Goal: Task Accomplishment & Management: Manage account settings

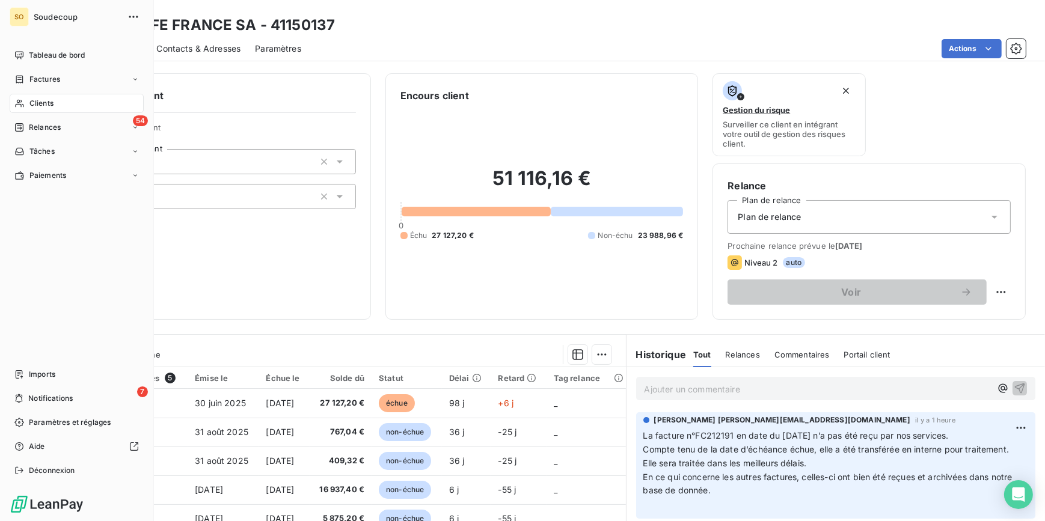
drag, startPoint x: 34, startPoint y: 99, endPoint x: 51, endPoint y: 101, distance: 16.3
click at [34, 99] on span "Clients" at bounding box center [41, 103] width 24 height 11
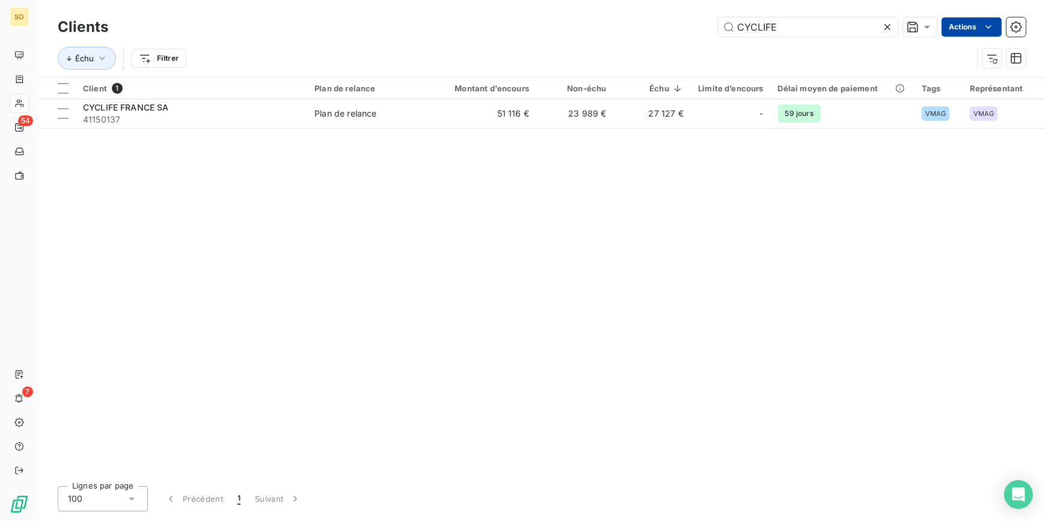
drag, startPoint x: 734, startPoint y: 26, endPoint x: 945, endPoint y: 26, distance: 211.1
click at [945, 26] on div "CYCLIFE Actions" at bounding box center [574, 26] width 903 height 19
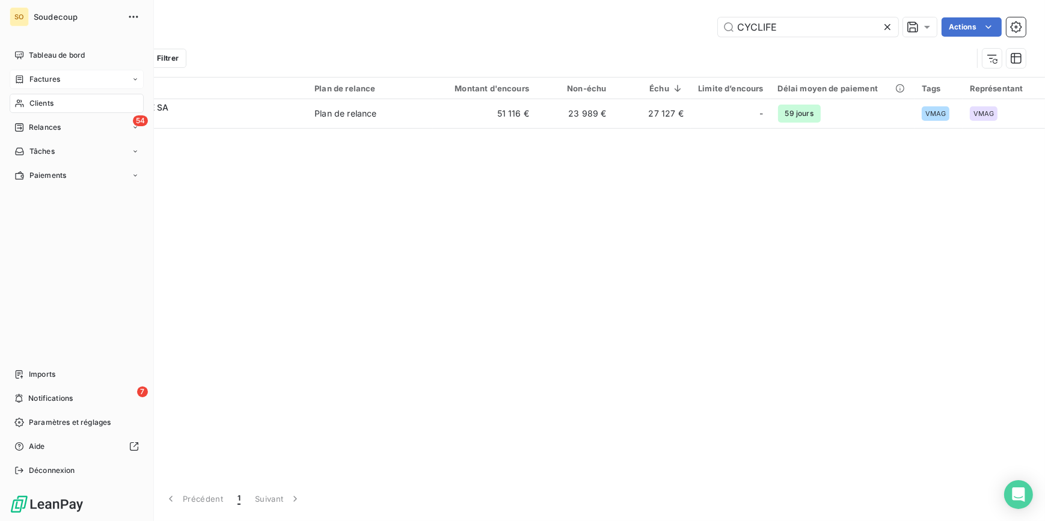
click at [52, 79] on span "Factures" at bounding box center [44, 79] width 31 height 11
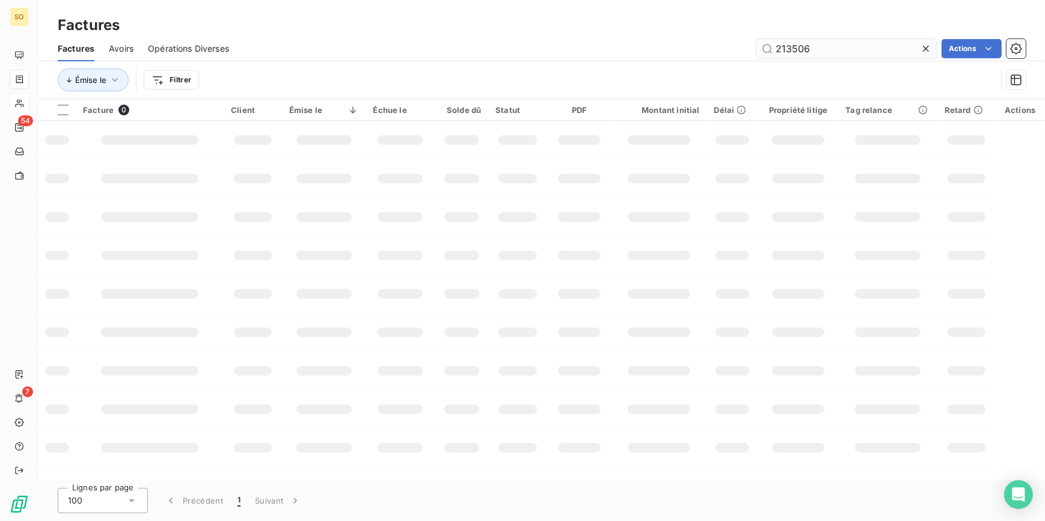
click at [852, 44] on input "213506" at bounding box center [847, 48] width 180 height 19
drag, startPoint x: 787, startPoint y: 46, endPoint x: 903, endPoint y: 43, distance: 116.1
click at [903, 43] on input "213137" at bounding box center [847, 48] width 180 height 19
type input "212926"
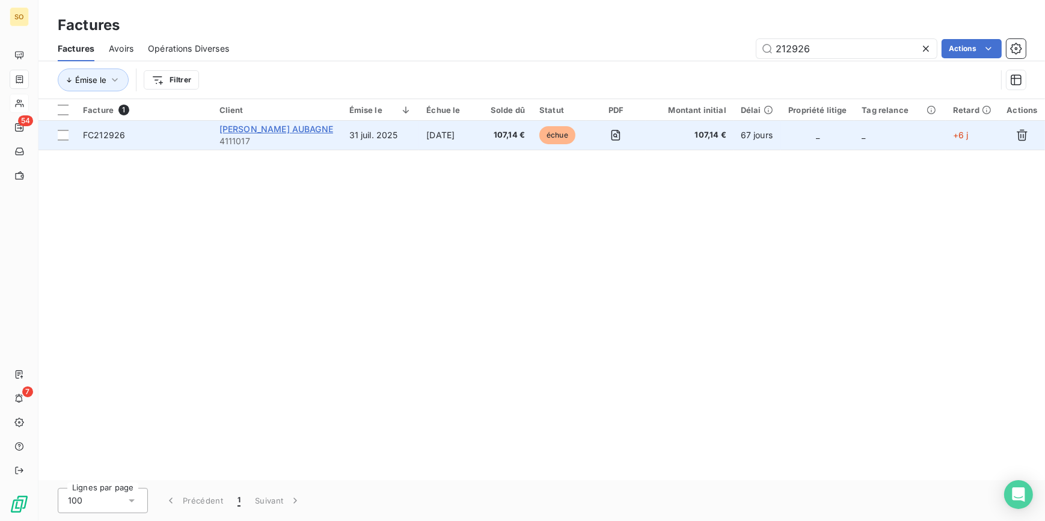
click at [303, 129] on span "[PERSON_NAME] AUBAGNE" at bounding box center [276, 129] width 114 height 10
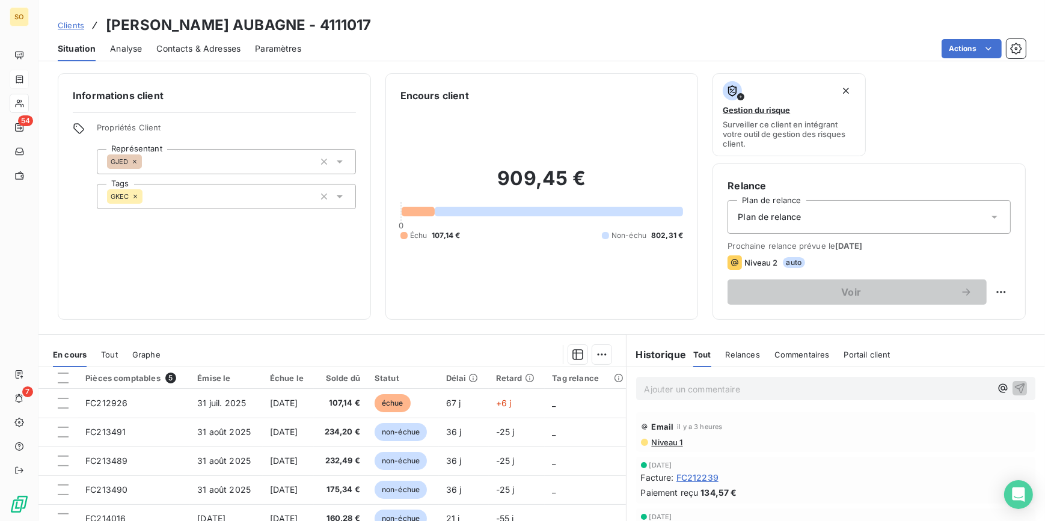
click at [711, 401] on div "Ajouter un commentaire ﻿" at bounding box center [836, 388] width 419 height 43
click at [711, 397] on div "Ajouter un commentaire ﻿" at bounding box center [836, 388] width 400 height 23
click at [720, 385] on p "Ajouter un commentaire ﻿" at bounding box center [818, 389] width 347 height 15
click at [1015, 385] on icon "button" at bounding box center [1020, 388] width 10 height 10
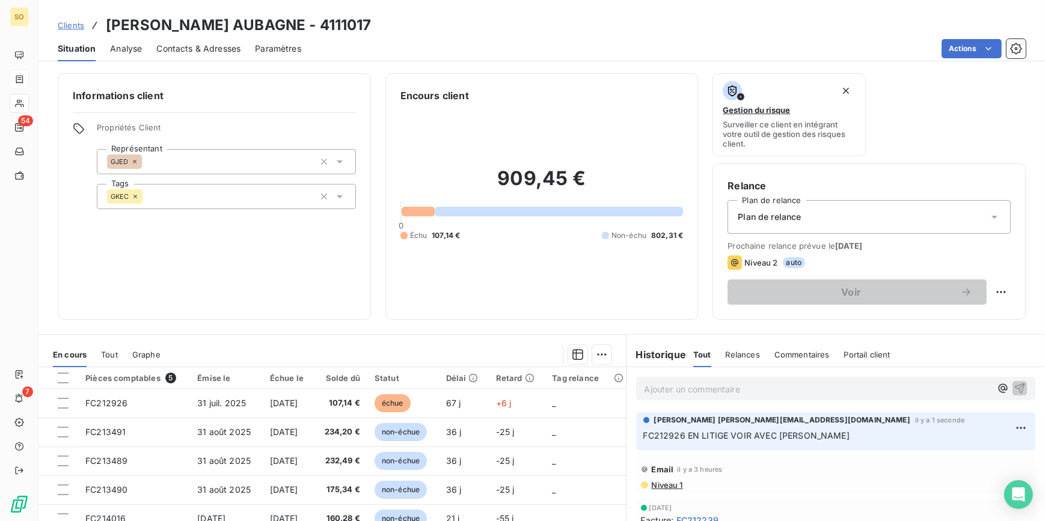
click at [740, 394] on p "Ajouter un commentaire ﻿" at bounding box center [818, 389] width 347 height 15
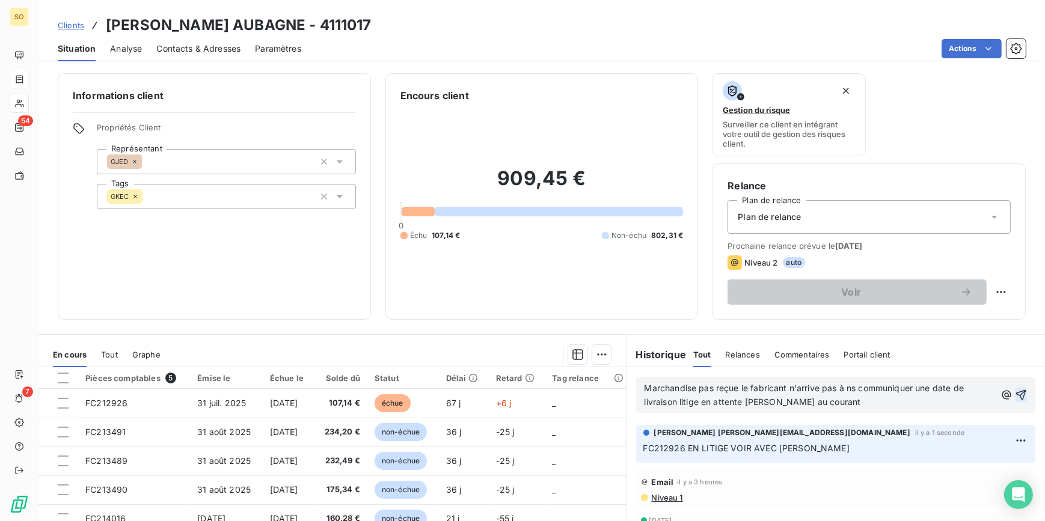
click at [1016, 391] on icon "button" at bounding box center [1021, 395] width 10 height 10
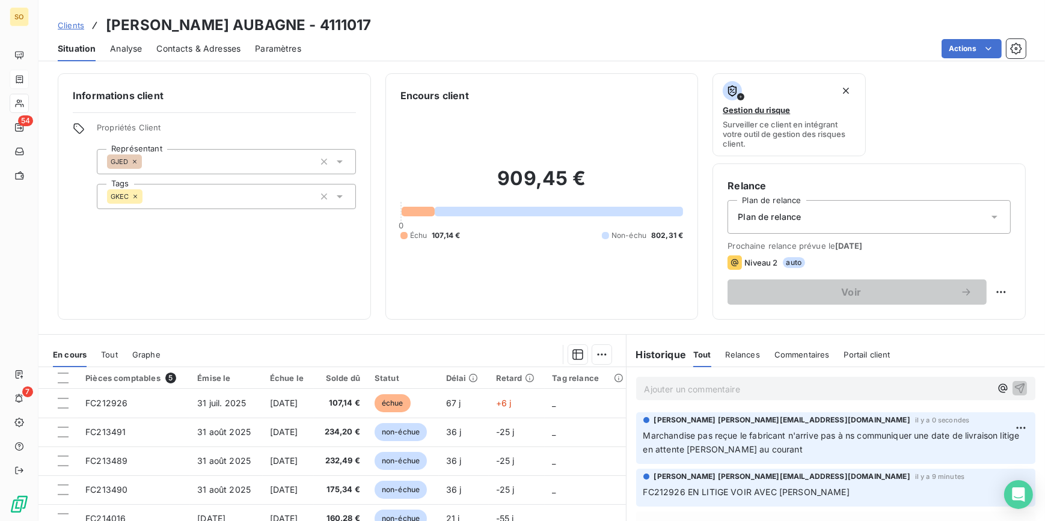
click at [643, 435] on span "Marchandise pas reçue le fabricant n'arrive pas à ns communiquer une date de li…" at bounding box center [832, 443] width 379 height 24
click at [1007, 420] on html "SO 54 7 Clients [PERSON_NAME] AUBAGNE - 4111017 Situation Analyse Contacts & Ad…" at bounding box center [522, 260] width 1045 height 521
click at [968, 446] on div "Editer" at bounding box center [975, 454] width 67 height 19
click at [637, 431] on div "[PERSON_NAME] [PERSON_NAME][EMAIL_ADDRESS][DOMAIN_NAME] [PERSON_NAME] y a 7 sec…" at bounding box center [836, 439] width 400 height 52
click at [643, 433] on span "Marchandise pas reçue le fabricant n'arrive pas à ns communiquer une date de li…" at bounding box center [821, 443] width 357 height 24
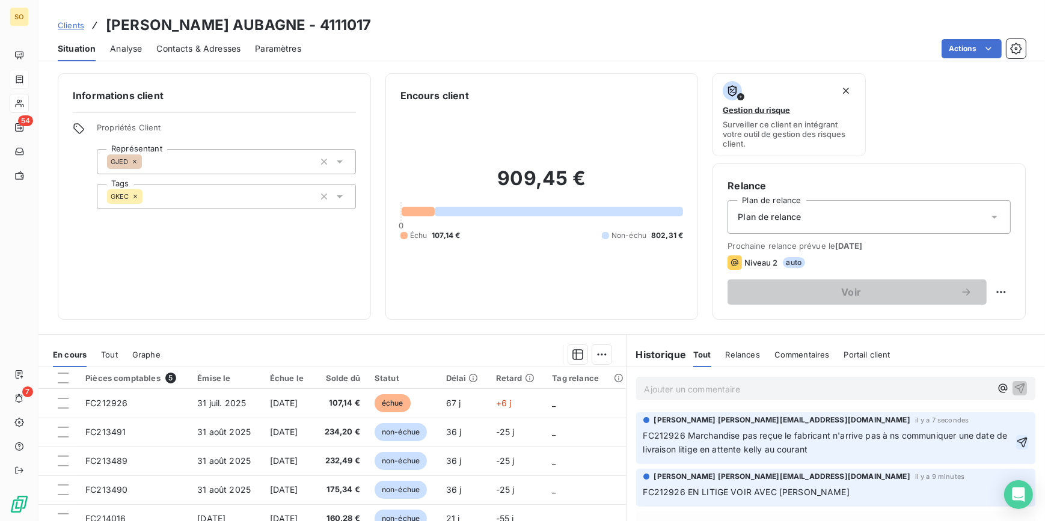
click at [1016, 440] on icon "button" at bounding box center [1022, 443] width 12 height 12
click at [1001, 481] on html "SO 54 7 Clients [PERSON_NAME] AUBAGNE - 4111017 Situation Analyse Contacts & Ad…" at bounding box center [522, 260] width 1045 height 521
click at [959, 456] on div "Supprimer" at bounding box center [975, 458] width 67 height 19
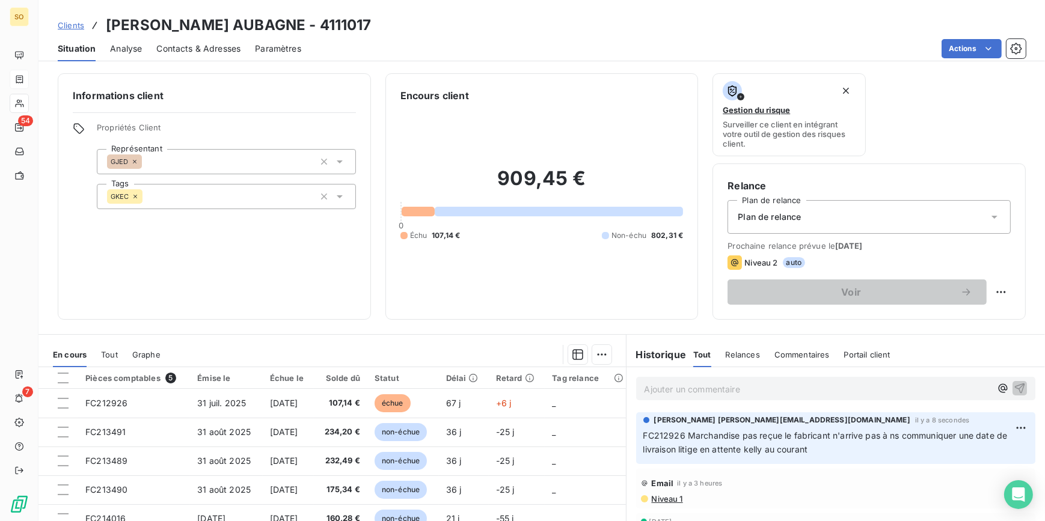
click at [785, 218] on span "Plan de relance" at bounding box center [769, 217] width 63 height 12
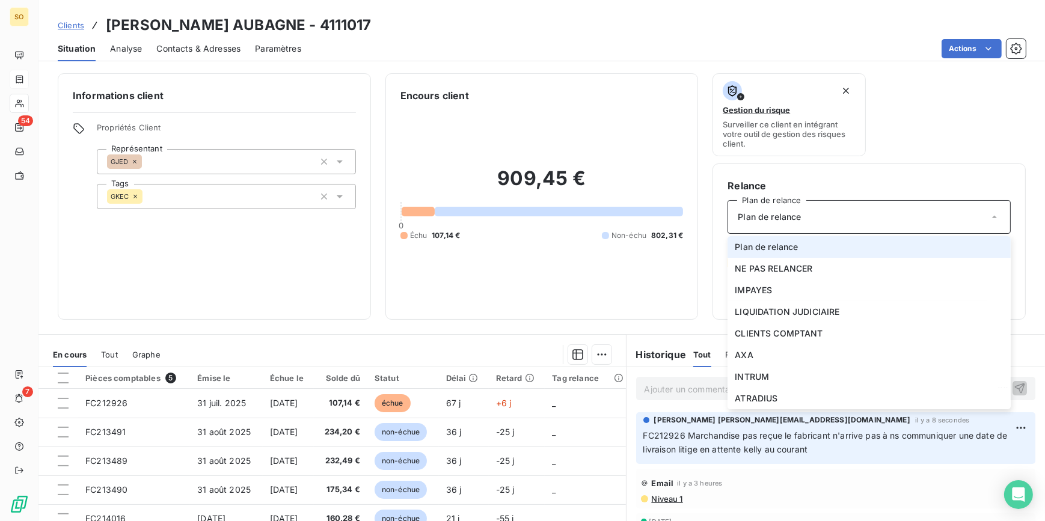
click at [785, 218] on span "Plan de relance" at bounding box center [769, 217] width 63 height 12
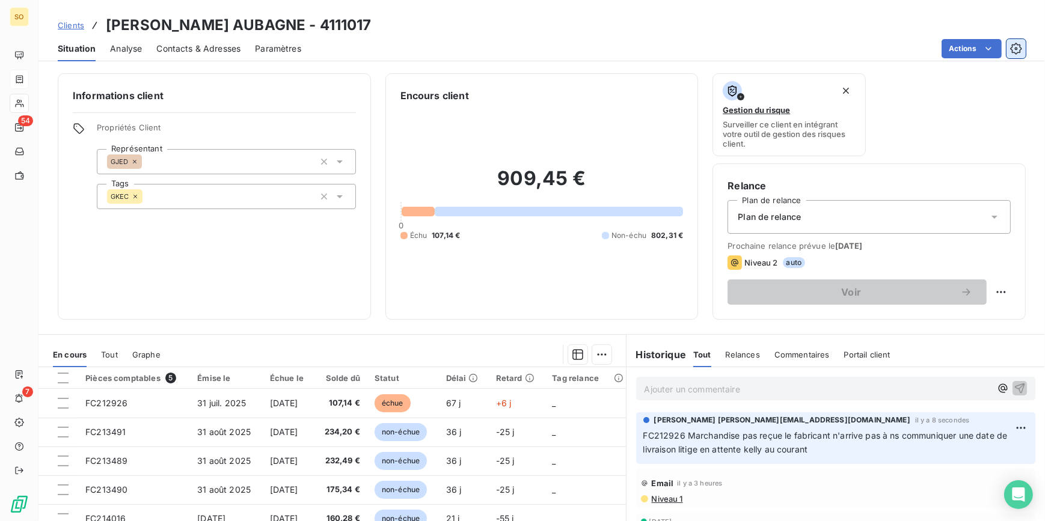
click at [1018, 51] on icon "button" at bounding box center [1016, 49] width 12 height 12
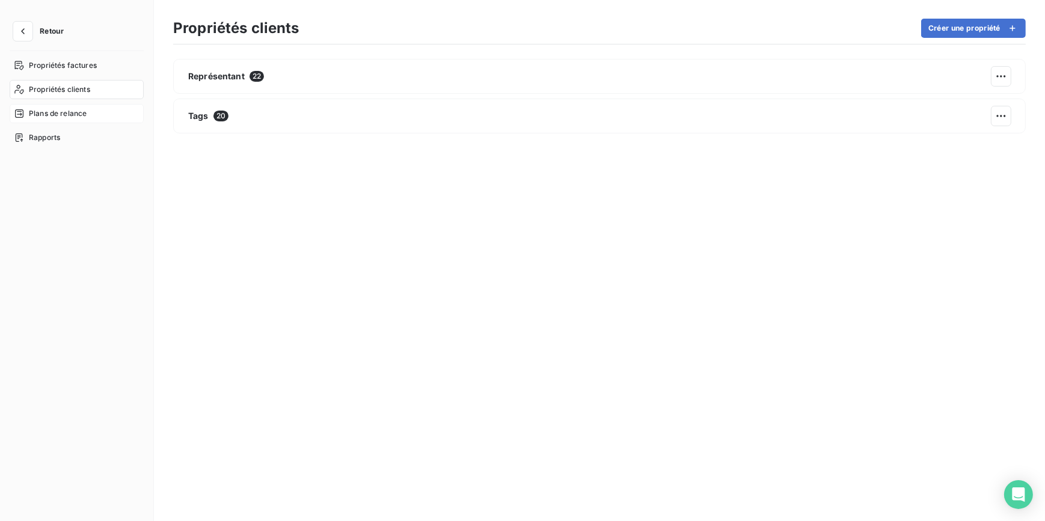
click at [79, 113] on span "Plans de relance" at bounding box center [58, 113] width 58 height 11
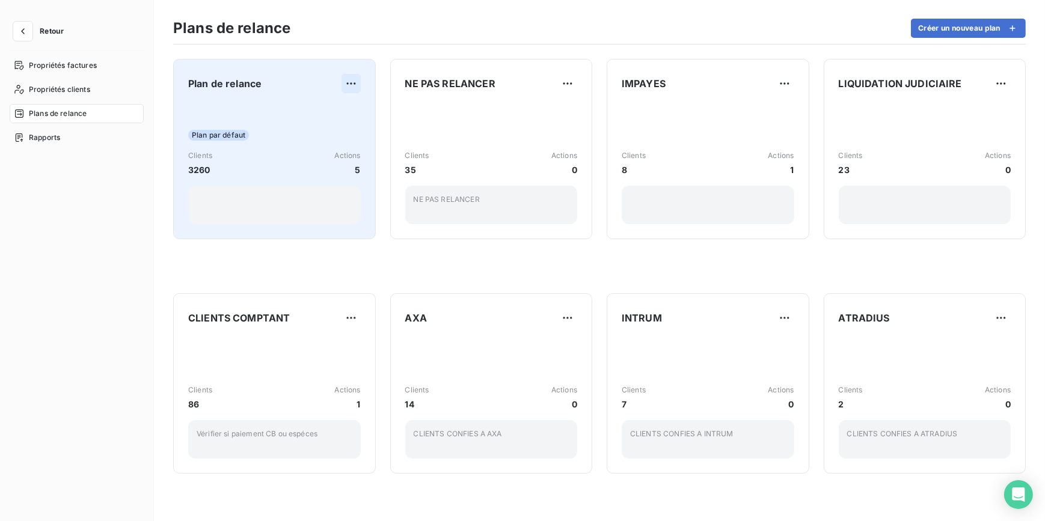
click at [352, 81] on html "Retour Propriétés factures Propriétés clients Plans de relance Rapports Plans d…" at bounding box center [522, 260] width 1045 height 521
click at [282, 98] on div "Dupliquer Supprimer" at bounding box center [320, 121] width 79 height 51
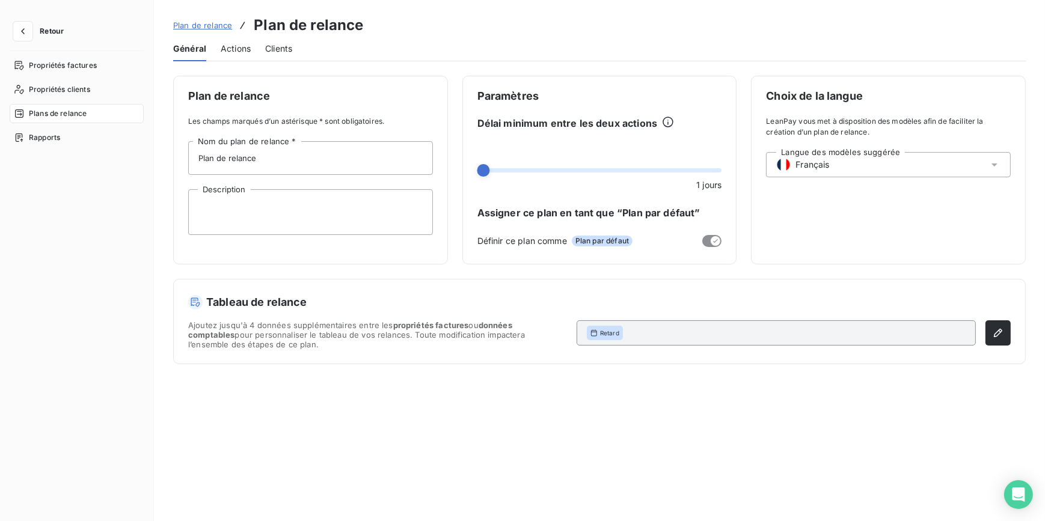
click at [680, 344] on div "Retard" at bounding box center [776, 333] width 399 height 25
click at [686, 331] on div "Retard" at bounding box center [776, 333] width 399 height 25
click at [242, 50] on span "Actions" at bounding box center [236, 49] width 30 height 12
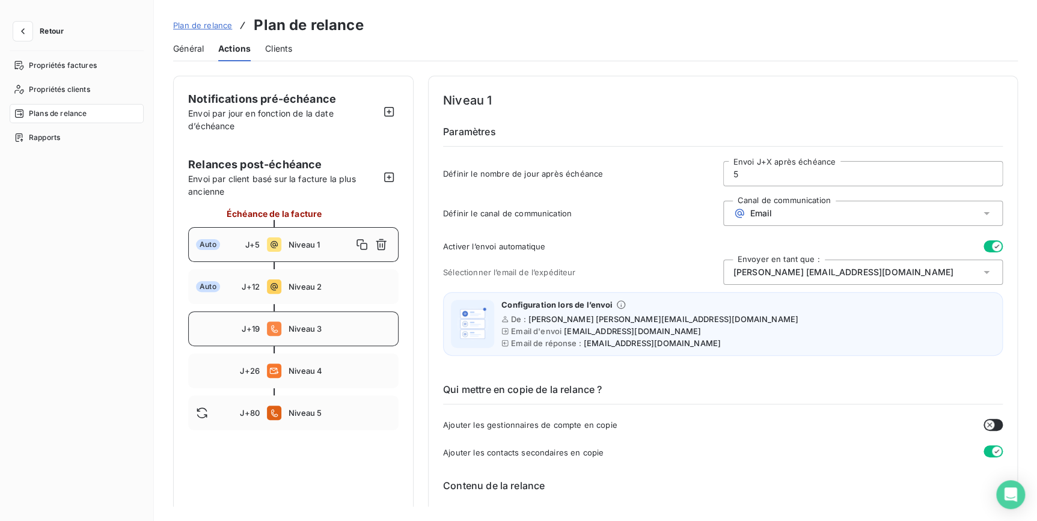
click at [306, 331] on span "Niveau 3" at bounding box center [340, 329] width 102 height 10
type input "19"
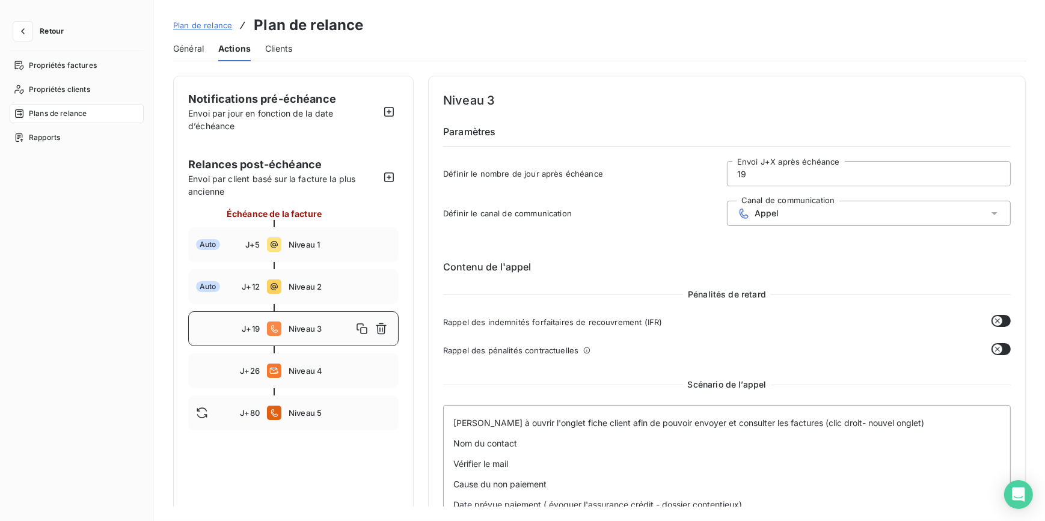
click at [270, 50] on span "Clients" at bounding box center [278, 49] width 27 height 12
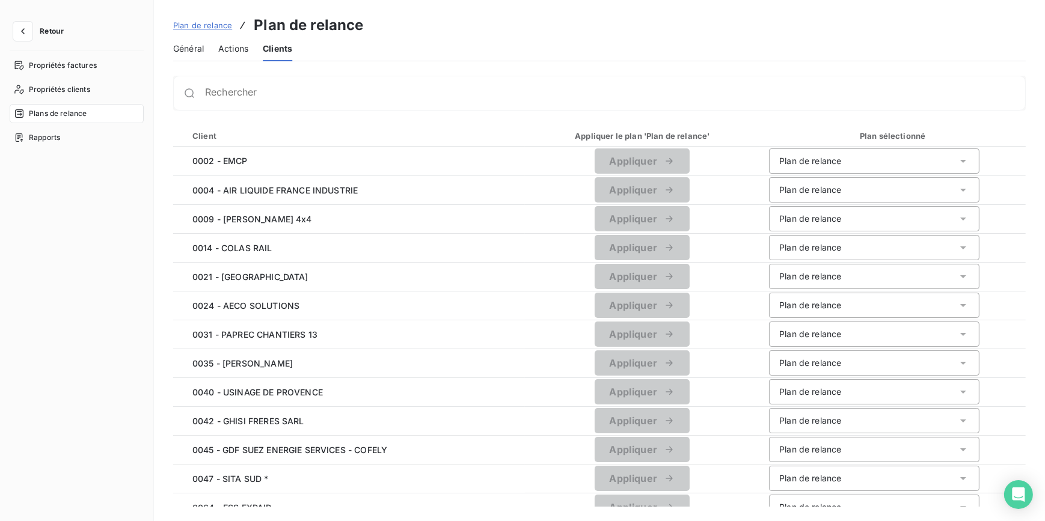
click at [186, 54] on span "Général" at bounding box center [188, 49] width 31 height 12
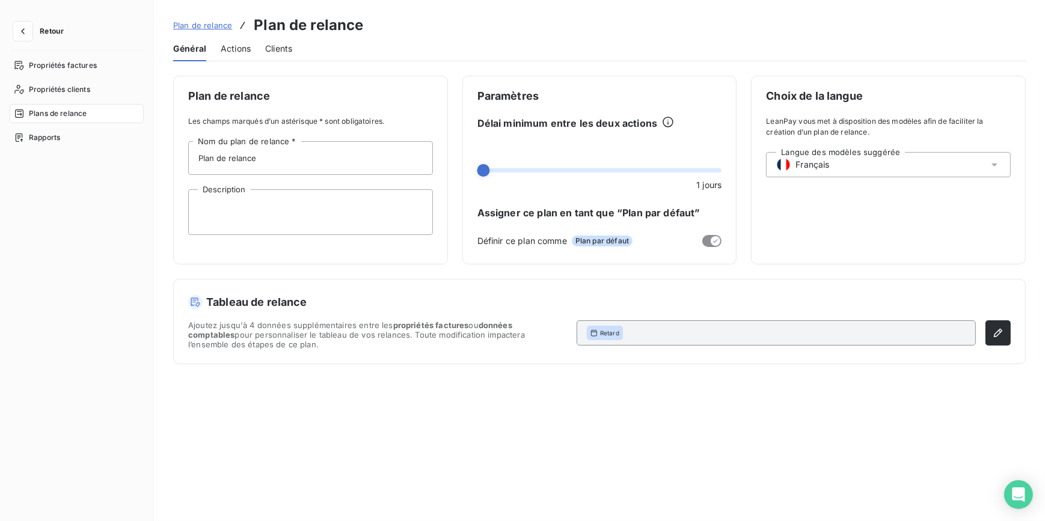
click at [186, 54] on span "Général" at bounding box center [189, 49] width 33 height 12
click at [189, 48] on span "Général" at bounding box center [189, 49] width 33 height 12
click at [200, 23] on span "Plan de relance" at bounding box center [202, 25] width 59 height 10
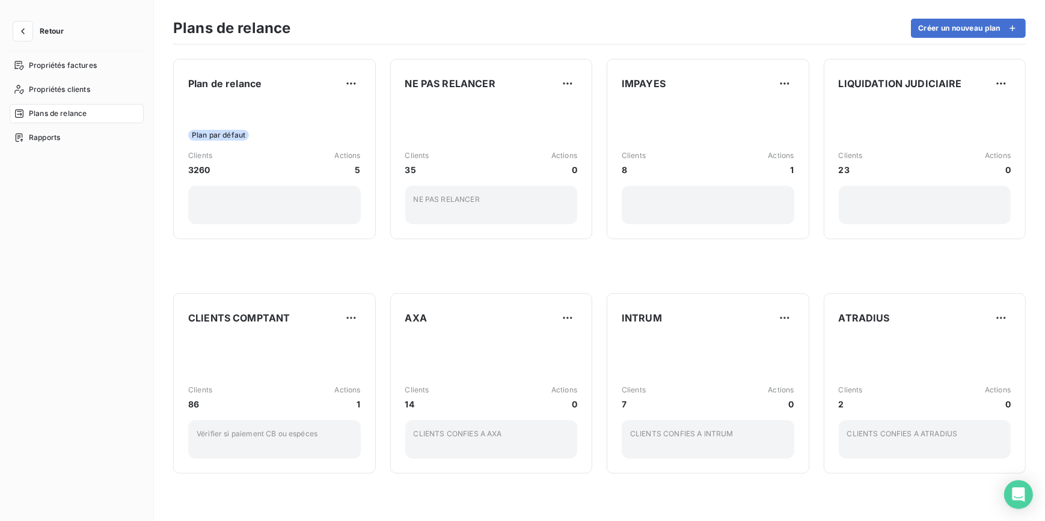
click at [201, 21] on h3 "Plans de relance" at bounding box center [231, 28] width 117 height 22
click at [52, 25] on div "Retour Propriétés factures Propriétés clients Plans de relance Rapports" at bounding box center [77, 260] width 154 height 521
click at [51, 28] on span "Retour" at bounding box center [52, 31] width 24 height 7
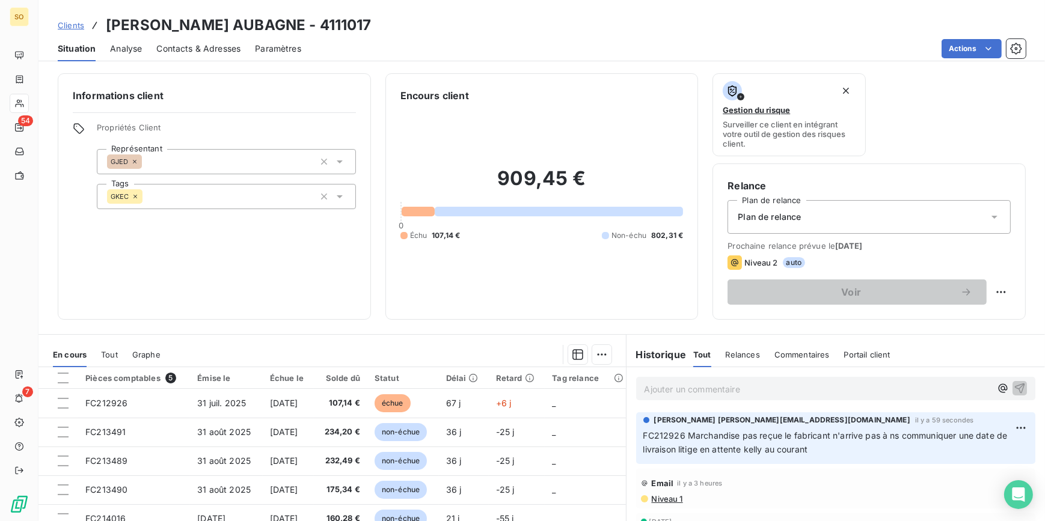
click at [293, 47] on span "Paramètres" at bounding box center [278, 49] width 46 height 12
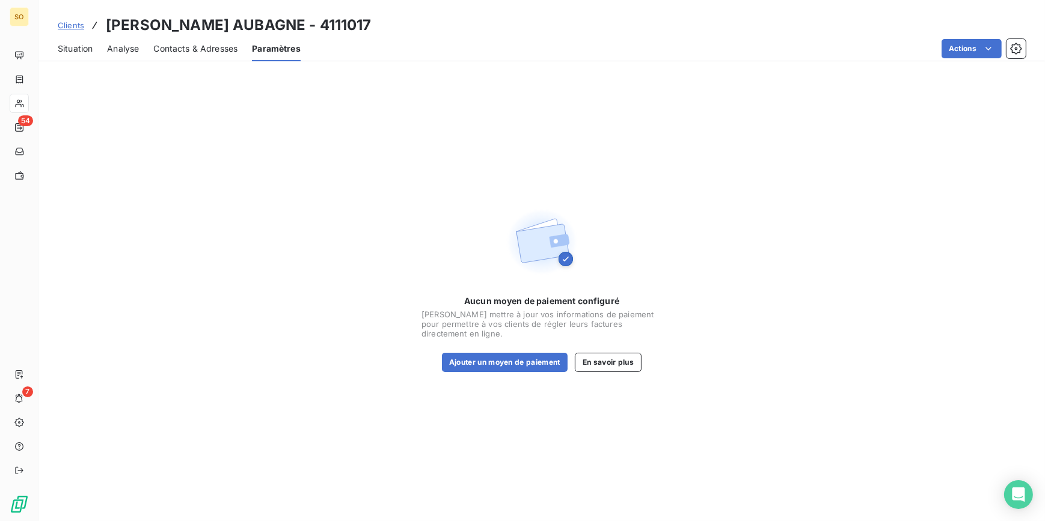
click at [188, 38] on div "Contacts & Adresses" at bounding box center [195, 48] width 84 height 25
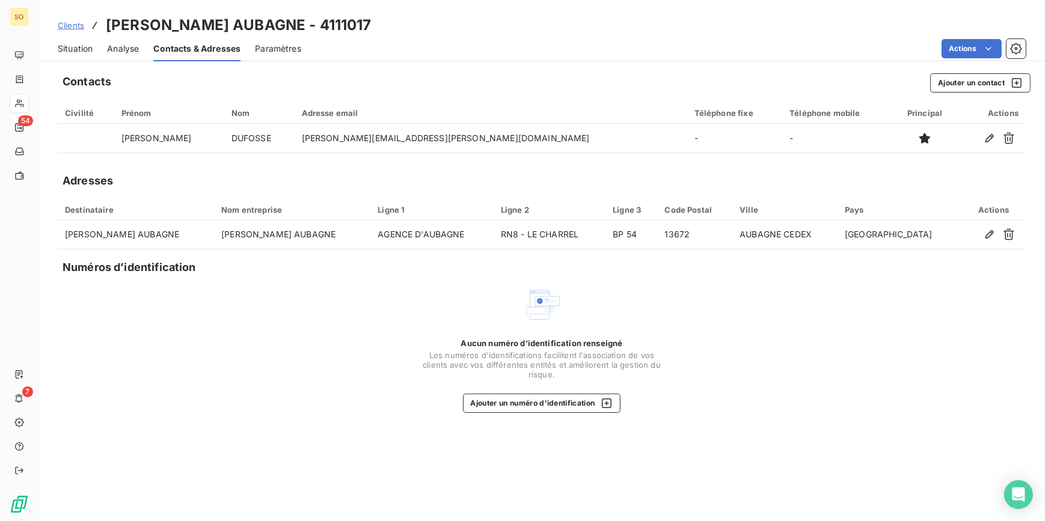
click at [67, 46] on span "Situation" at bounding box center [75, 49] width 35 height 12
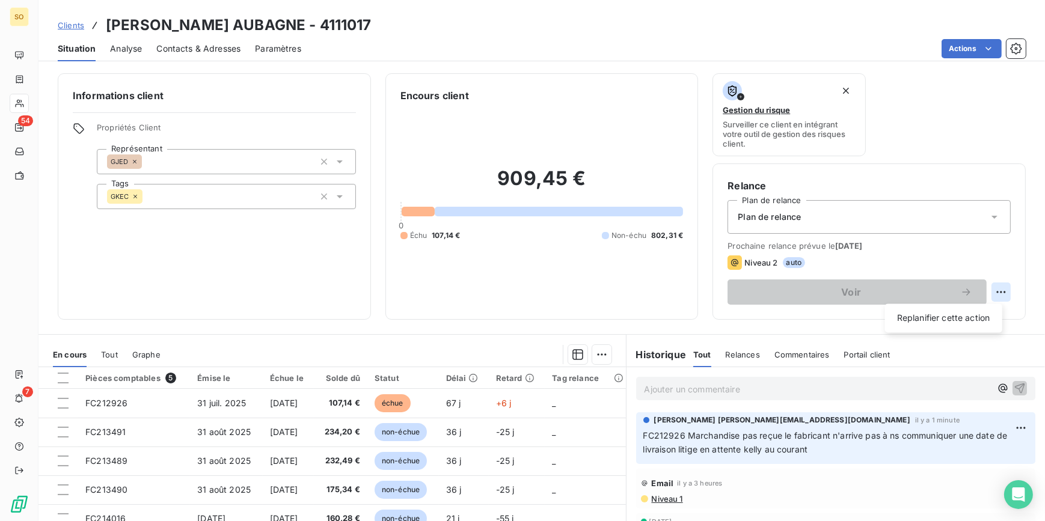
click at [986, 285] on html "SO 54 7 Clients [PERSON_NAME] AUBAGNE - 4111017 Situation Analyse Contacts & Ad…" at bounding box center [522, 260] width 1045 height 521
click at [958, 322] on div "Replanifier cette action" at bounding box center [944, 317] width 108 height 19
select select "9"
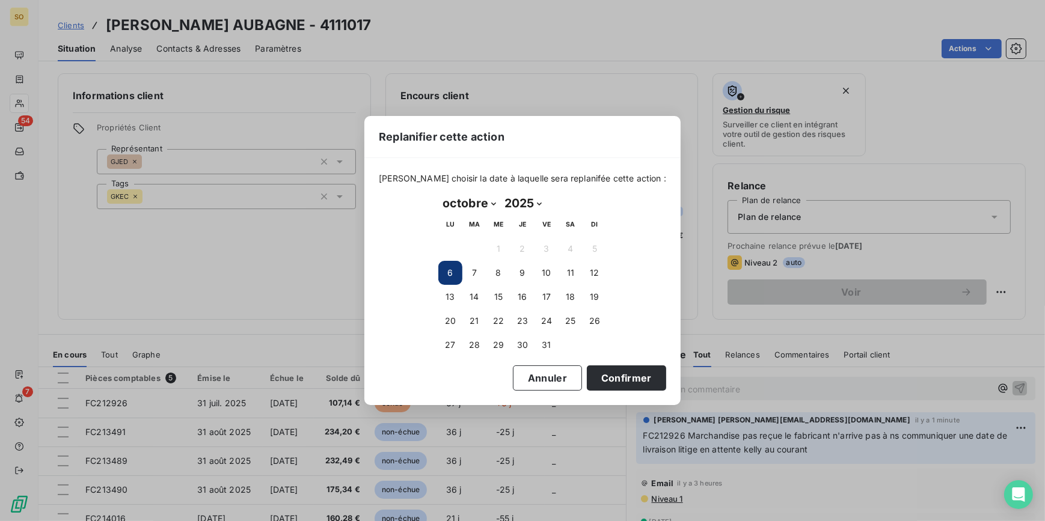
click at [969, 40] on div "Replanifier cette action [PERSON_NAME] choisir la date à laquelle sera replanif…" at bounding box center [522, 260] width 1045 height 521
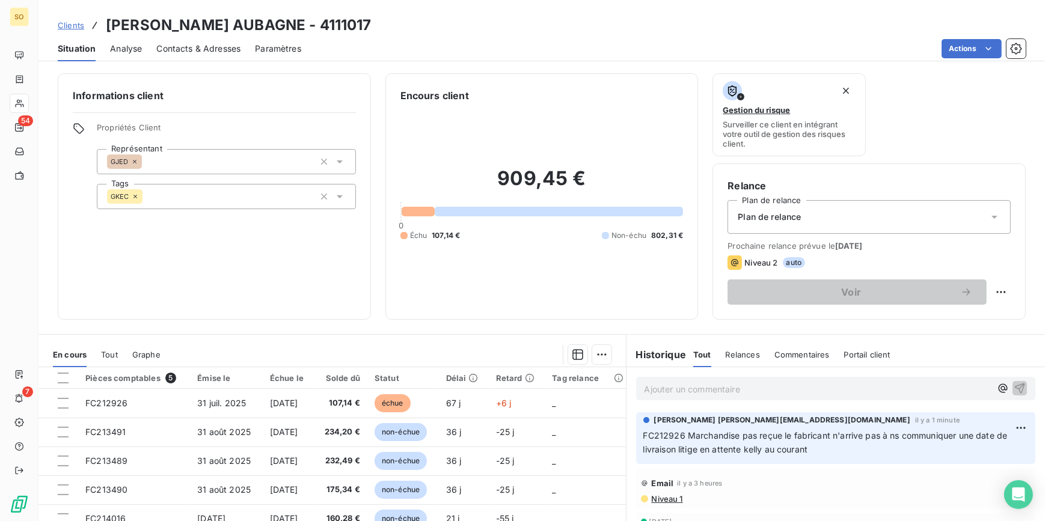
click at [969, 40] on html "SO 54 7 Clients [PERSON_NAME] AUBAGNE - 4111017 Situation Analyse Contacts & Ad…" at bounding box center [522, 260] width 1045 height 521
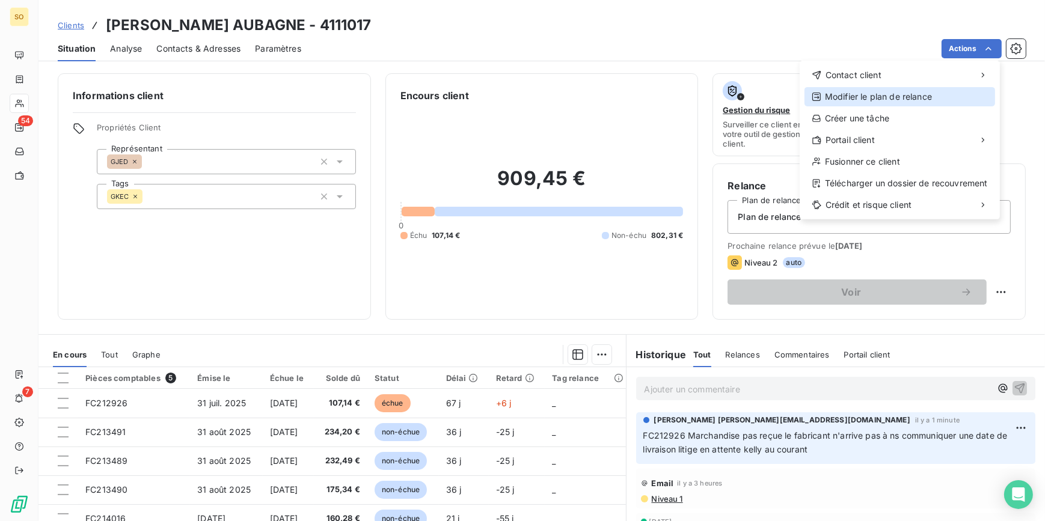
click at [880, 90] on div "Modifier le plan de relance" at bounding box center [900, 96] width 191 height 19
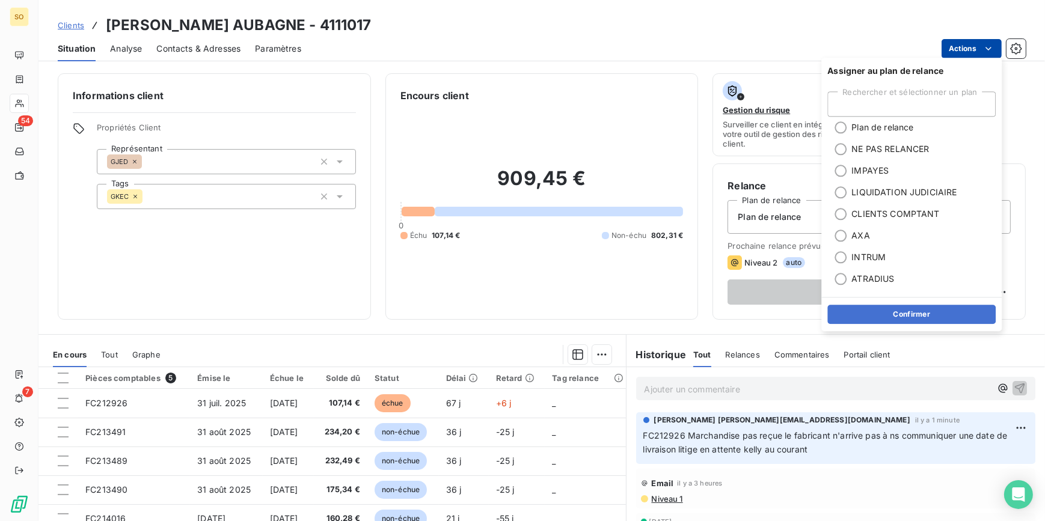
click at [962, 48] on html "SO 54 7 Clients [PERSON_NAME] AUBAGNE - 4111017 Situation Analyse Contacts & Ad…" at bounding box center [522, 260] width 1045 height 521
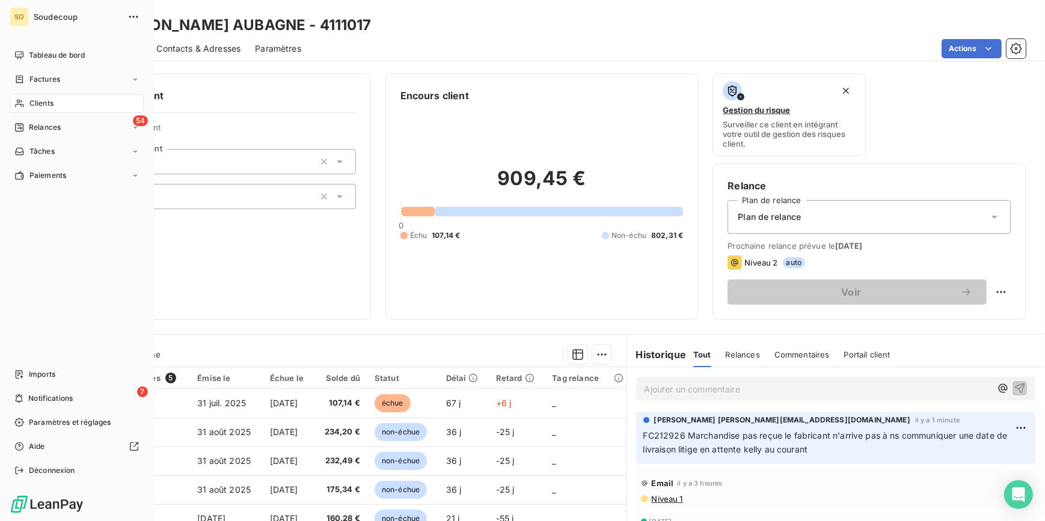
click at [17, 129] on html "SO Soudecoup Tableau de bord Factures Clients 54 Relances Tâches Paiements Impo…" at bounding box center [522, 260] width 1045 height 521
click at [32, 126] on span "Relances" at bounding box center [45, 127] width 32 height 11
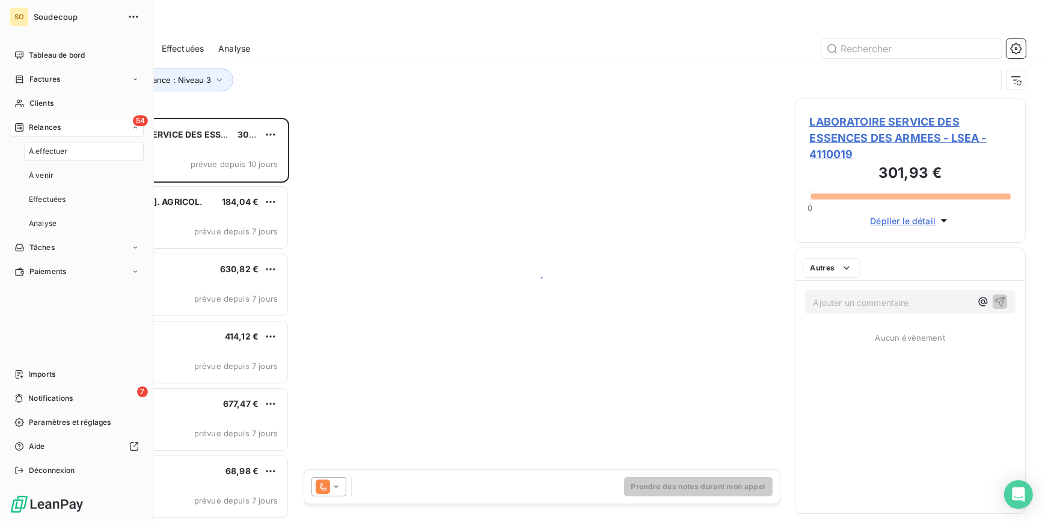
scroll to position [396, 223]
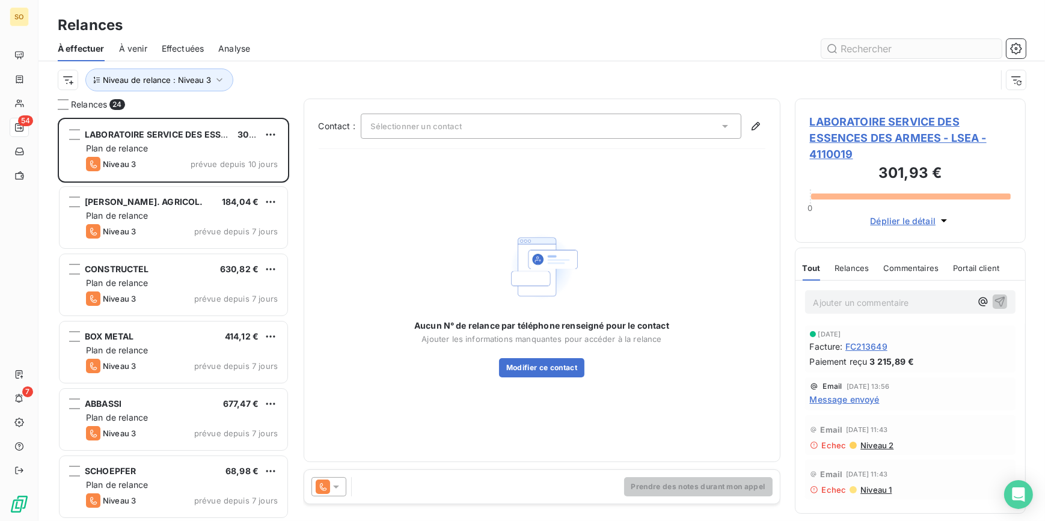
click at [868, 49] on input "text" at bounding box center [911, 48] width 180 height 19
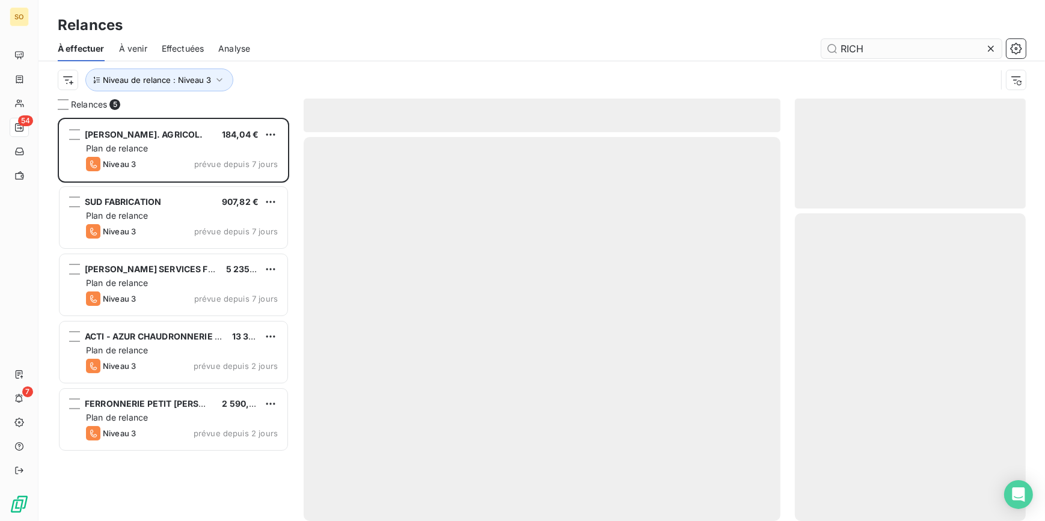
scroll to position [396, 223]
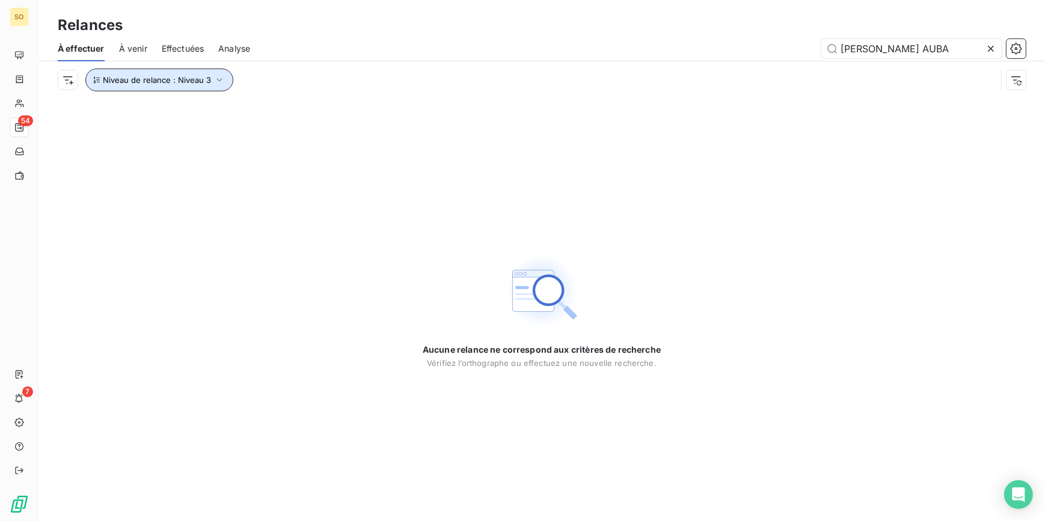
click at [203, 77] on span "Niveau de relance : Niveau 3" at bounding box center [157, 80] width 108 height 10
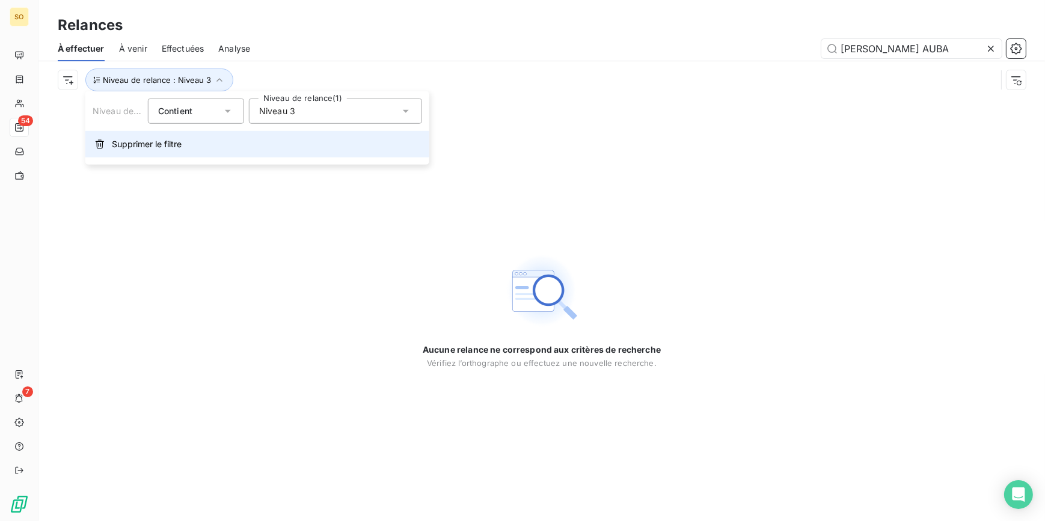
click at [152, 144] on span "Supprimer le filtre" at bounding box center [147, 144] width 70 height 12
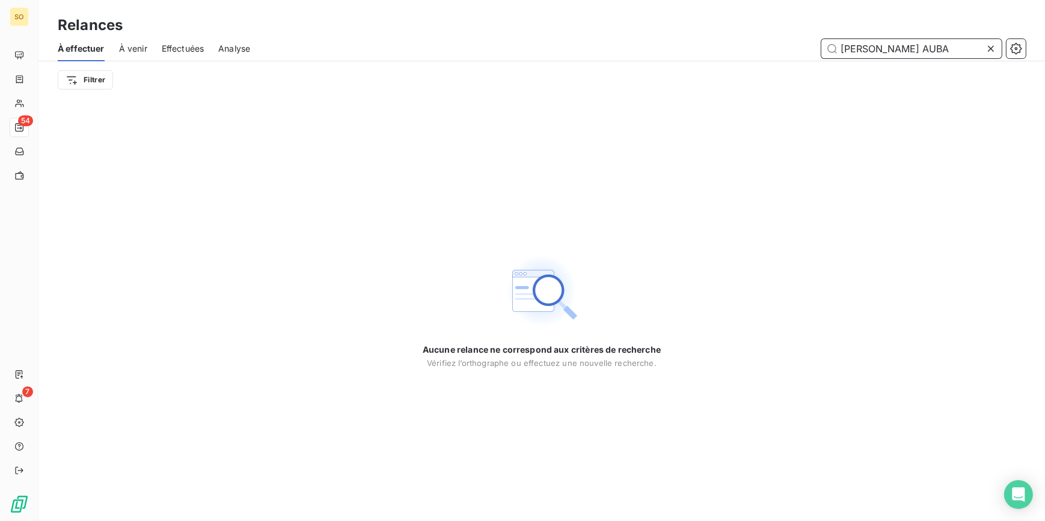
click at [938, 47] on input "[PERSON_NAME] AUBA" at bounding box center [911, 48] width 180 height 19
drag, startPoint x: 924, startPoint y: 47, endPoint x: 811, endPoint y: 47, distance: 113.1
click at [811, 47] on div "[PERSON_NAME] AUBA" at bounding box center [645, 48] width 761 height 19
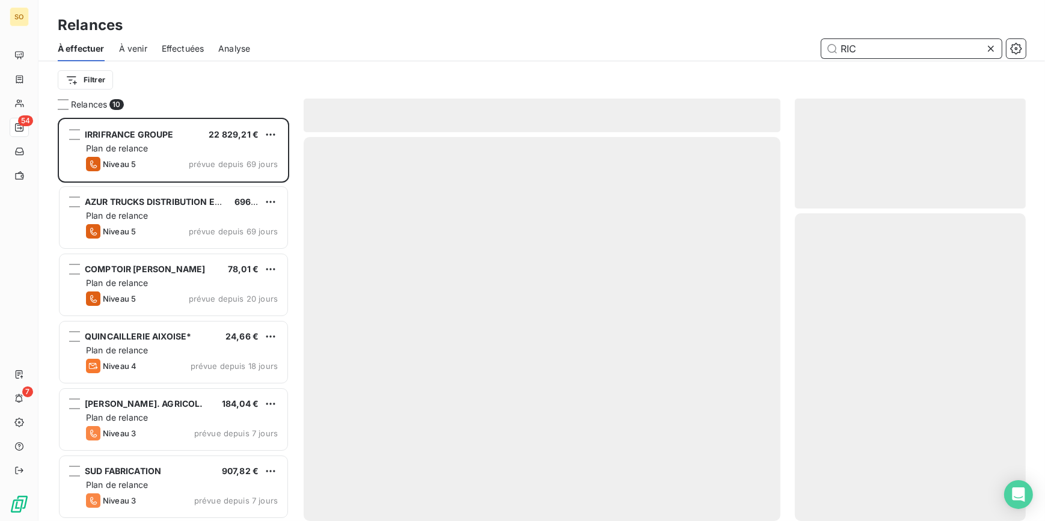
scroll to position [396, 223]
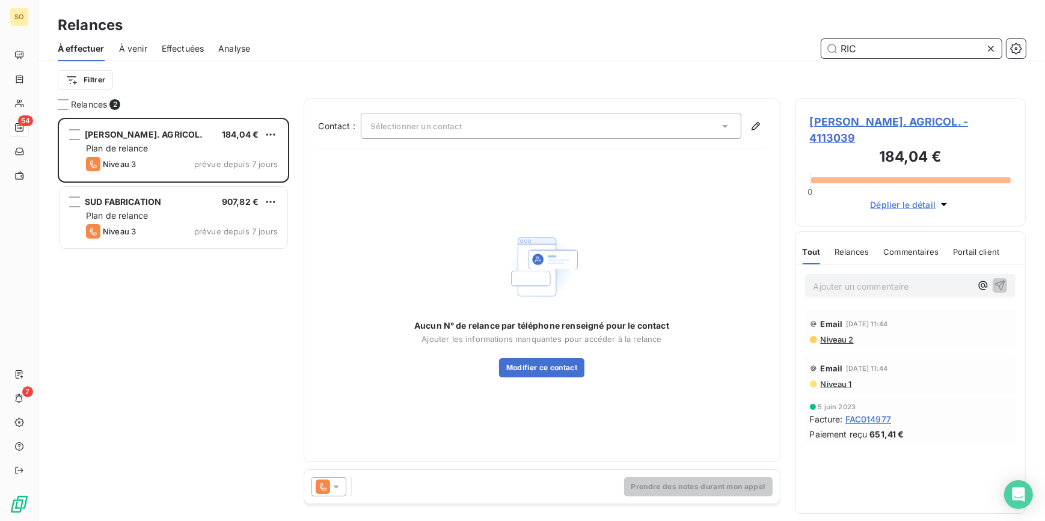
scroll to position [396, 223]
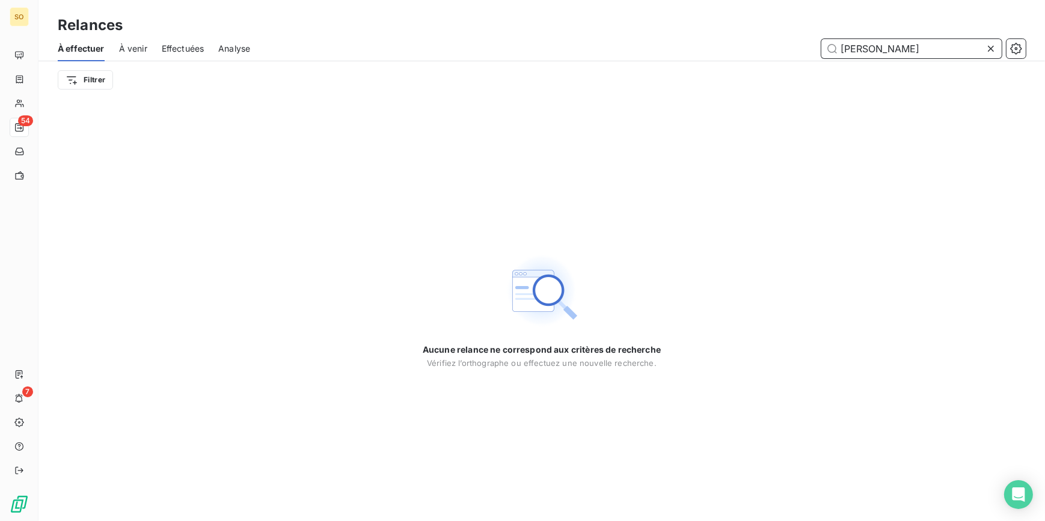
click at [863, 52] on input "[PERSON_NAME]" at bounding box center [911, 48] width 180 height 19
click at [918, 49] on input "[PERSON_NAME]" at bounding box center [911, 48] width 180 height 19
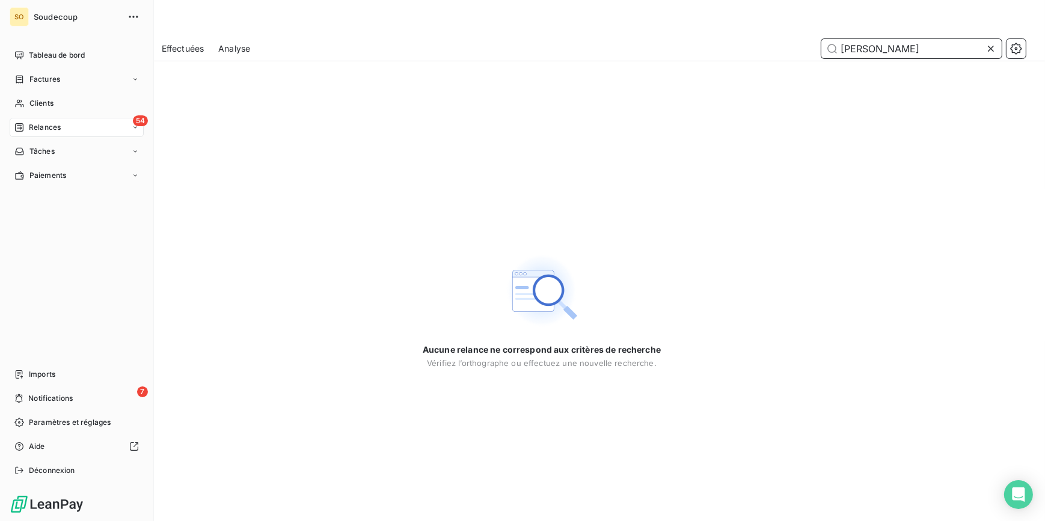
type input "[PERSON_NAME]"
click at [37, 124] on span "Relances" at bounding box center [45, 127] width 32 height 11
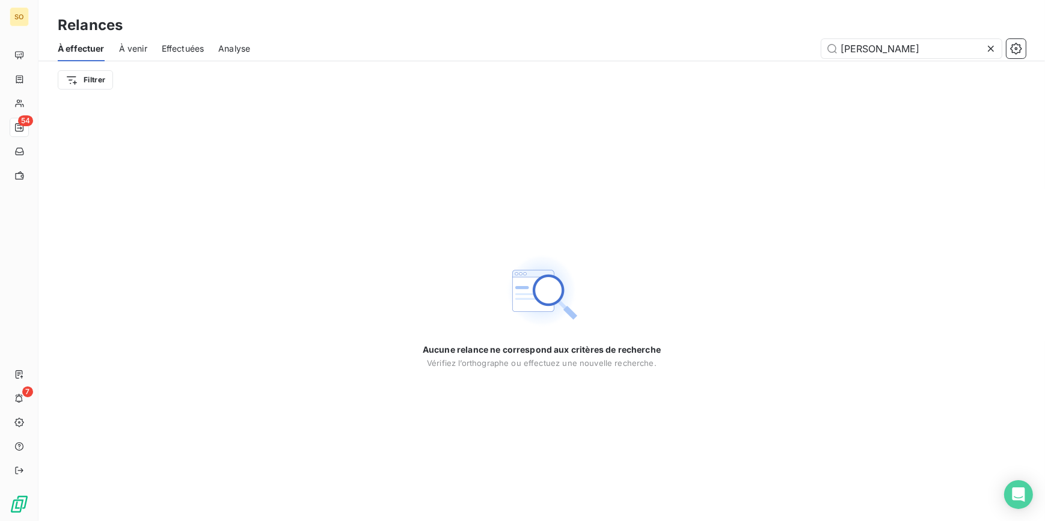
click at [123, 47] on span "À venir" at bounding box center [133, 49] width 28 height 12
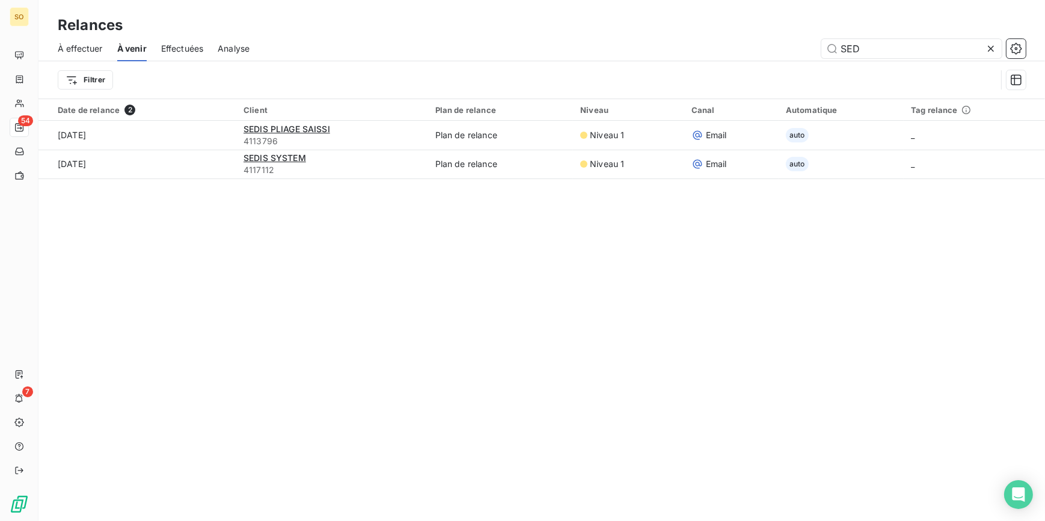
drag, startPoint x: 870, startPoint y: 51, endPoint x: 802, endPoint y: 48, distance: 67.4
click at [802, 48] on div "SED" at bounding box center [645, 48] width 762 height 19
click at [993, 53] on icon at bounding box center [991, 49] width 12 height 12
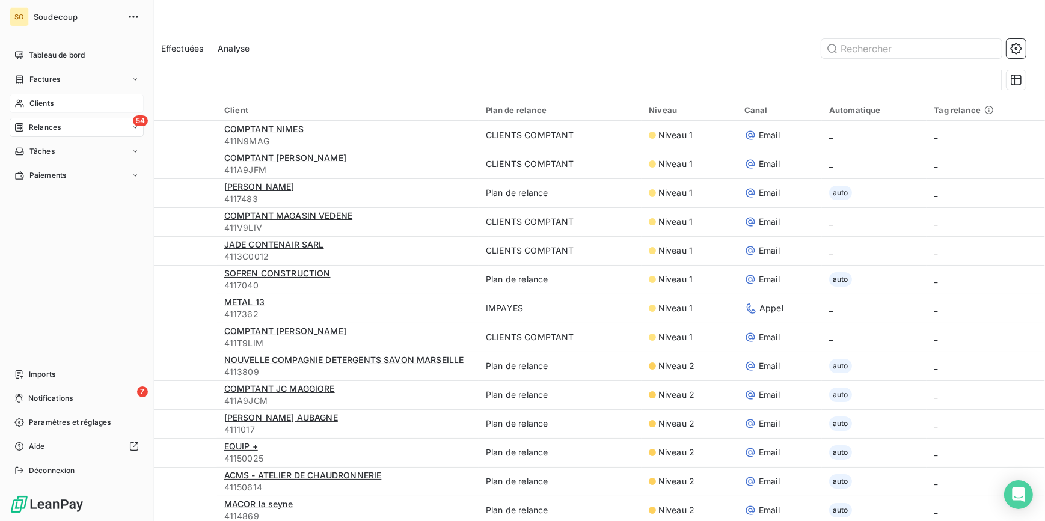
click at [30, 98] on span "Clients" at bounding box center [41, 103] width 24 height 11
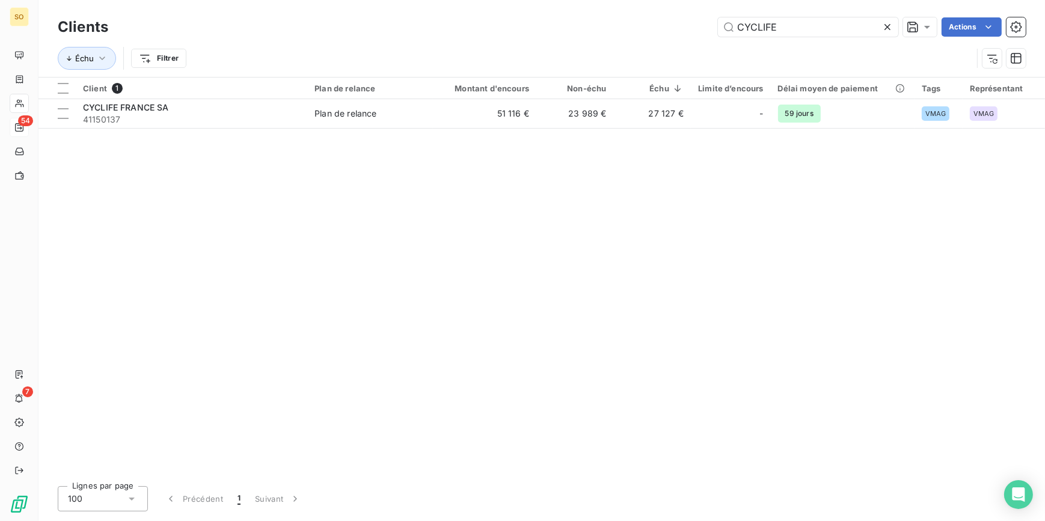
drag, startPoint x: 733, startPoint y: 28, endPoint x: 893, endPoint y: 28, distance: 160.0
click at [797, 28] on input "CYCLIFE" at bounding box center [808, 26] width 180 height 19
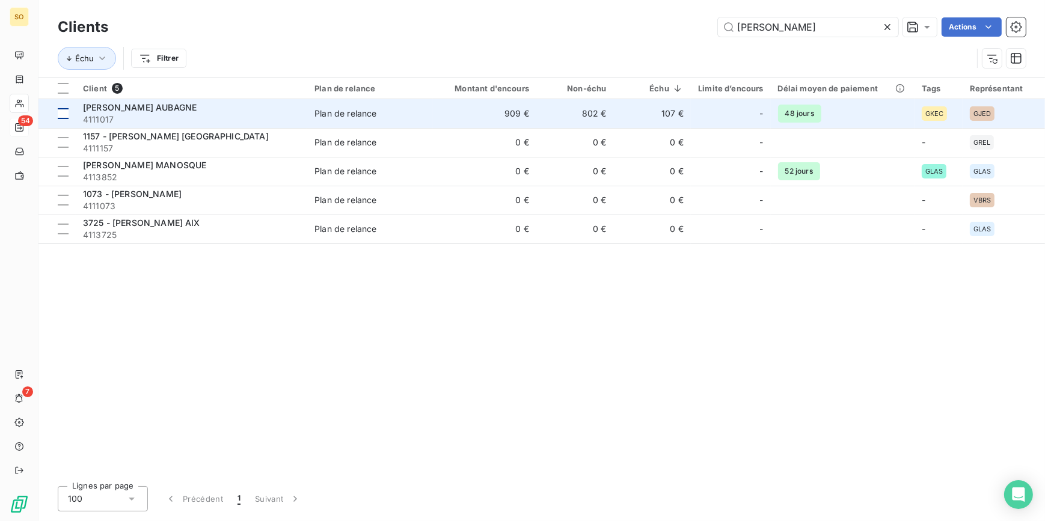
type input "[PERSON_NAME]"
click at [63, 115] on div at bounding box center [63, 113] width 11 height 11
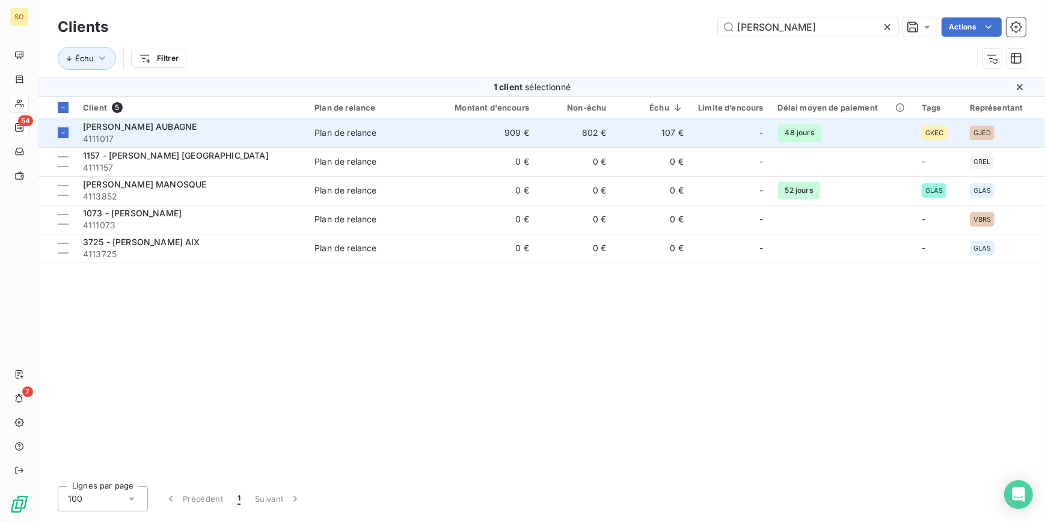
click at [244, 133] on span "4111017" at bounding box center [191, 139] width 217 height 12
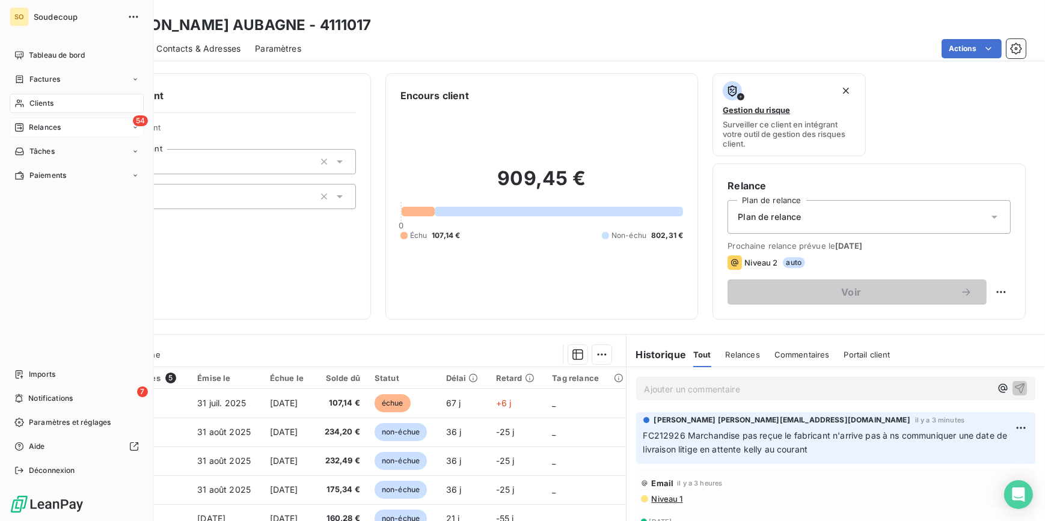
click at [53, 102] on span "Clients" at bounding box center [41, 103] width 24 height 11
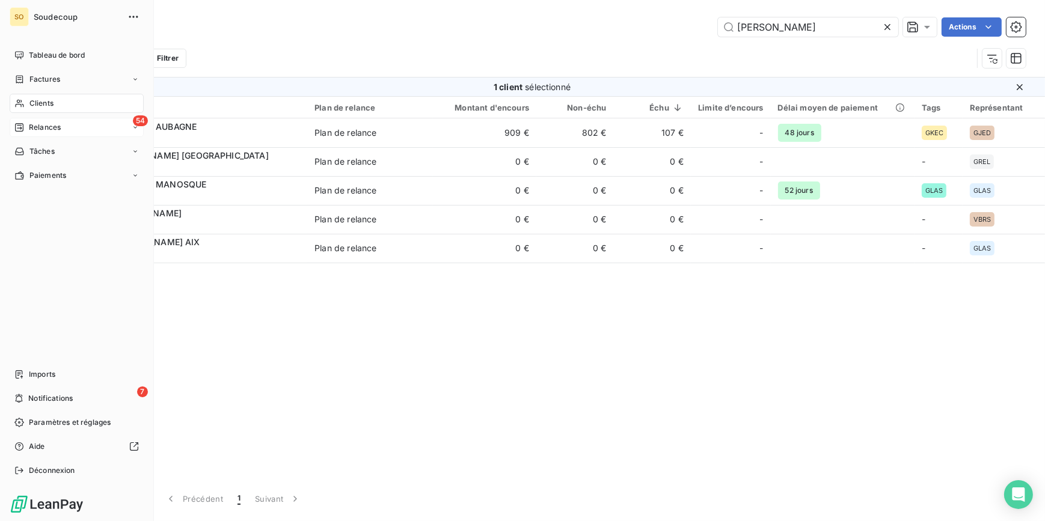
click at [57, 128] on span "Relances" at bounding box center [45, 127] width 32 height 11
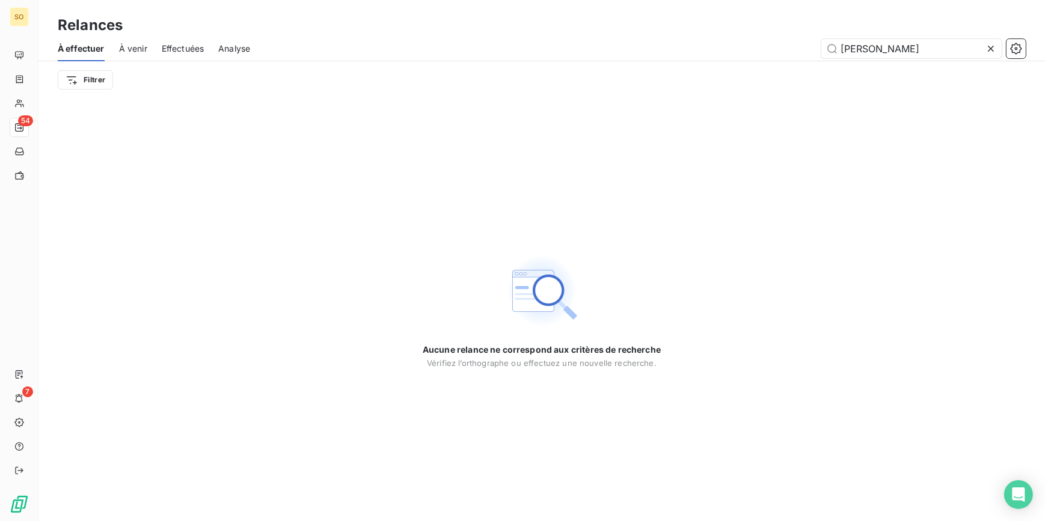
drag, startPoint x: 993, startPoint y: 44, endPoint x: 978, endPoint y: 51, distance: 15.9
click at [992, 44] on icon at bounding box center [991, 49] width 12 height 12
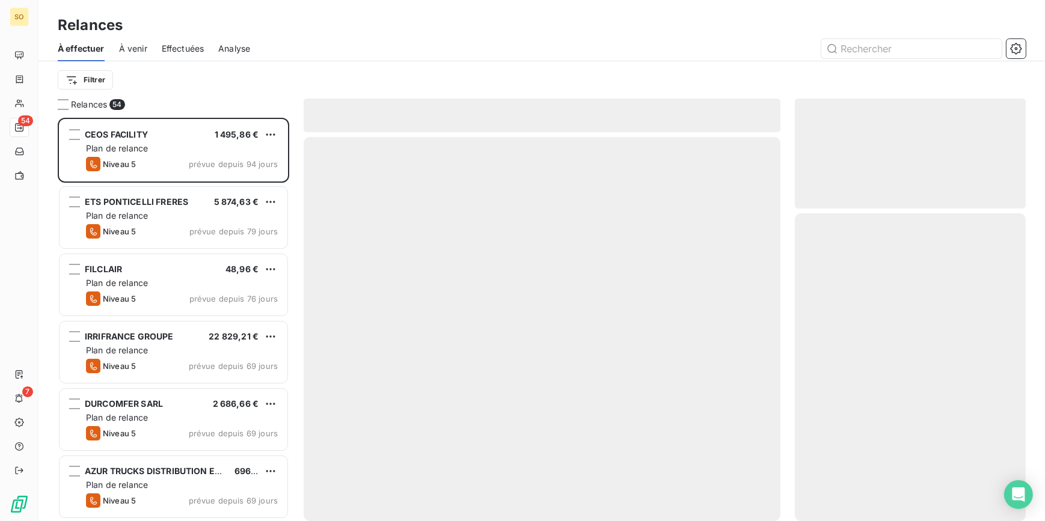
scroll to position [396, 223]
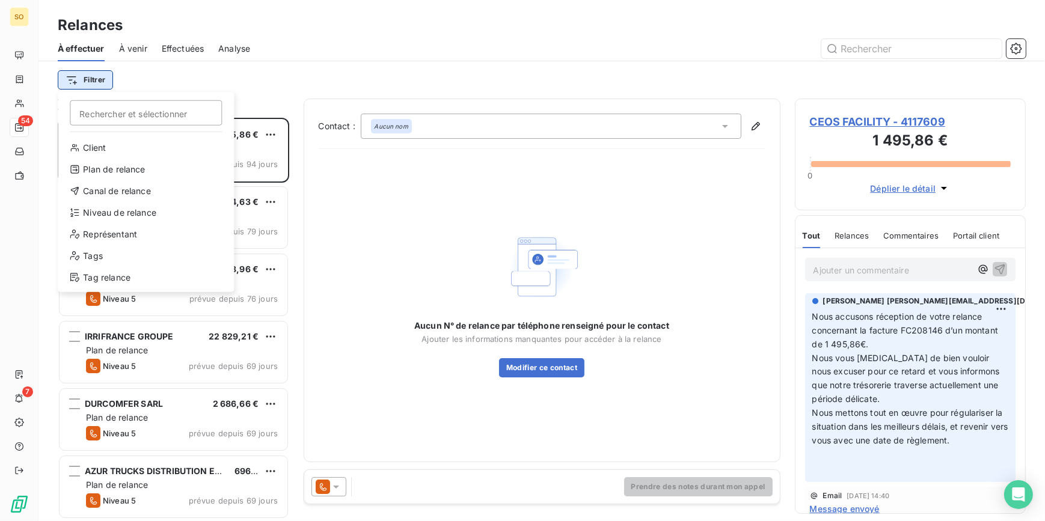
click at [96, 84] on html "SO 54 7 Relances À effectuer À venir Effectuées Analyse Filtrer Rechercher et s…" at bounding box center [522, 260] width 1045 height 521
click at [118, 195] on div "Canal de relance" at bounding box center [146, 191] width 167 height 19
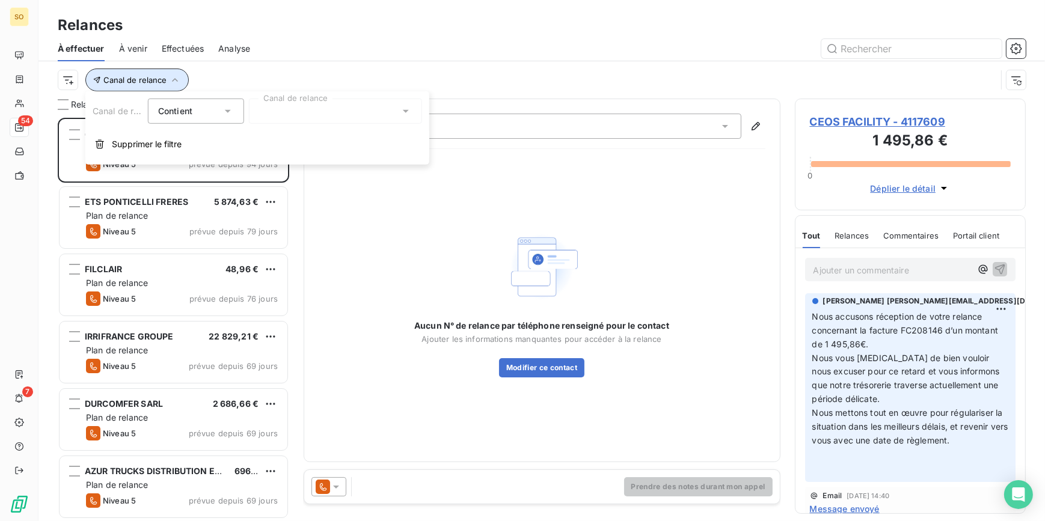
click at [132, 78] on span "Canal de relance" at bounding box center [134, 80] width 63 height 10
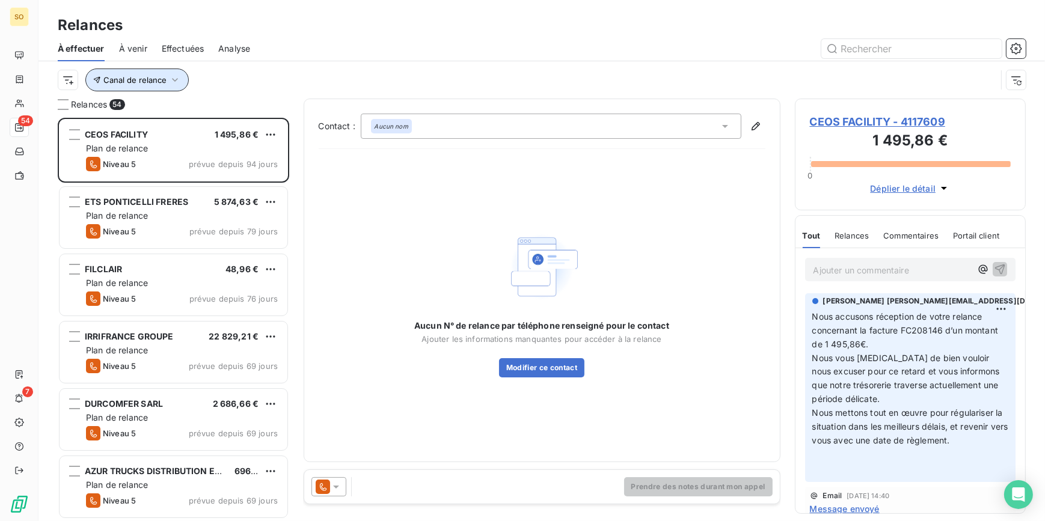
click at [149, 82] on span "Canal de relance" at bounding box center [134, 80] width 63 height 10
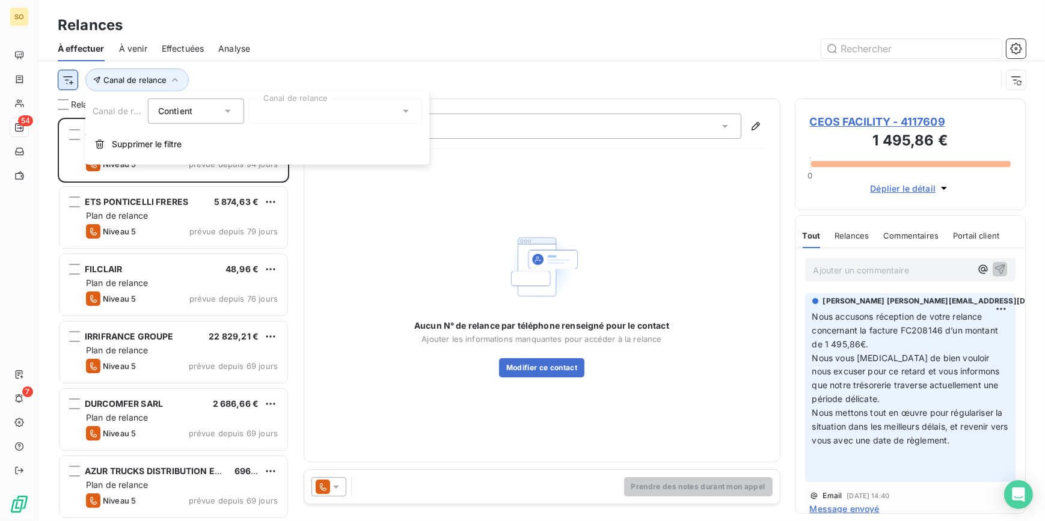
click at [60, 78] on html "SO 54 7 Relances À effectuer À venir Effectuées Analyse Canal de relance Relanc…" at bounding box center [522, 260] width 1045 height 521
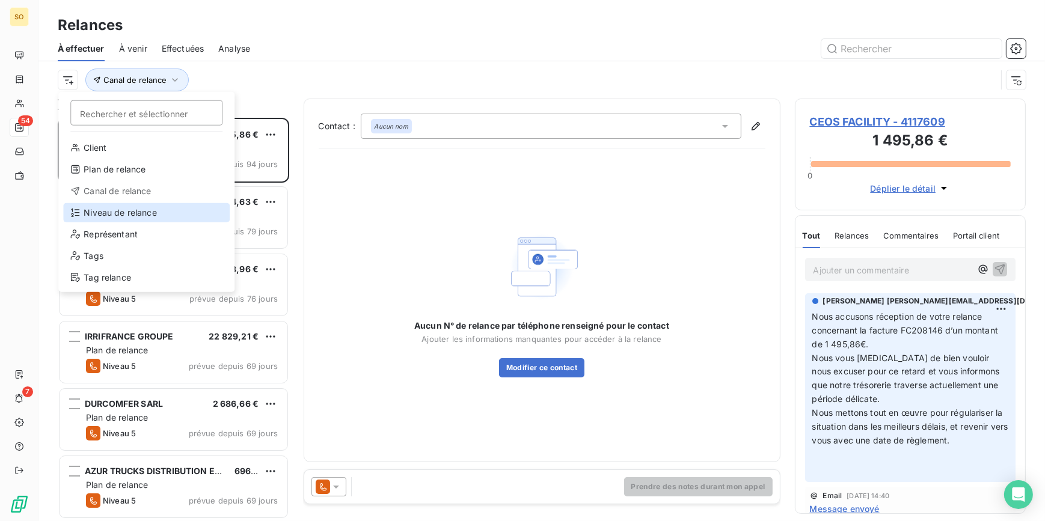
click at [105, 213] on div "Niveau de relance" at bounding box center [146, 212] width 167 height 19
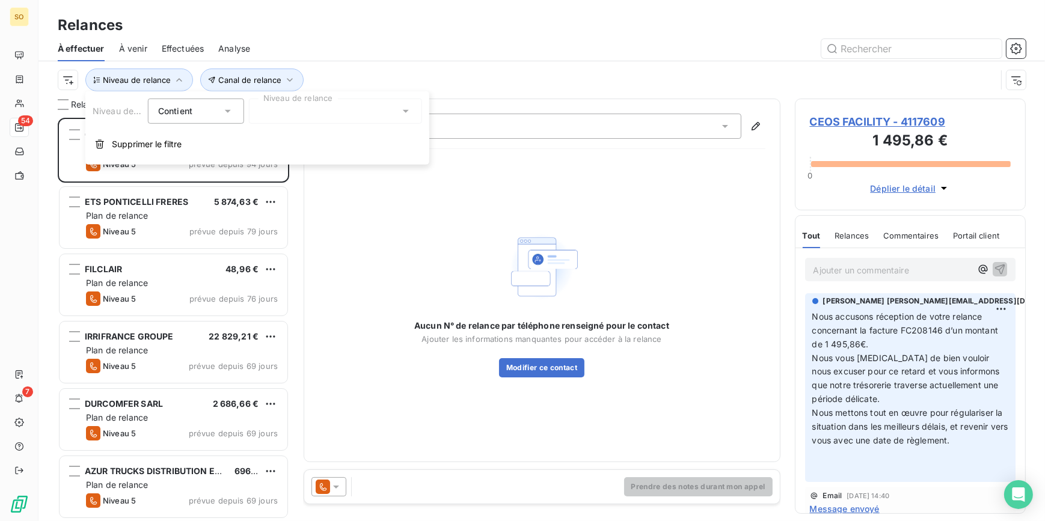
click at [288, 99] on div at bounding box center [335, 111] width 173 height 25
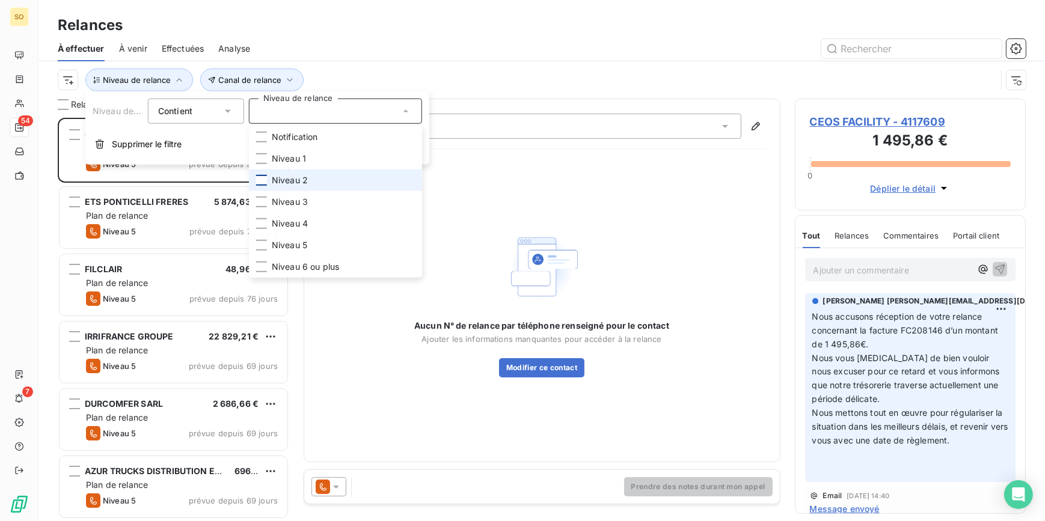
click at [265, 180] on div at bounding box center [261, 180] width 11 height 11
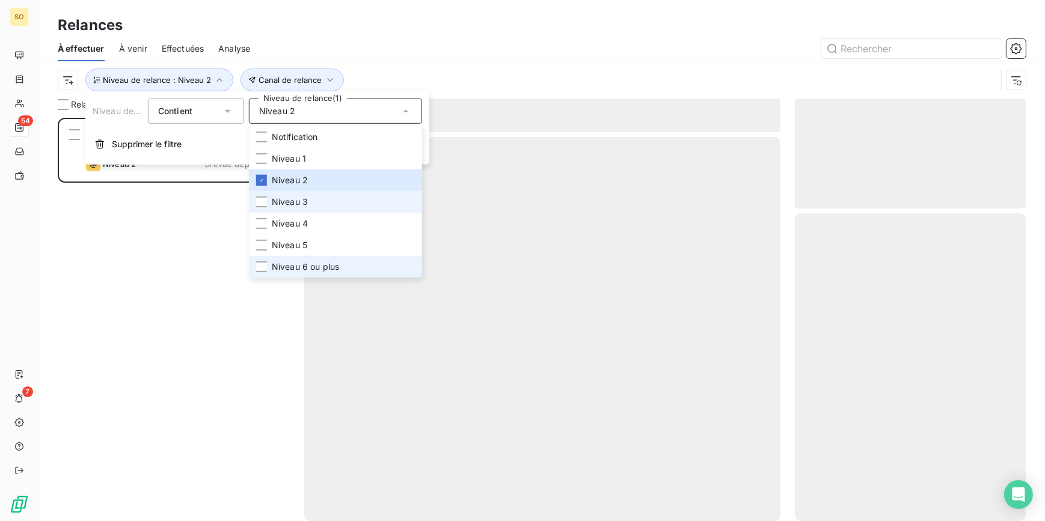
scroll to position [396, 223]
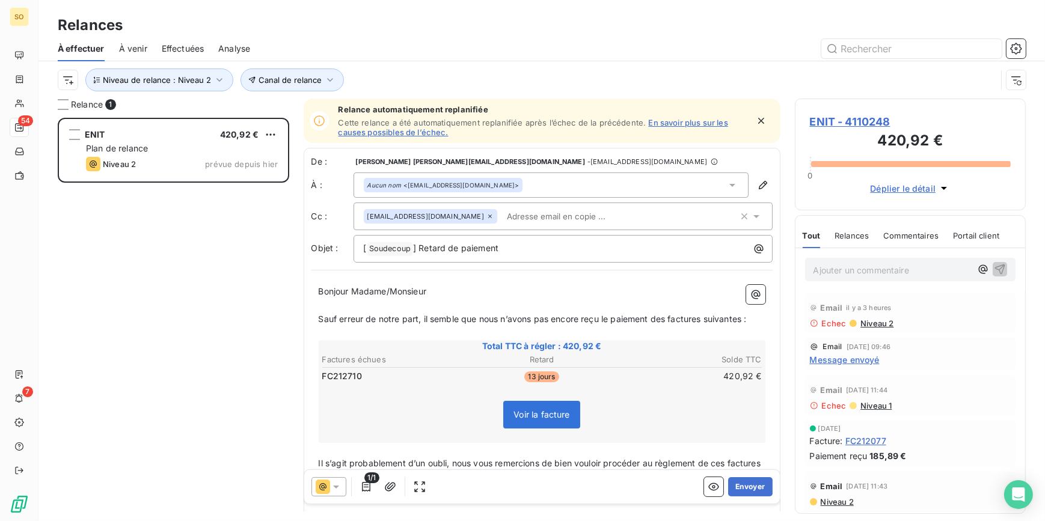
click at [197, 270] on div "ENIT 420,92 € Plan de relance Niveau 2 prévue depuis [DATE]" at bounding box center [174, 320] width 232 height 404
click at [329, 78] on icon "button" at bounding box center [330, 80] width 12 height 12
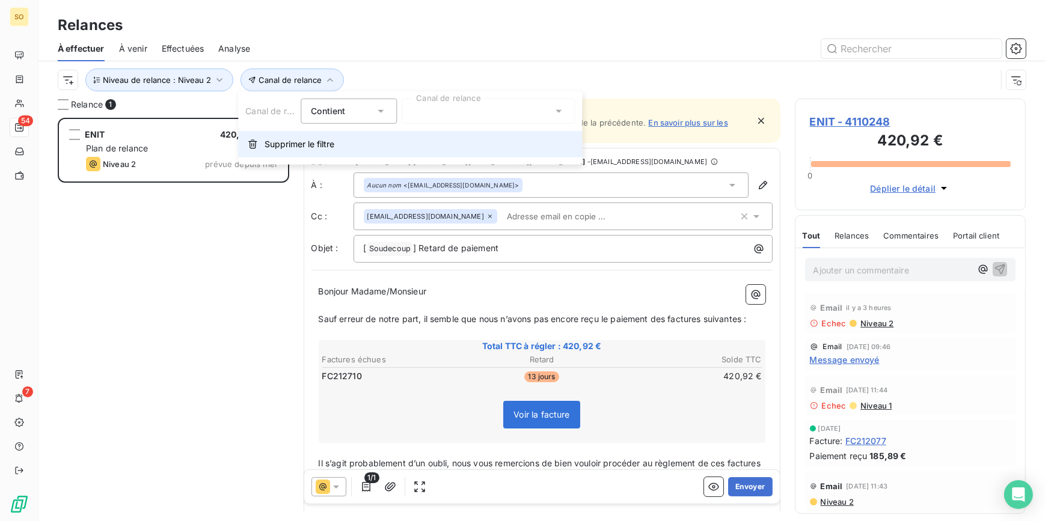
click at [310, 145] on span "Supprimer le filtre" at bounding box center [300, 144] width 70 height 12
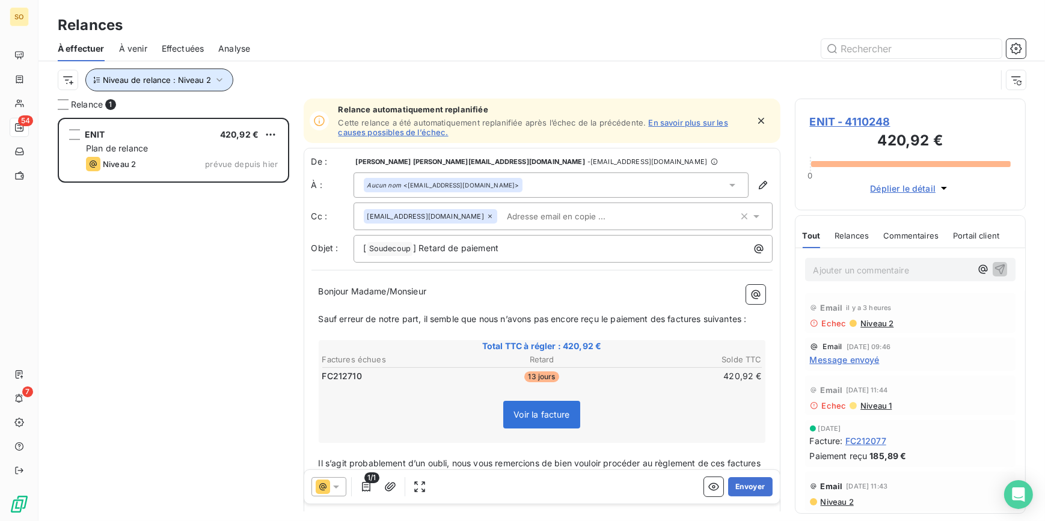
click at [218, 81] on icon "button" at bounding box center [219, 80] width 12 height 12
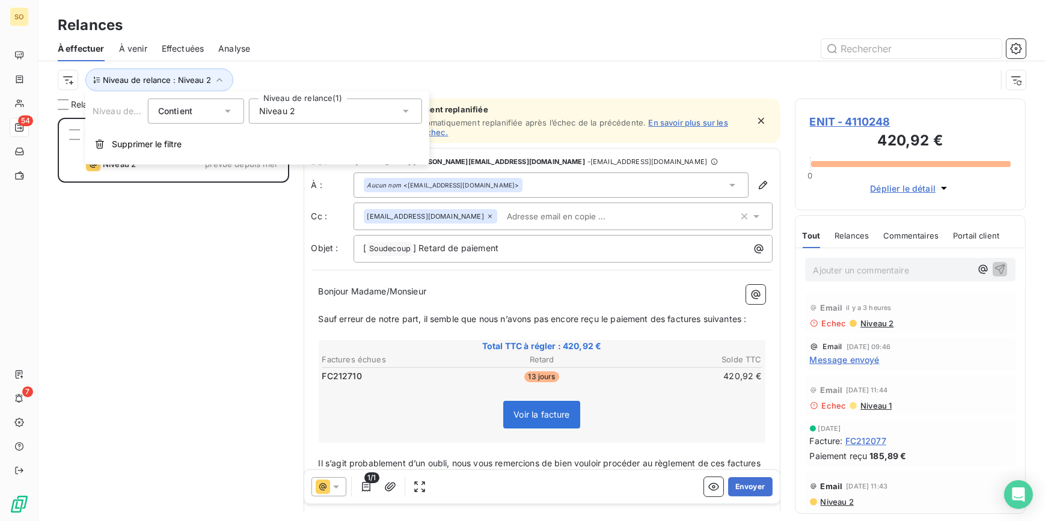
click at [345, 112] on div "Niveau 2" at bounding box center [335, 111] width 173 height 25
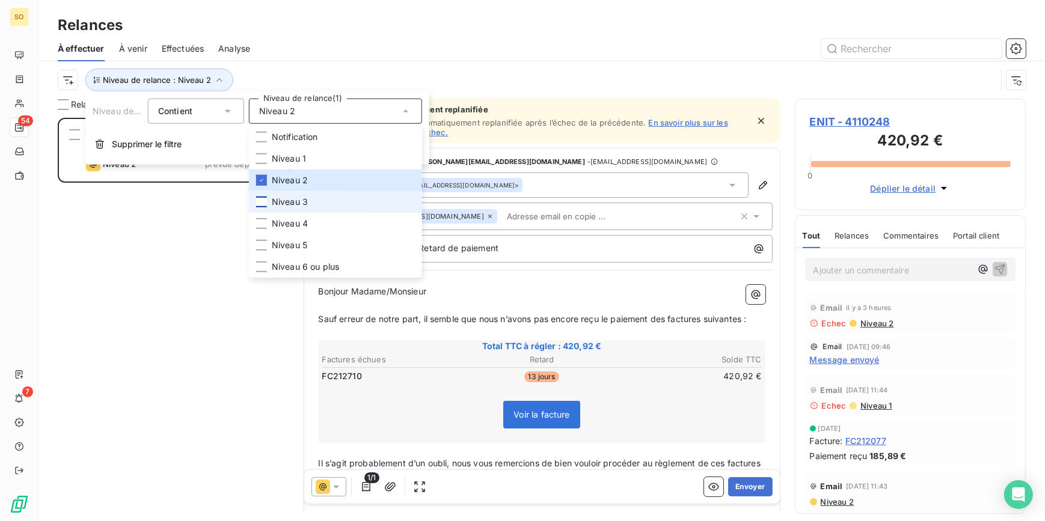
click at [266, 203] on div at bounding box center [261, 202] width 11 height 11
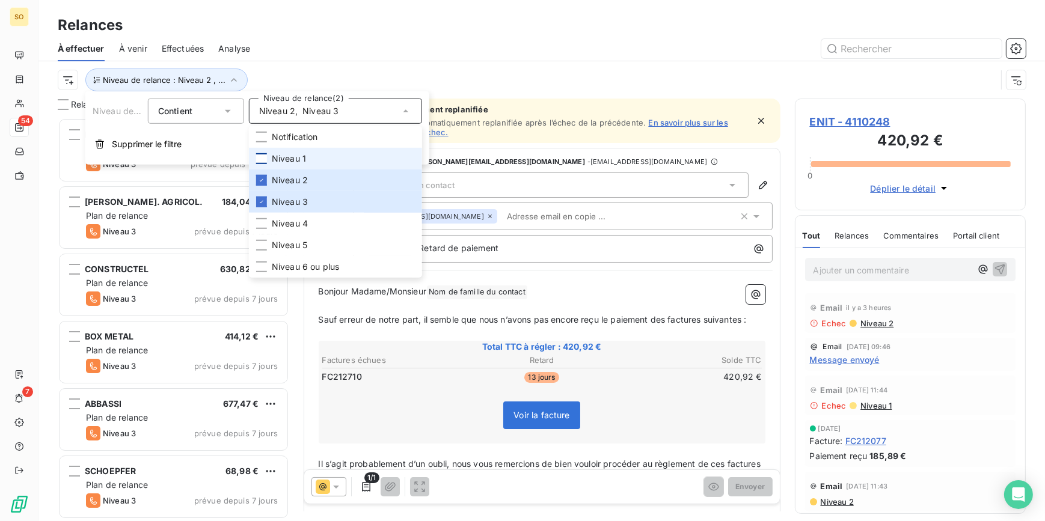
click at [262, 159] on div at bounding box center [261, 158] width 11 height 11
click at [380, 35] on div "Relances" at bounding box center [541, 25] width 1007 height 22
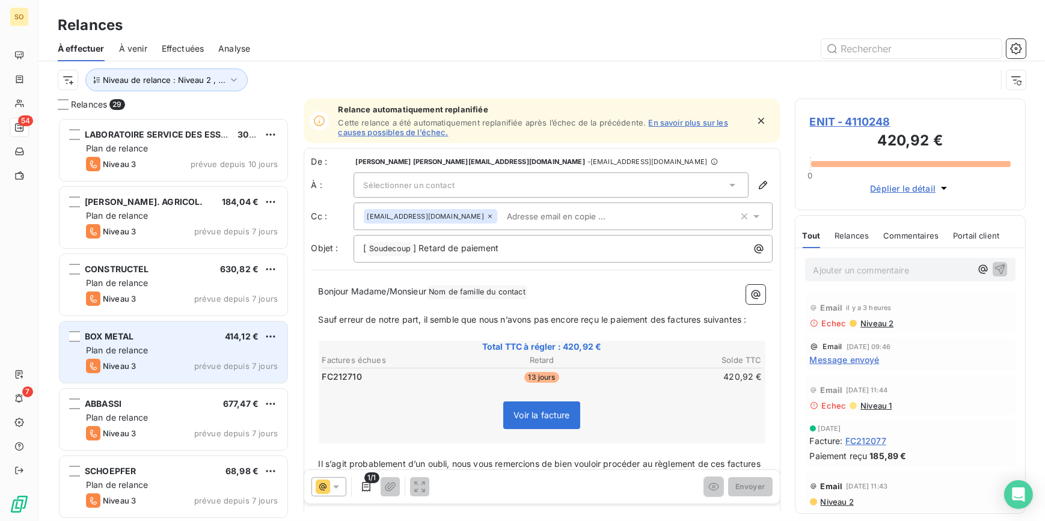
click at [161, 351] on div "Plan de relance" at bounding box center [182, 351] width 192 height 12
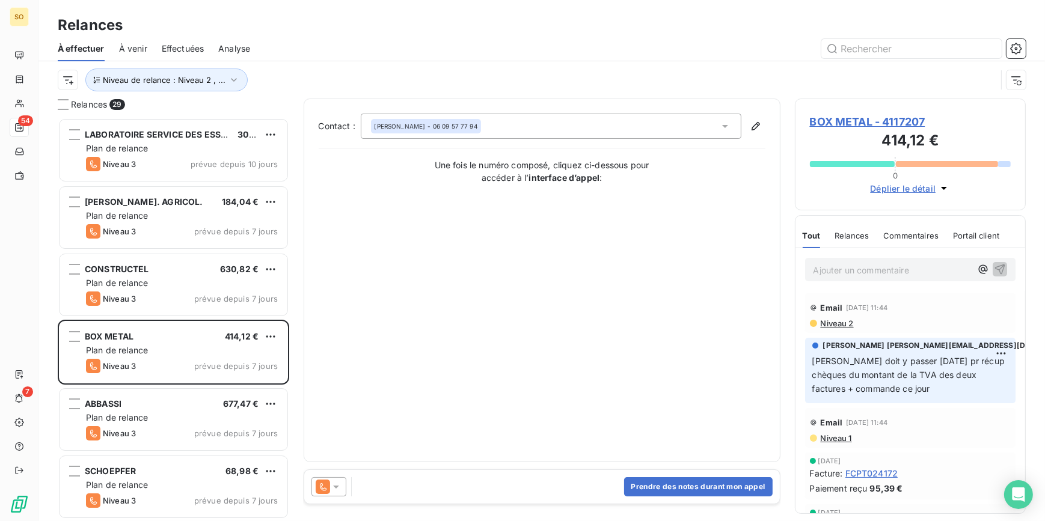
click at [852, 271] on p "Ajouter un commentaire ﻿" at bounding box center [893, 270] width 158 height 15
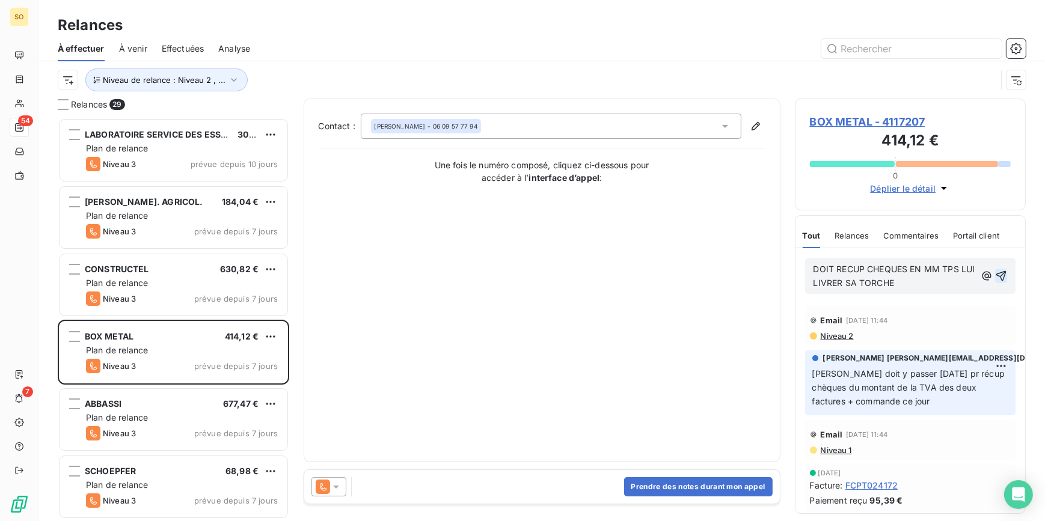
click at [995, 276] on icon "button" at bounding box center [1001, 276] width 12 height 12
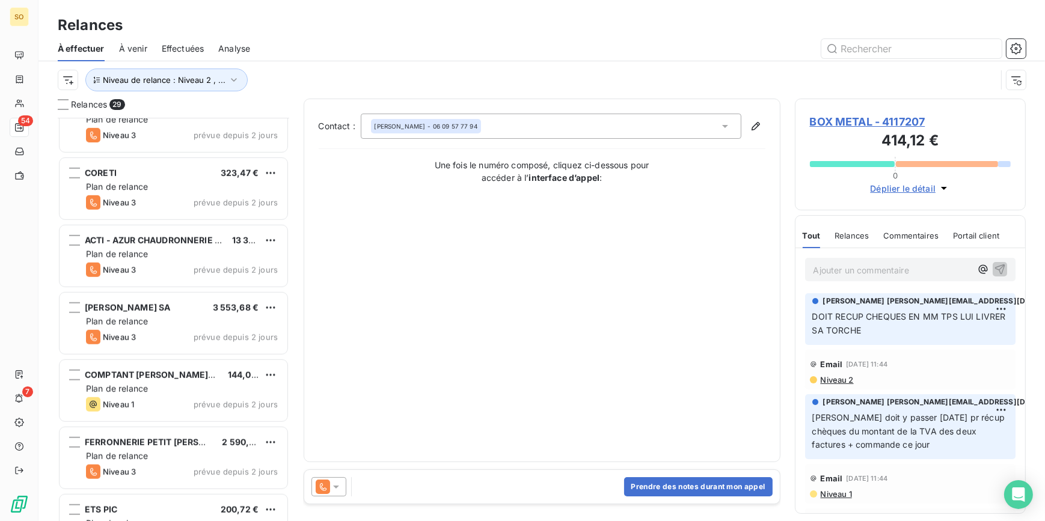
scroll to position [1312, 0]
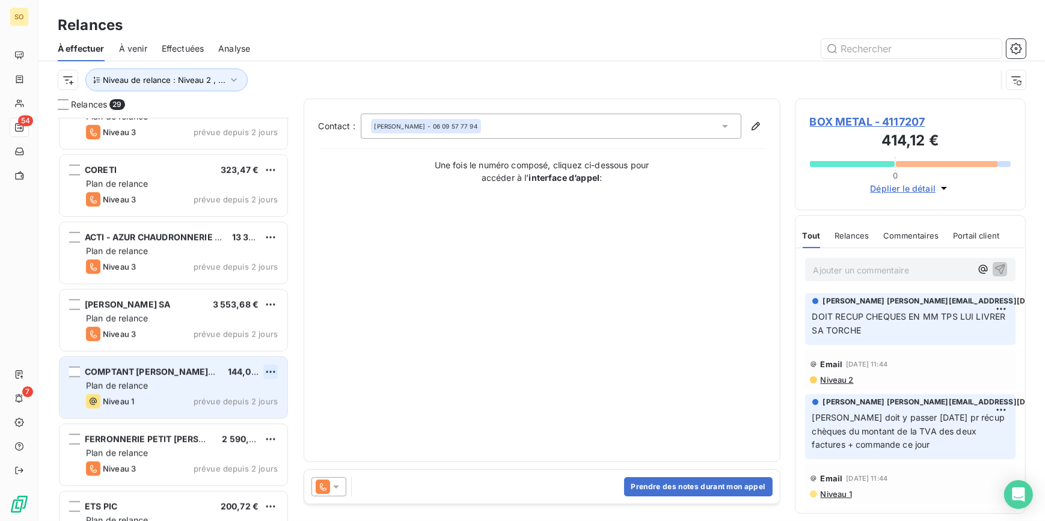
click at [272, 366] on html "SO 54 7 Relances À effectuer À venir Effectuées Analyse Niveau de relance : Niv…" at bounding box center [522, 260] width 1045 height 521
click at [203, 409] on div "Passer cette action" at bounding box center [219, 417] width 108 height 19
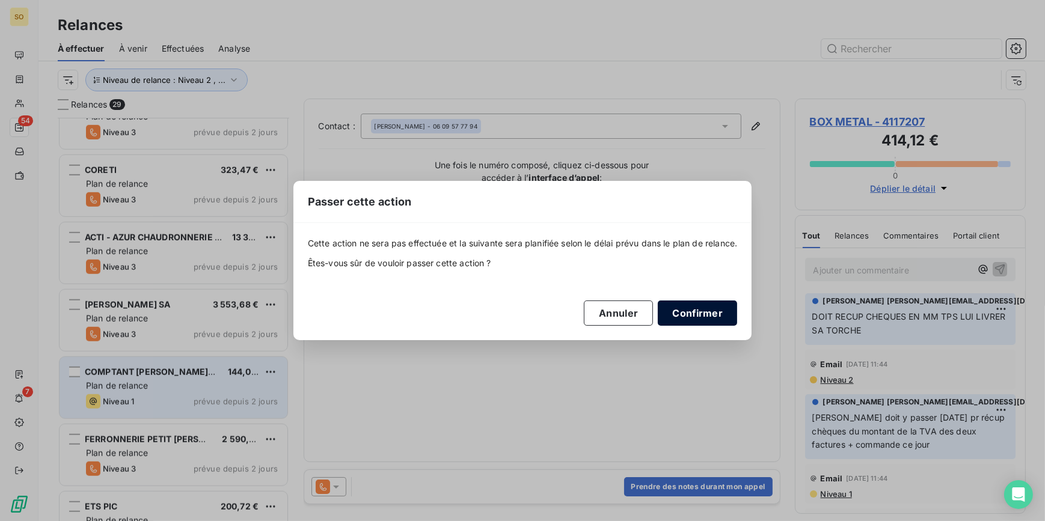
click at [690, 311] on button "Confirmer" at bounding box center [697, 313] width 79 height 25
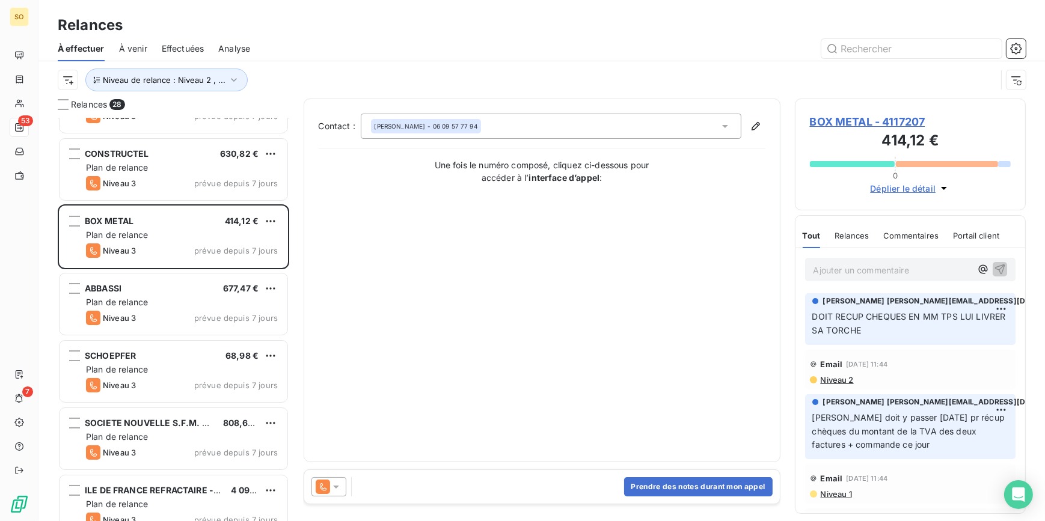
scroll to position [0, 0]
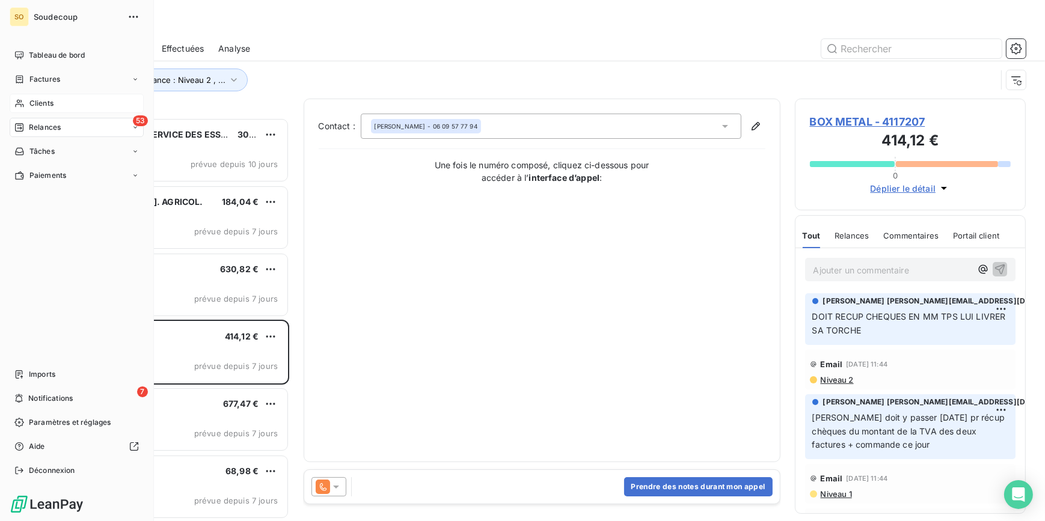
click at [43, 102] on span "Clients" at bounding box center [41, 103] width 24 height 11
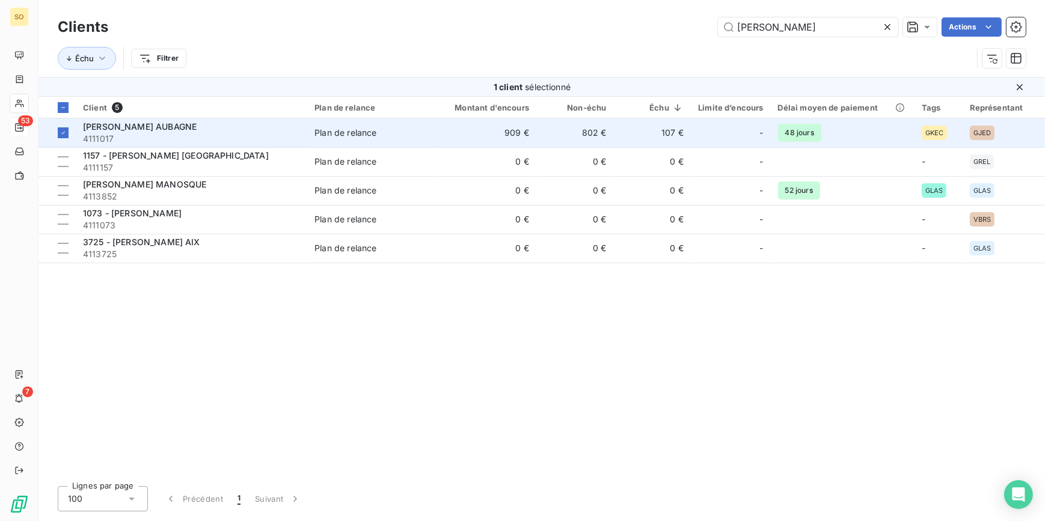
click at [138, 137] on span "4111017" at bounding box center [191, 139] width 217 height 12
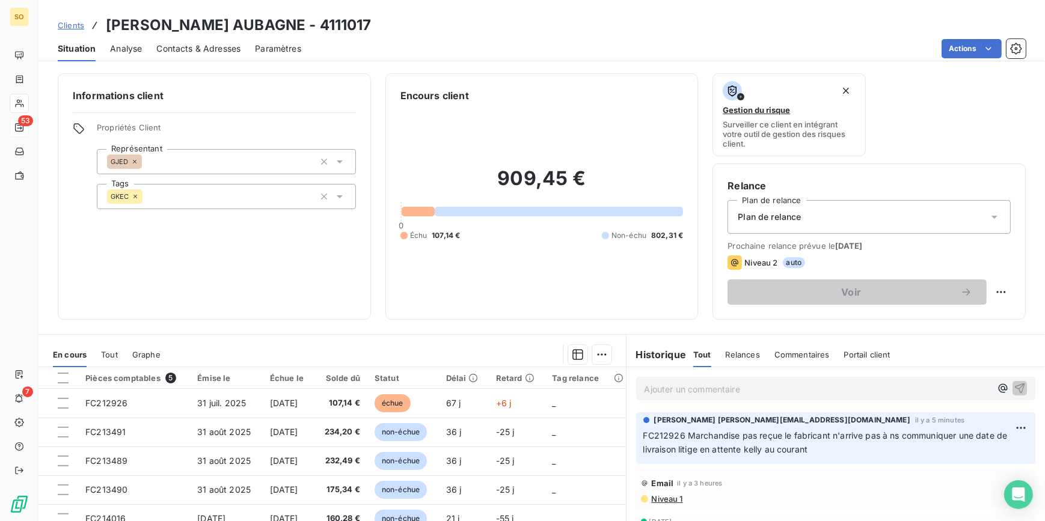
click at [76, 27] on span "Clients" at bounding box center [71, 25] width 26 height 10
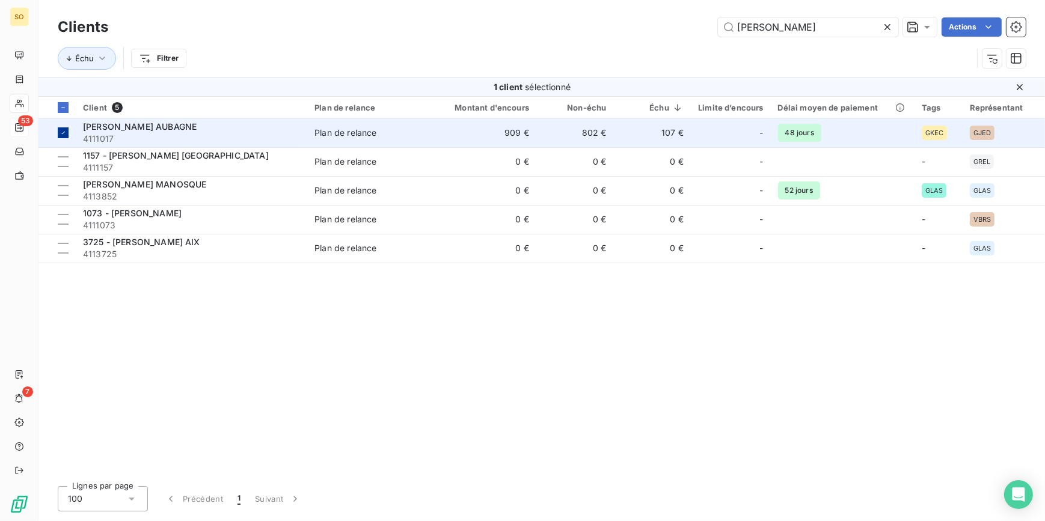
click at [62, 132] on icon at bounding box center [63, 132] width 7 height 7
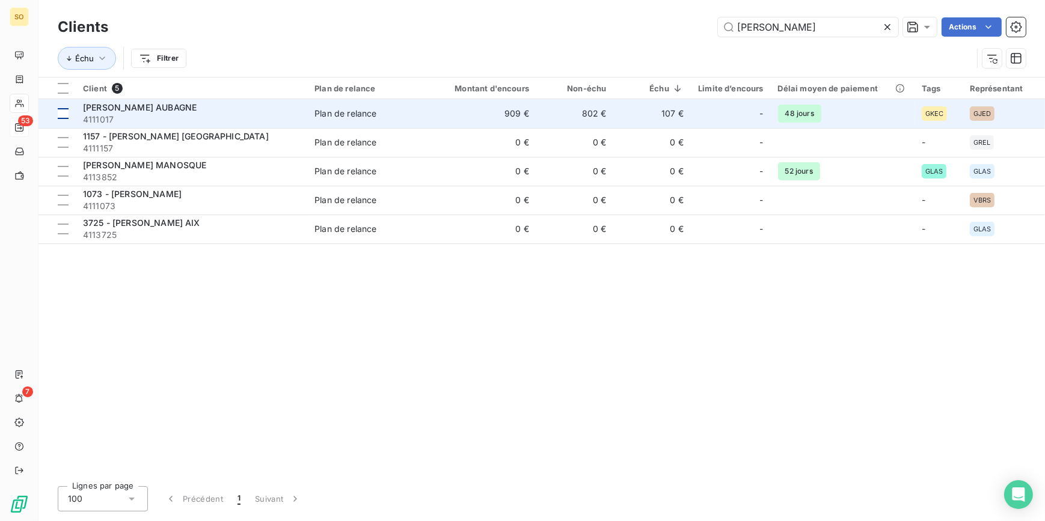
click at [212, 114] on span "4111017" at bounding box center [191, 120] width 217 height 12
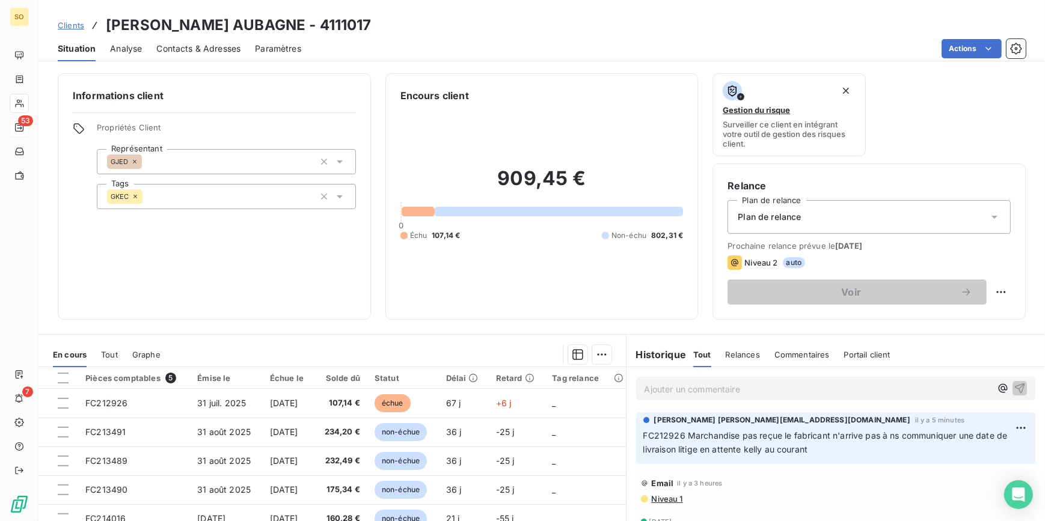
click at [749, 350] on span "Relances" at bounding box center [743, 355] width 34 height 10
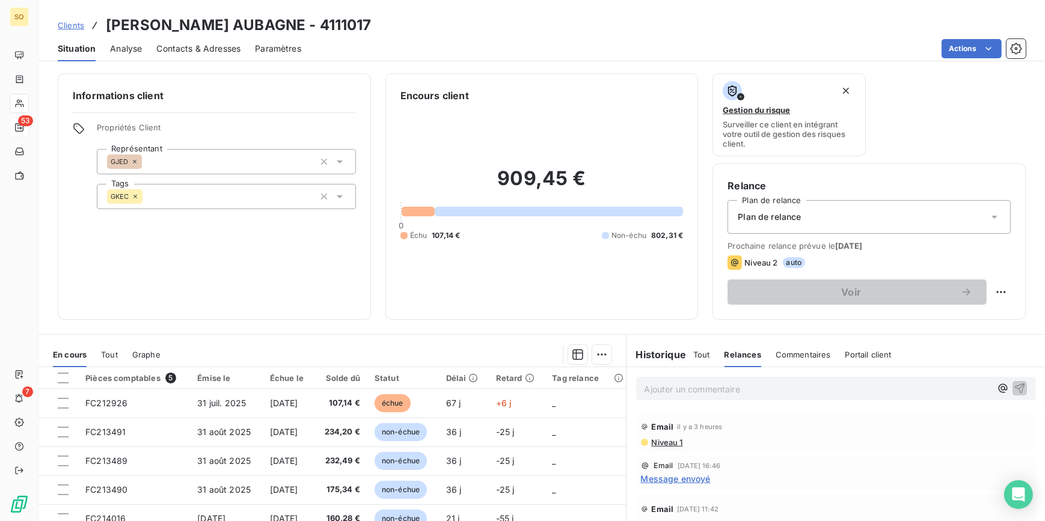
click at [752, 258] on span "Niveau 2" at bounding box center [760, 263] width 33 height 10
click at [992, 287] on html "SO 53 7 Clients [PERSON_NAME] AUBAGNE - 4111017 Situation Analyse Contacts & Ad…" at bounding box center [522, 260] width 1045 height 521
click at [969, 319] on div "Replanifier cette action" at bounding box center [944, 317] width 108 height 19
select select "9"
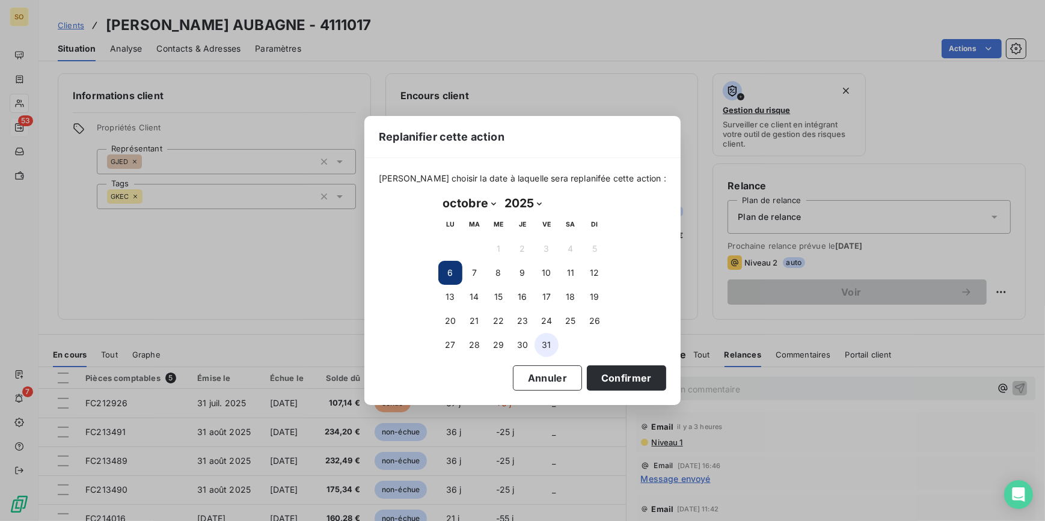
click at [547, 342] on button "31" at bounding box center [547, 345] width 24 height 24
click at [603, 381] on button "Confirmer" at bounding box center [626, 378] width 79 height 25
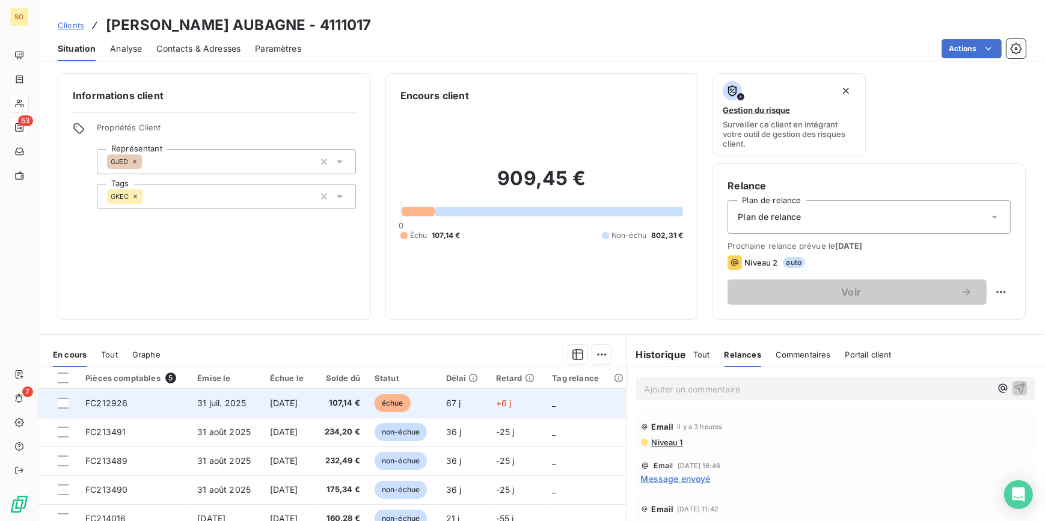
click at [409, 405] on span "échue" at bounding box center [393, 403] width 36 height 18
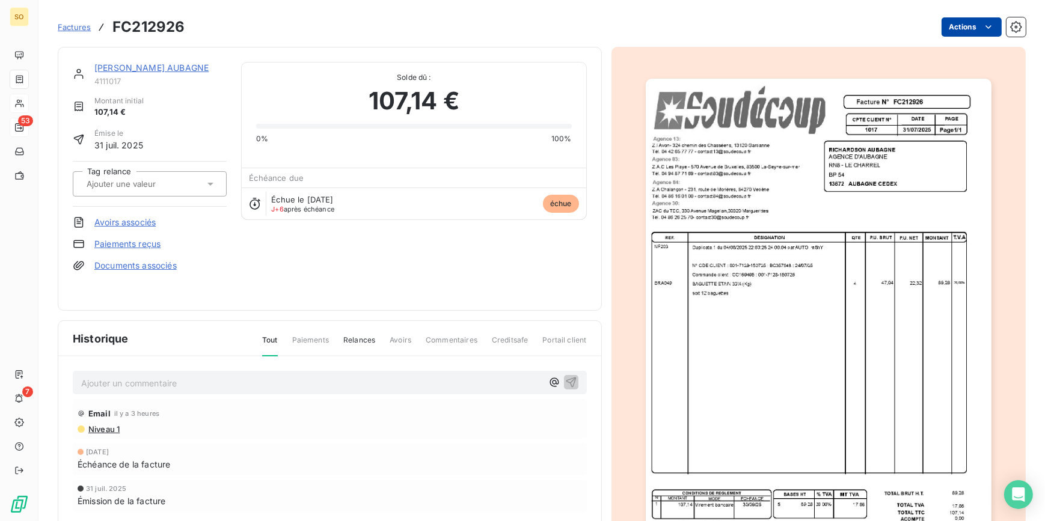
click at [950, 21] on html "SO 53 7 Factures FC212926 Actions [PERSON_NAME] AUBAGNE 4111017 Montant initial…" at bounding box center [522, 260] width 1045 height 521
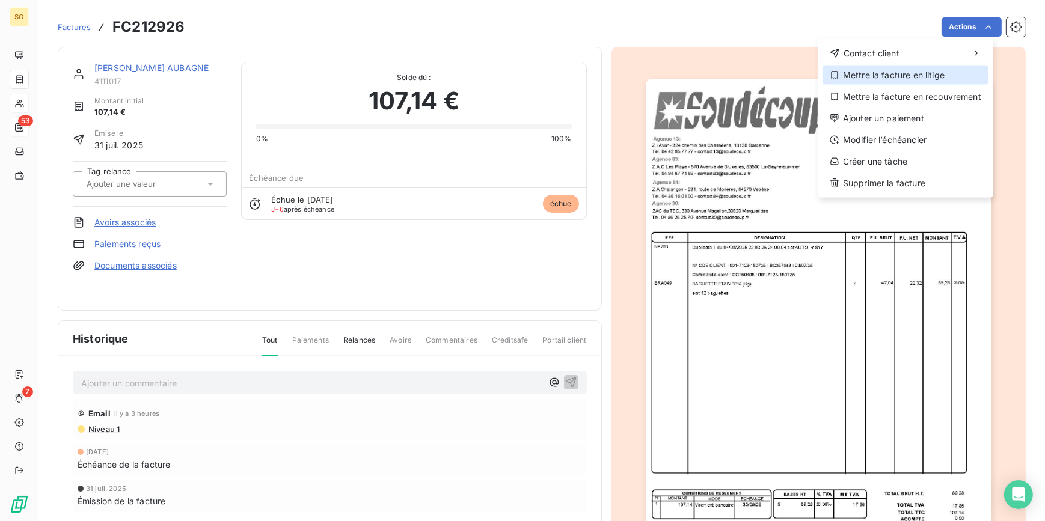
click at [882, 75] on div "Mettre la facture en litige" at bounding box center [906, 75] width 166 height 19
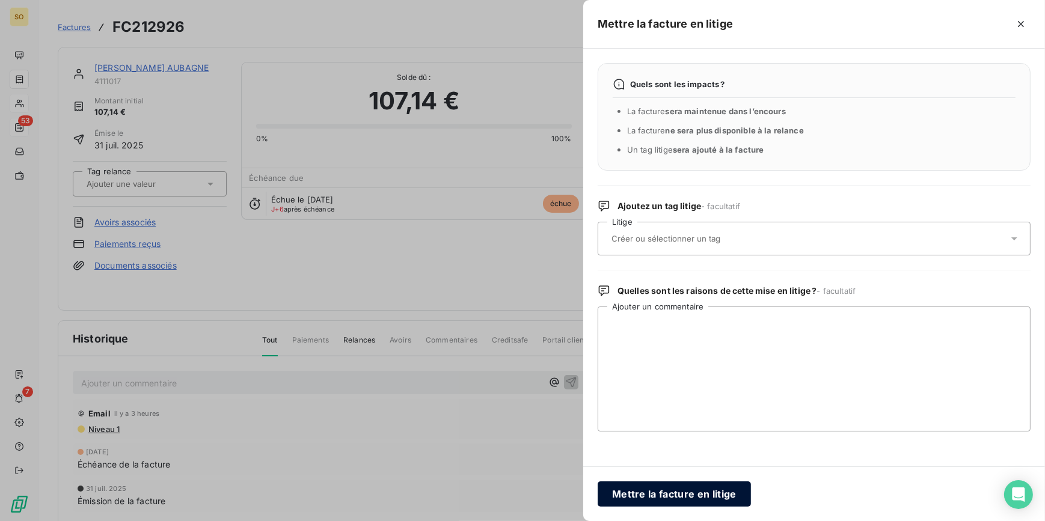
click at [702, 499] on button "Mettre la facture en litige" at bounding box center [674, 494] width 153 height 25
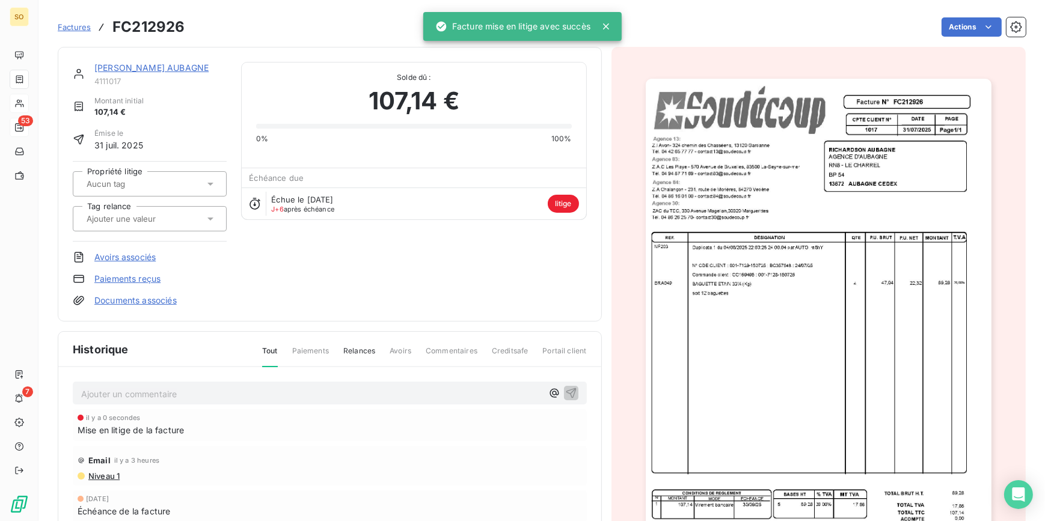
click at [107, 66] on link "[PERSON_NAME] AUBAGNE" at bounding box center [151, 68] width 114 height 10
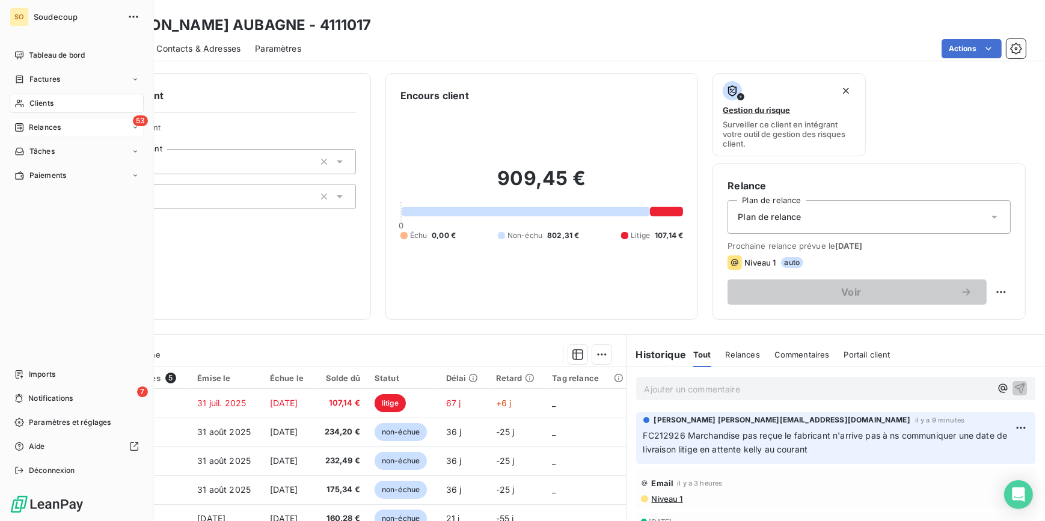
click at [40, 123] on span "Relances" at bounding box center [45, 127] width 32 height 11
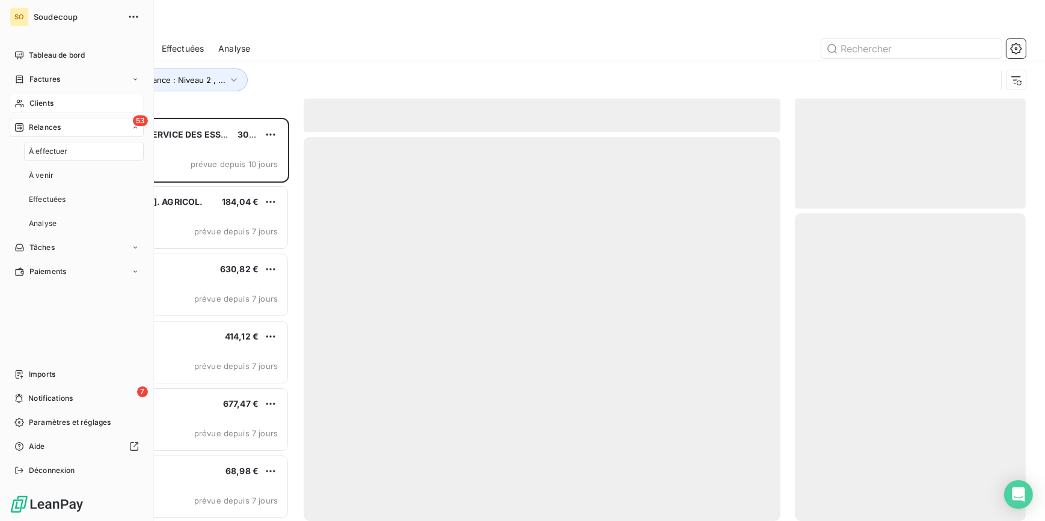
scroll to position [396, 223]
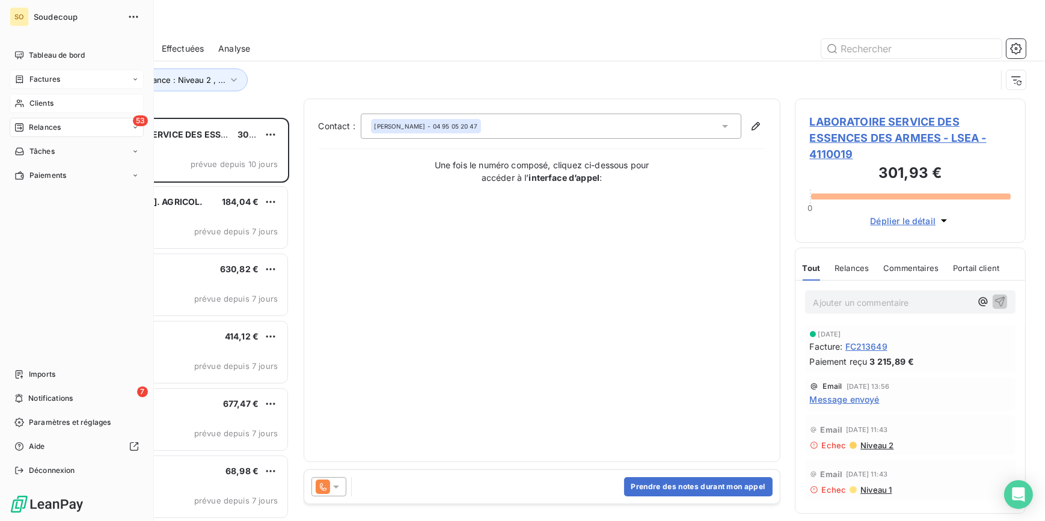
click at [41, 77] on span "Factures" at bounding box center [44, 79] width 31 height 11
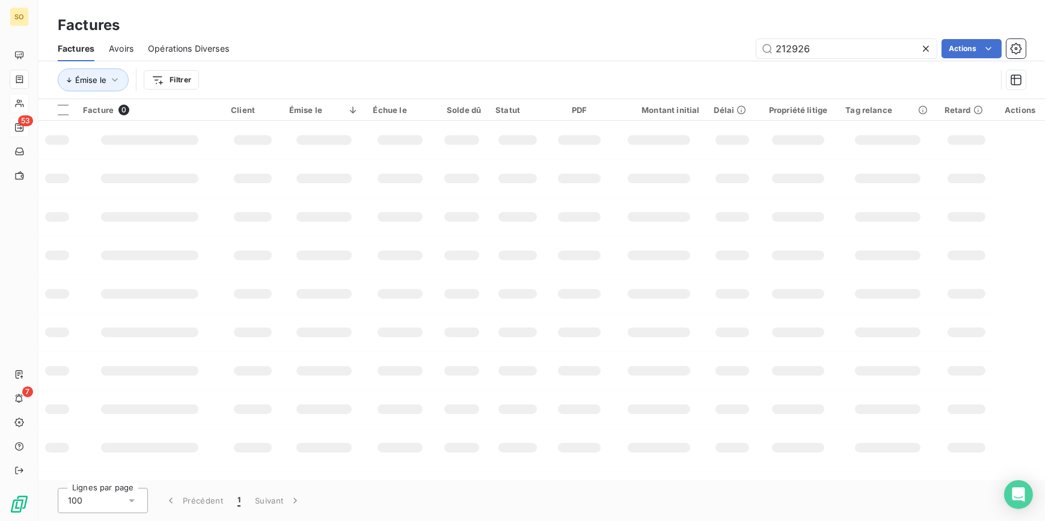
drag, startPoint x: 803, startPoint y: 51, endPoint x: 1027, endPoint y: 35, distance: 224.3
click at [969, 51] on div "212926 Actions" at bounding box center [635, 48] width 782 height 19
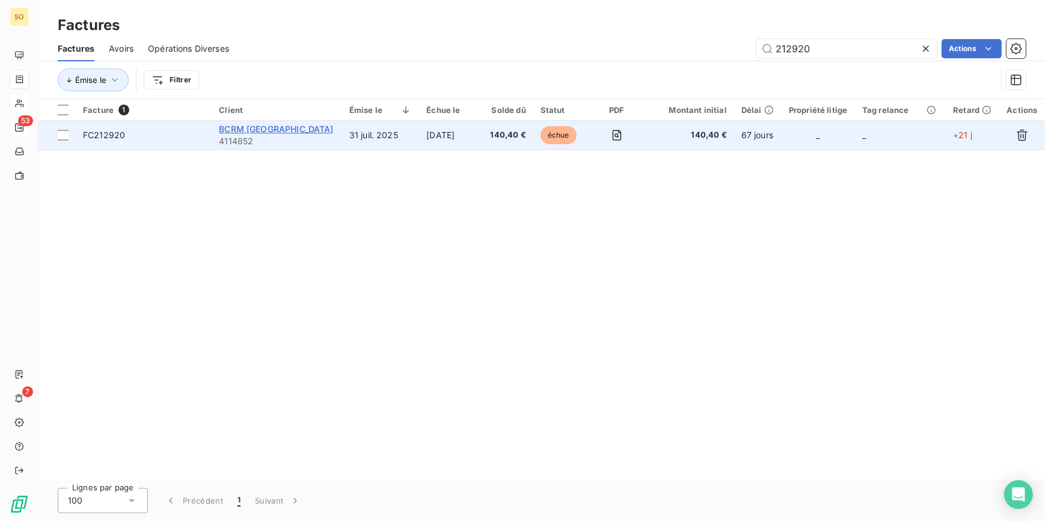
type input "212920"
click at [256, 129] on span "BCRM [GEOGRAPHIC_DATA]" at bounding box center [276, 129] width 114 height 10
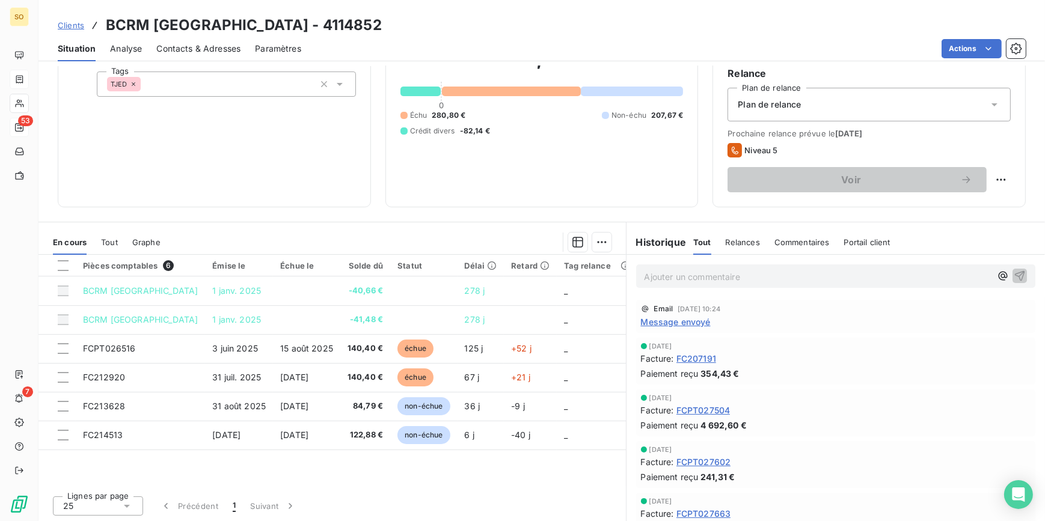
scroll to position [113, 0]
click at [656, 319] on span "Message envoyé" at bounding box center [676, 321] width 70 height 13
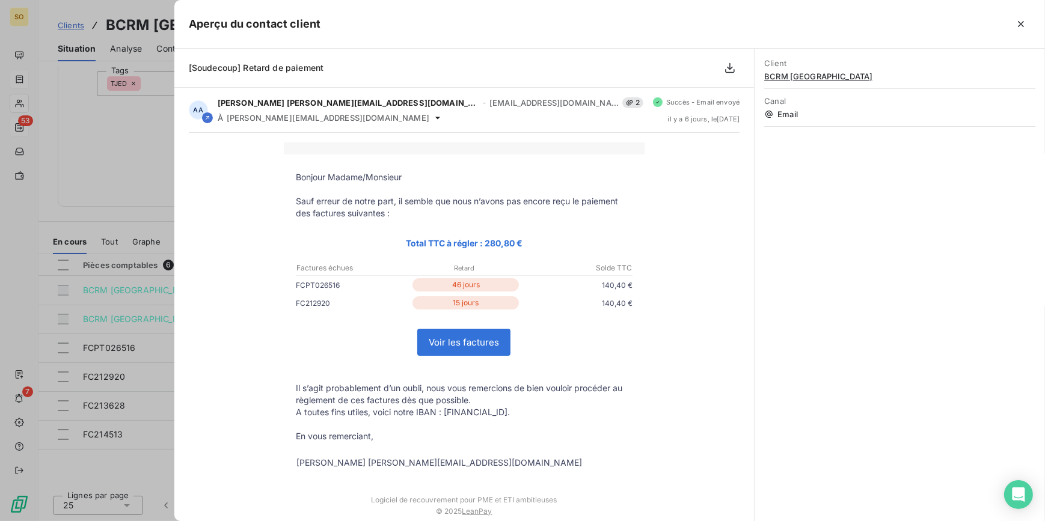
click at [126, 153] on div at bounding box center [522, 260] width 1045 height 521
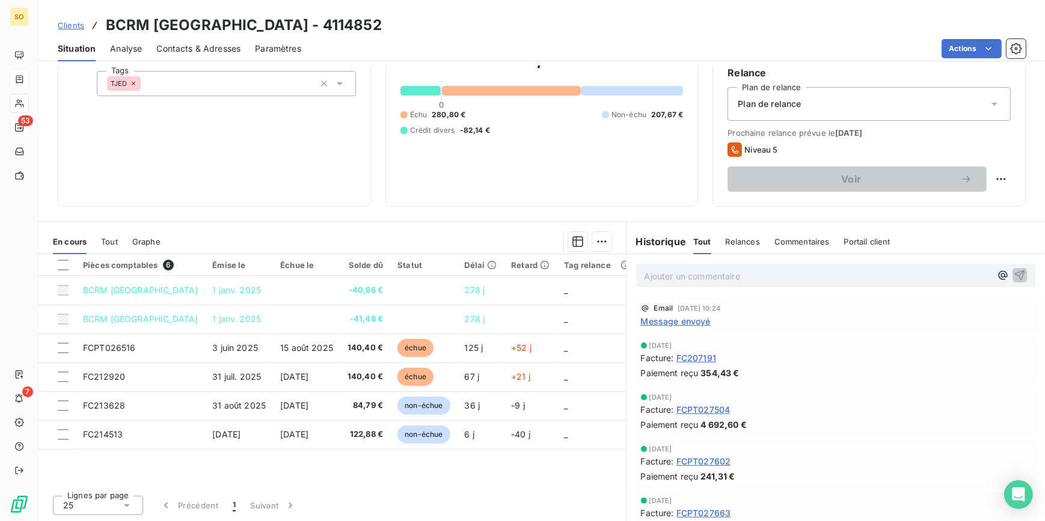
click at [223, 48] on span "Contacts & Adresses" at bounding box center [198, 49] width 84 height 12
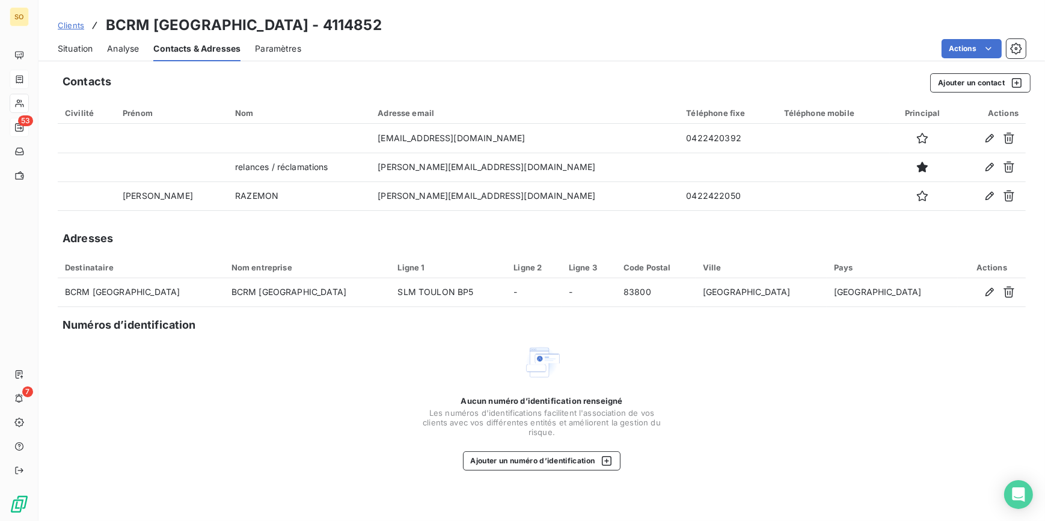
click at [72, 46] on span "Situation" at bounding box center [75, 49] width 35 height 12
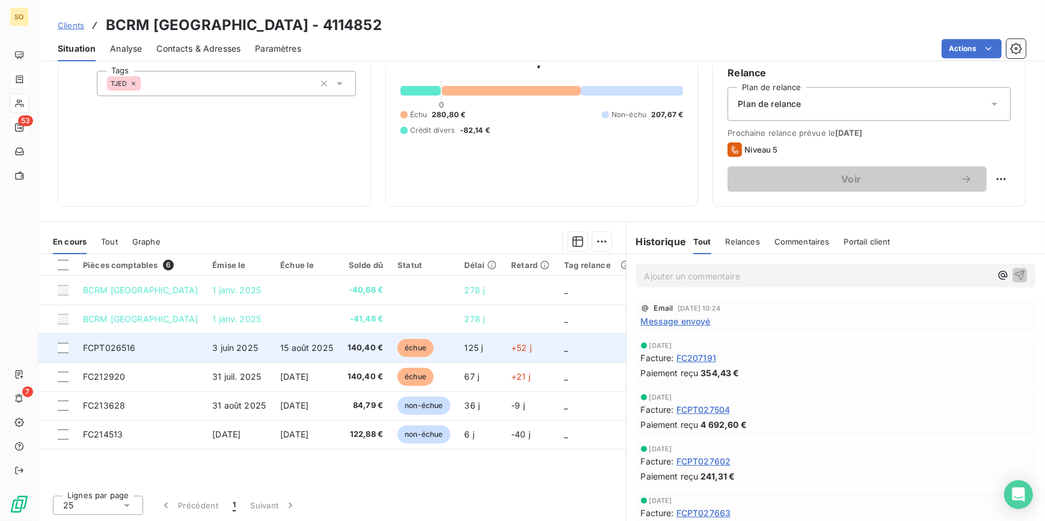
click at [422, 343] on td "échue" at bounding box center [423, 348] width 67 height 29
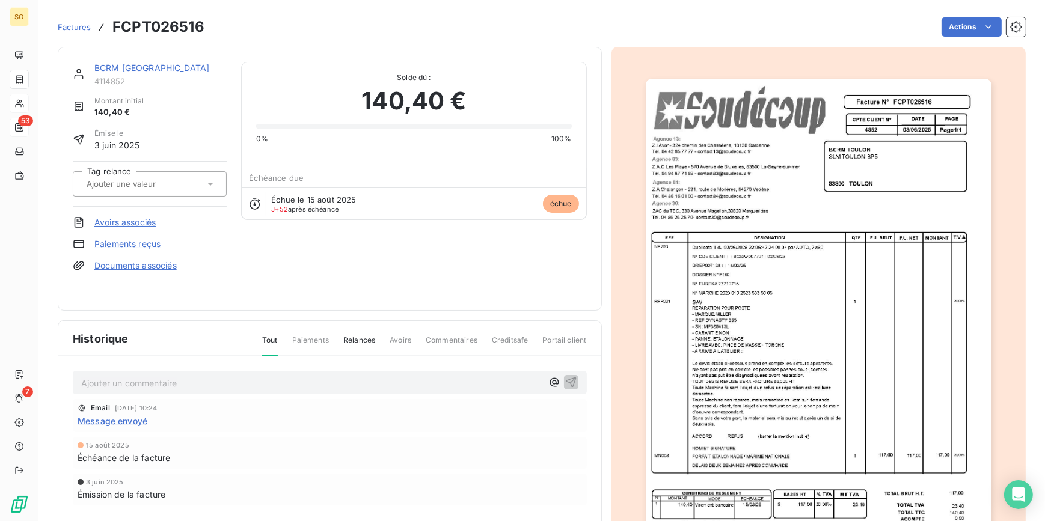
click at [111, 67] on link "BCRM [GEOGRAPHIC_DATA]" at bounding box center [151, 68] width 115 height 10
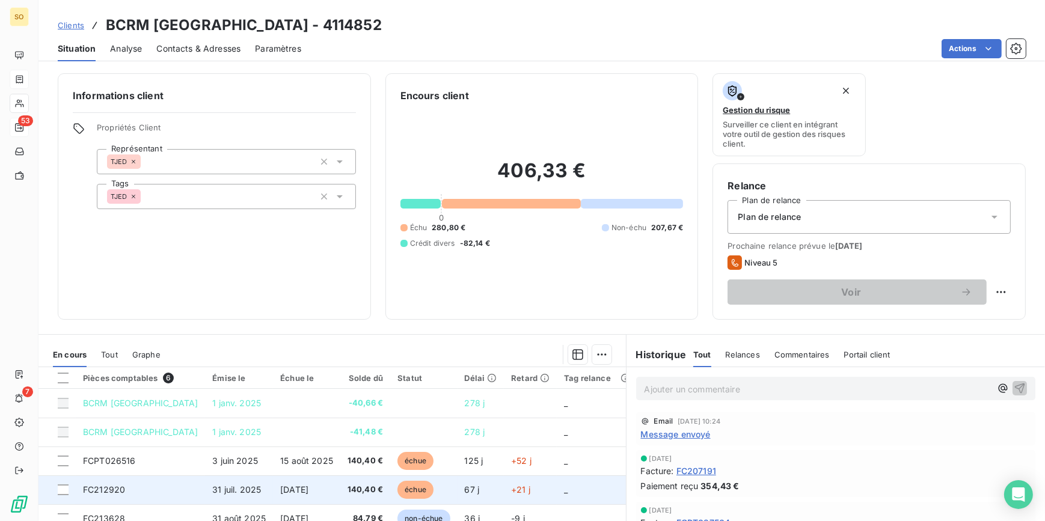
click at [413, 484] on span "échue" at bounding box center [415, 490] width 36 height 18
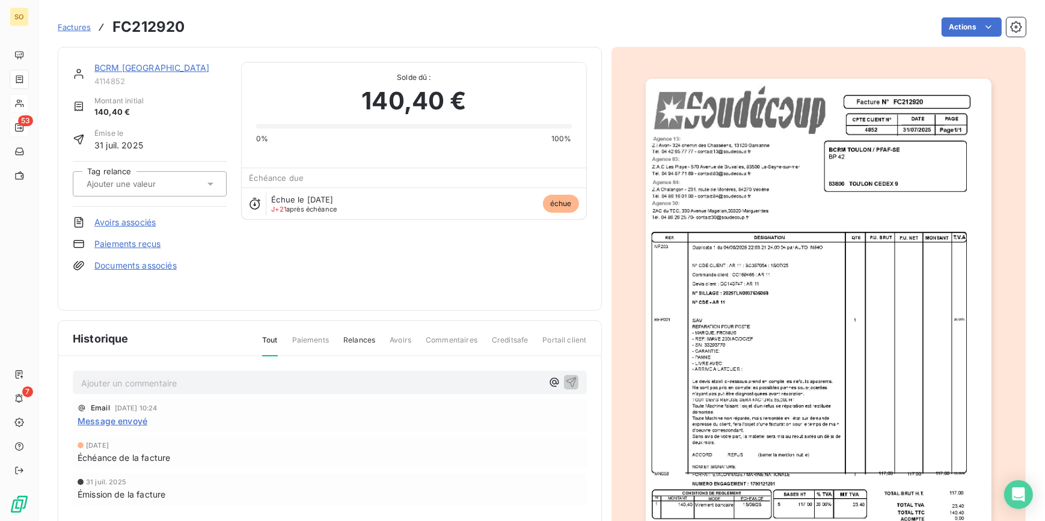
click at [123, 64] on link "BCRM [GEOGRAPHIC_DATA]" at bounding box center [151, 68] width 115 height 10
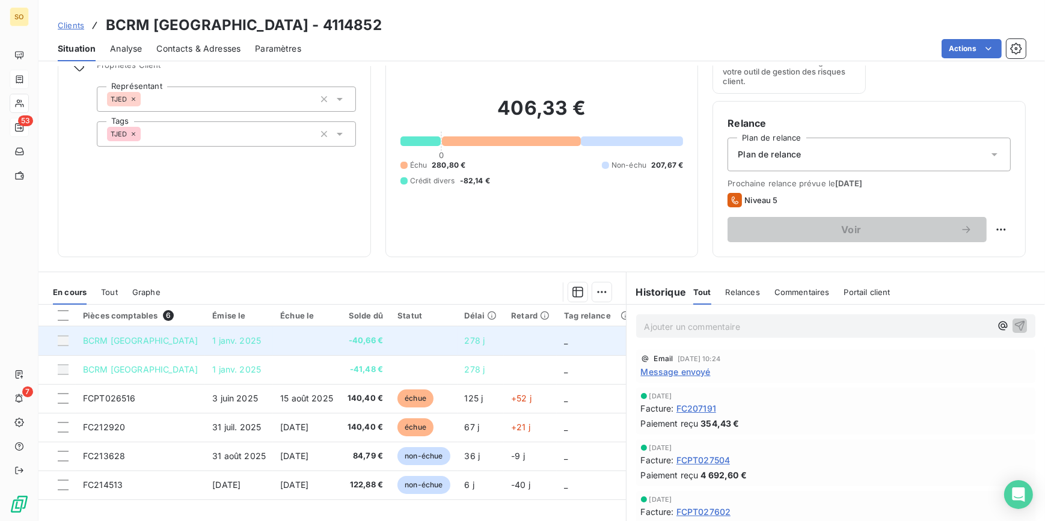
scroll to position [113, 0]
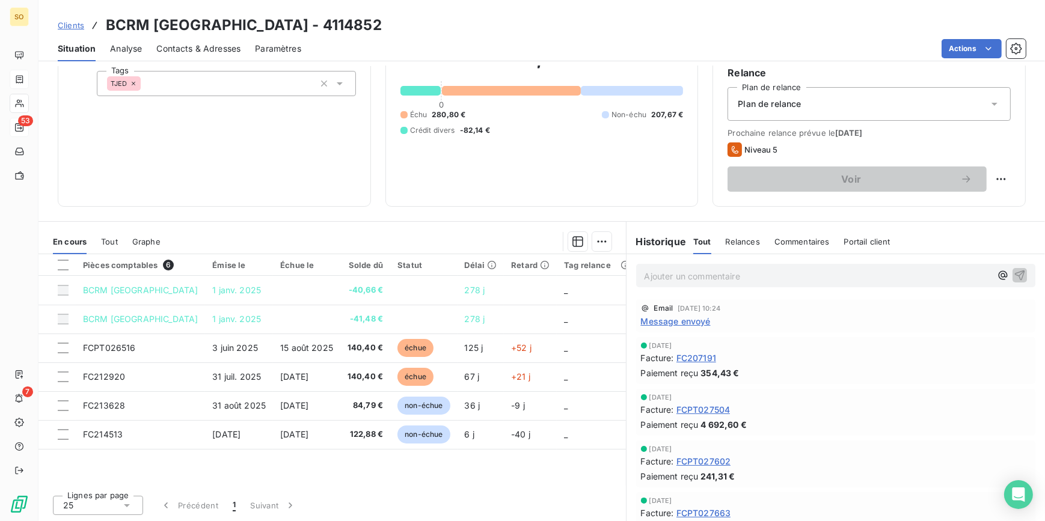
click at [205, 43] on span "Contacts & Adresses" at bounding box center [198, 49] width 84 height 12
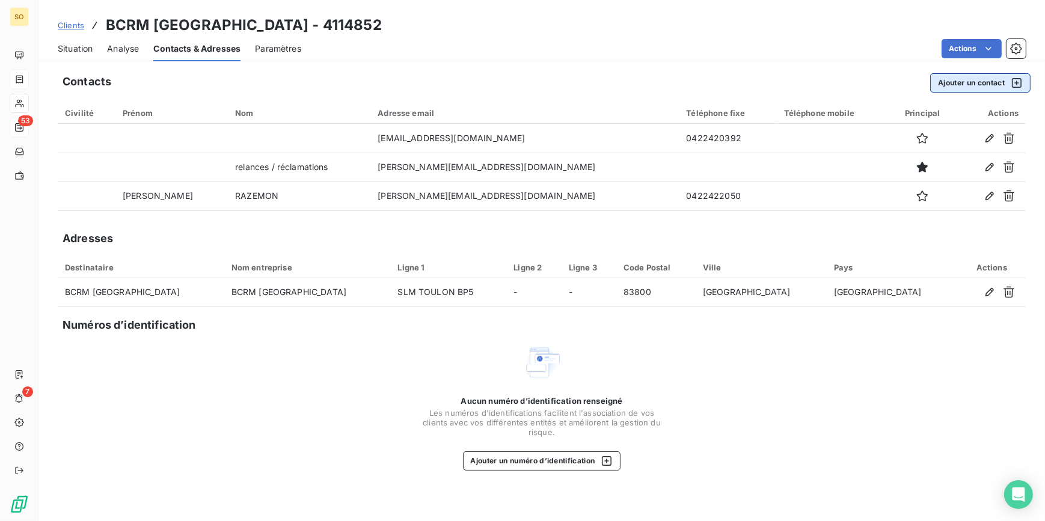
click at [971, 85] on button "Ajouter un contact" at bounding box center [980, 82] width 100 height 19
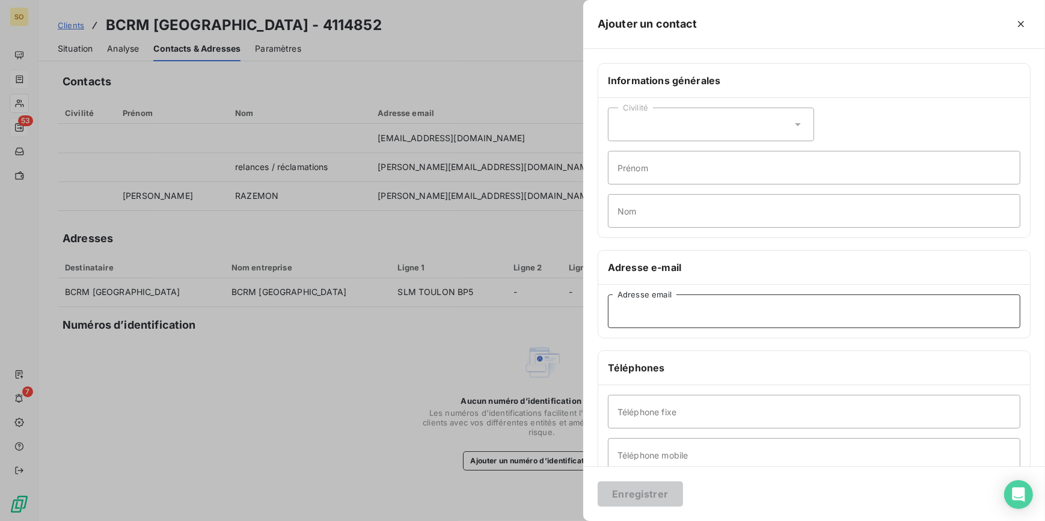
paste input "[PERSON_NAME][EMAIL_ADDRESS][DOMAIN_NAME]"
type input "[PERSON_NAME][EMAIL_ADDRESS][DOMAIN_NAME]"
click at [651, 499] on button "Enregistrer" at bounding box center [640, 494] width 85 height 25
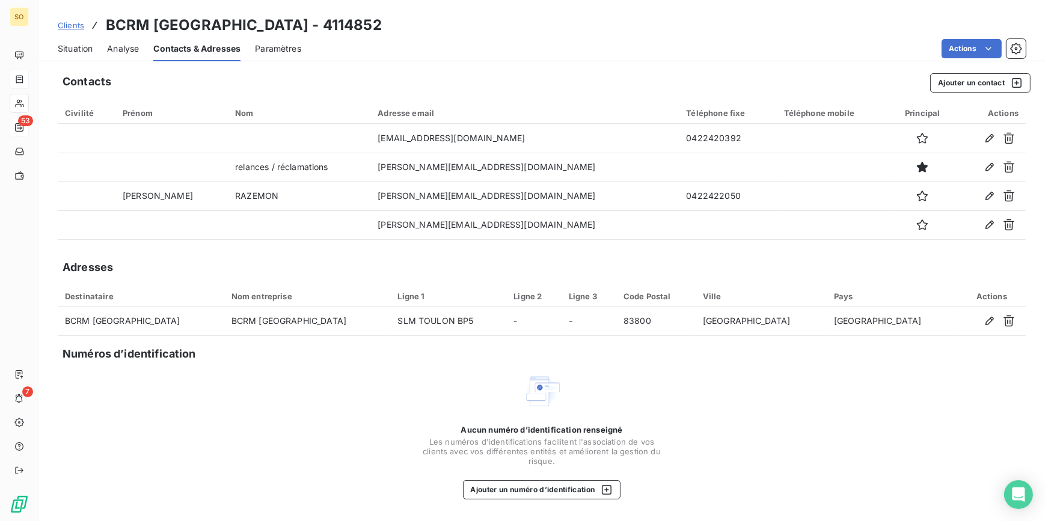
click at [78, 51] on span "Situation" at bounding box center [75, 49] width 35 height 12
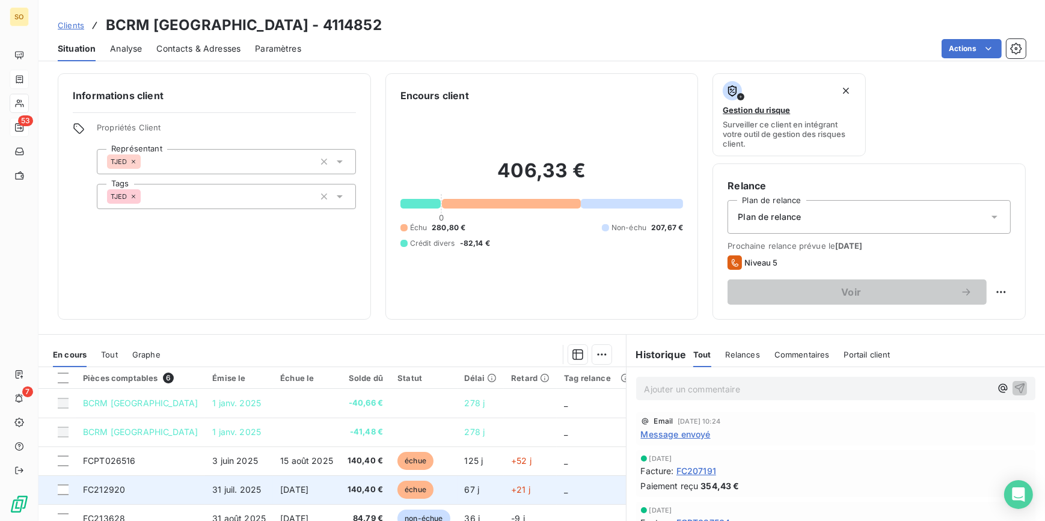
click at [289, 485] on span "[DATE]" at bounding box center [294, 490] width 28 height 10
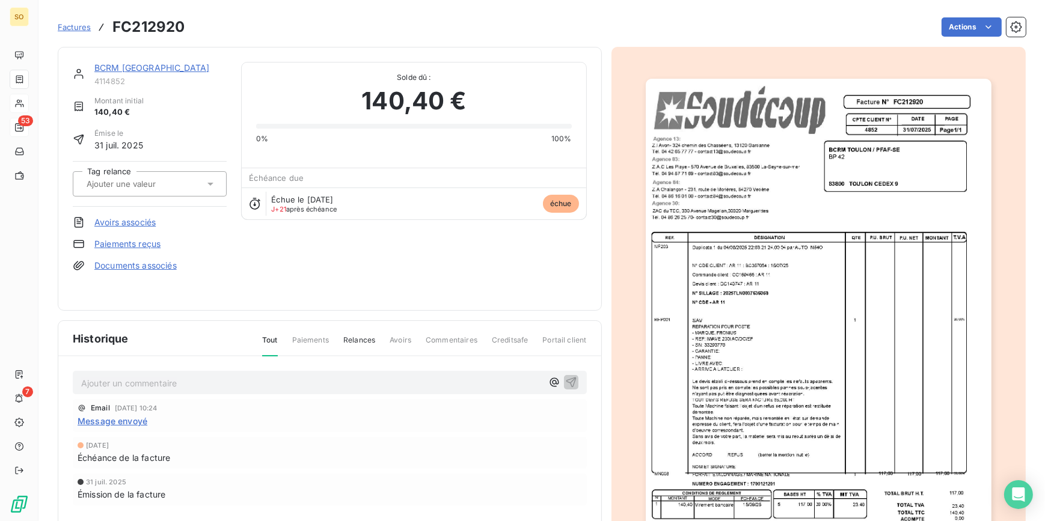
click at [72, 25] on span "Factures" at bounding box center [74, 27] width 33 height 10
click at [117, 67] on link "BCRM [GEOGRAPHIC_DATA]" at bounding box center [151, 68] width 115 height 10
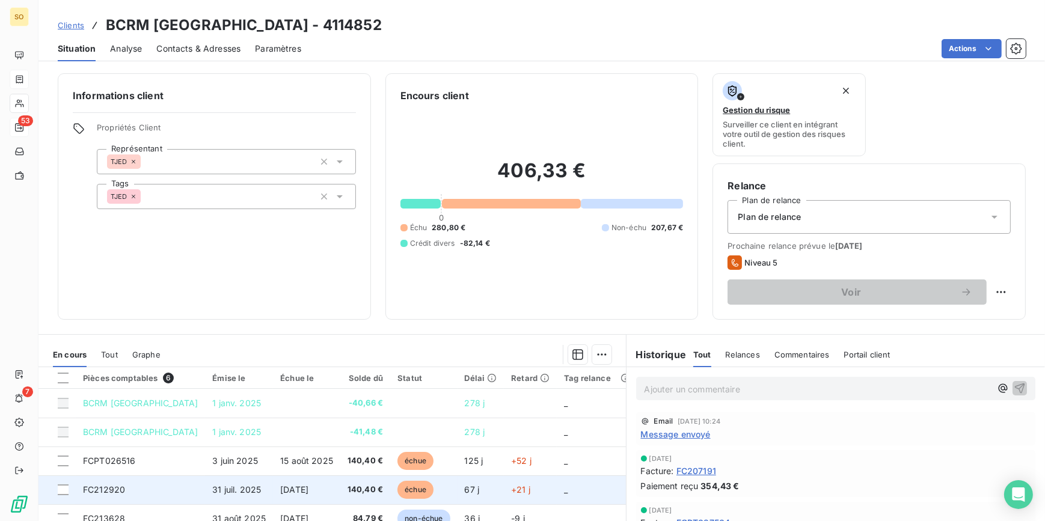
click at [406, 491] on span "échue" at bounding box center [415, 490] width 36 height 18
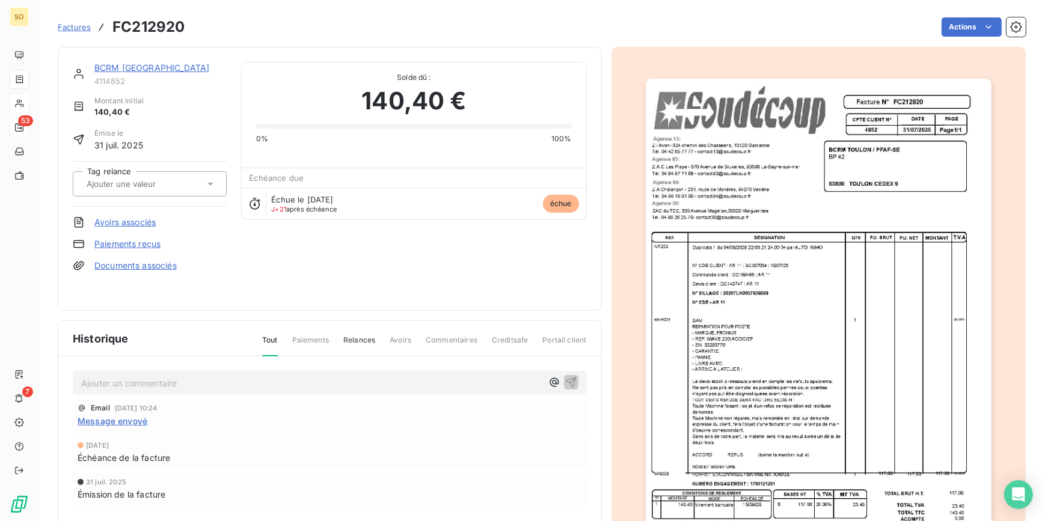
click at [728, 317] on img "button" at bounding box center [819, 324] width 346 height 490
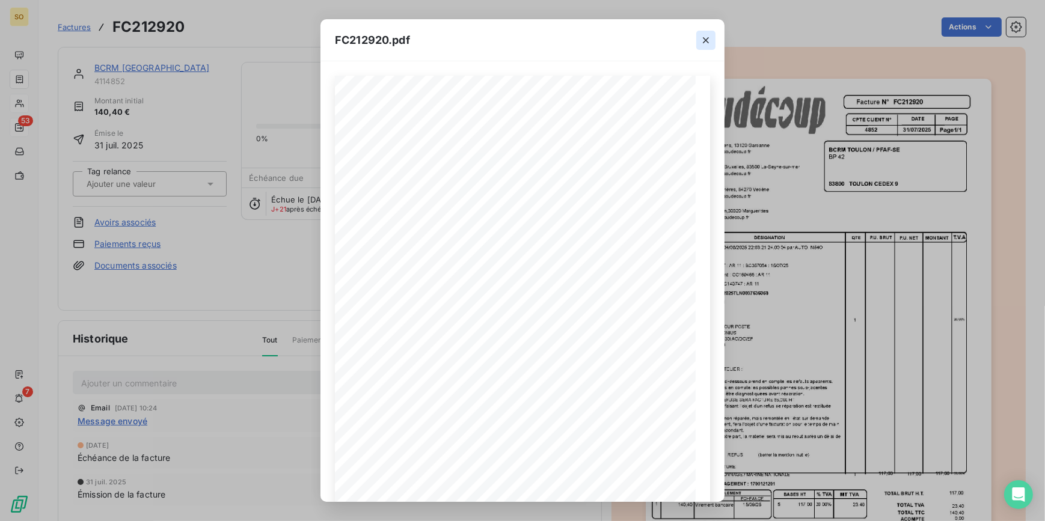
click at [703, 41] on icon "button" at bounding box center [706, 40] width 12 height 12
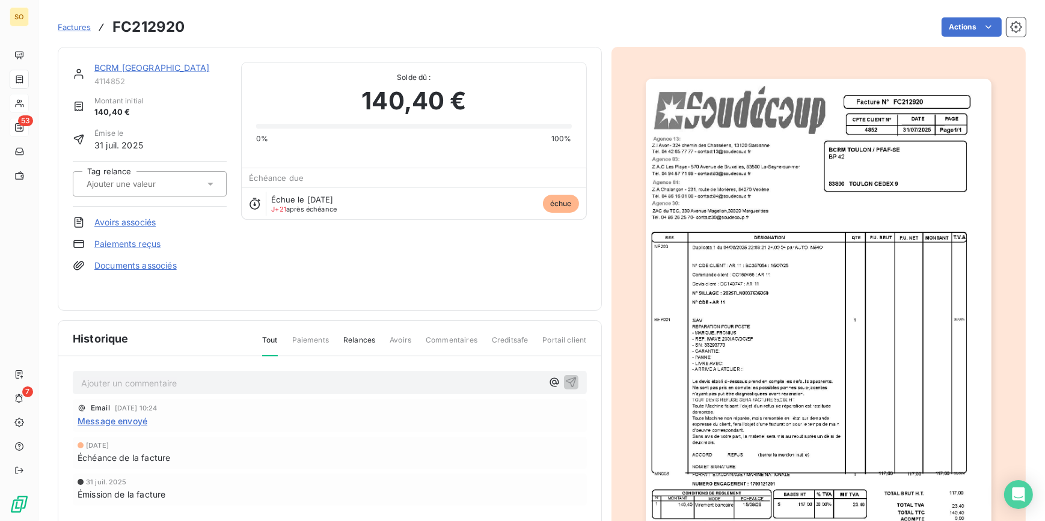
click at [741, 310] on img "button" at bounding box center [819, 324] width 346 height 490
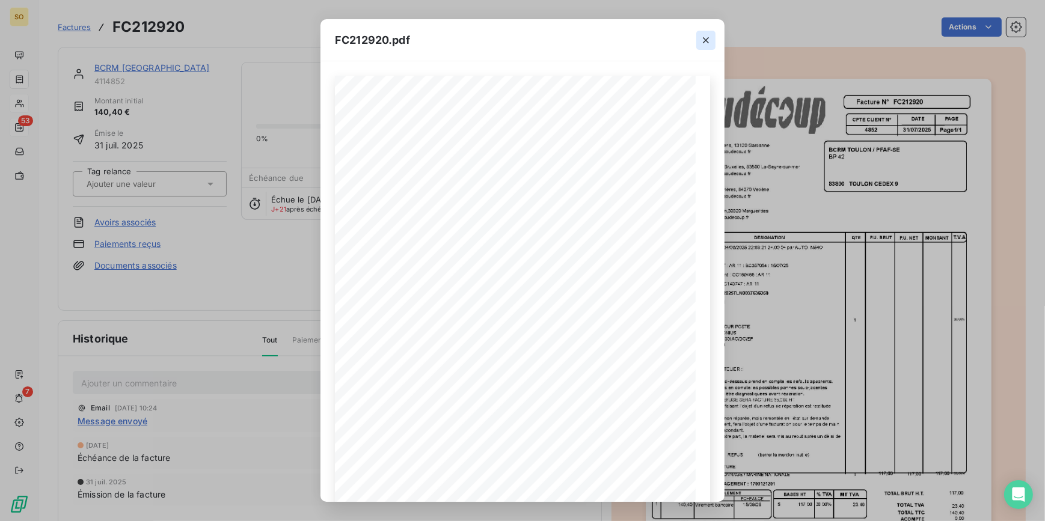
click at [711, 38] on icon "button" at bounding box center [706, 40] width 12 height 12
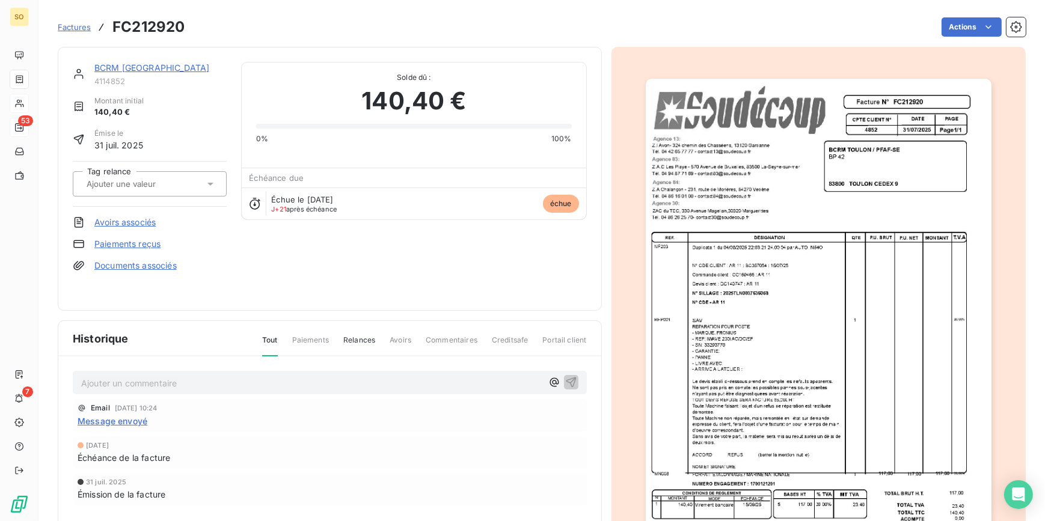
click at [128, 67] on link "BCRM [GEOGRAPHIC_DATA]" at bounding box center [151, 68] width 115 height 10
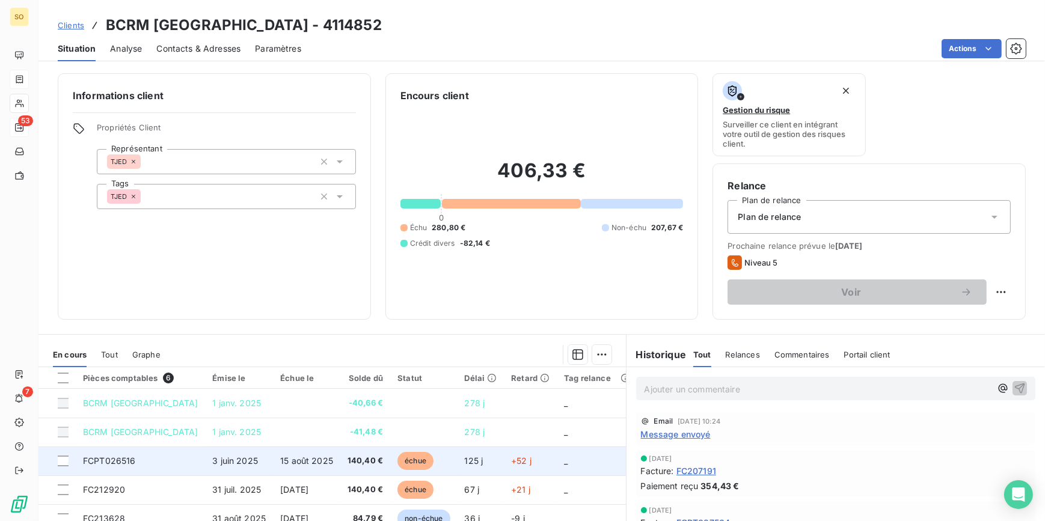
click at [403, 462] on span "échue" at bounding box center [415, 461] width 36 height 18
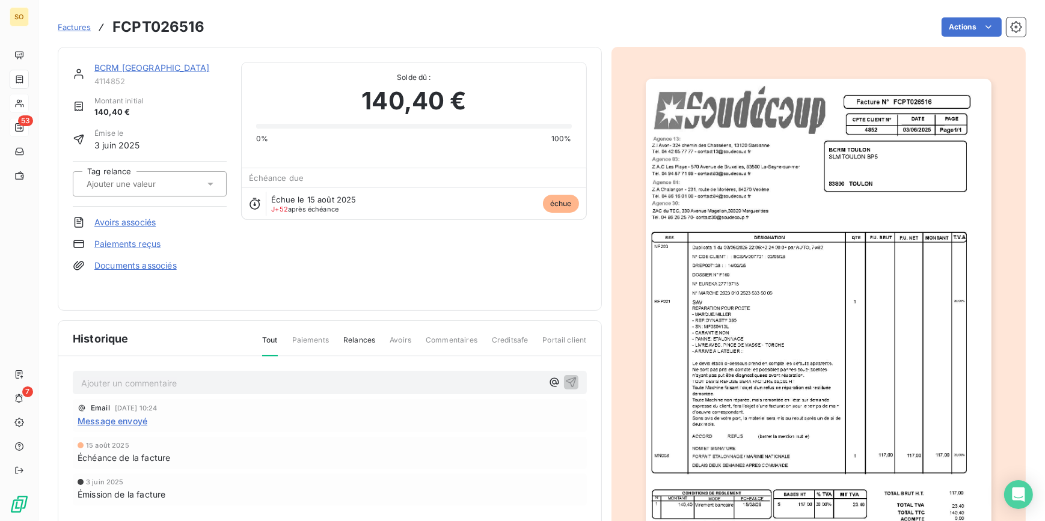
click at [710, 295] on img "button" at bounding box center [819, 324] width 346 height 490
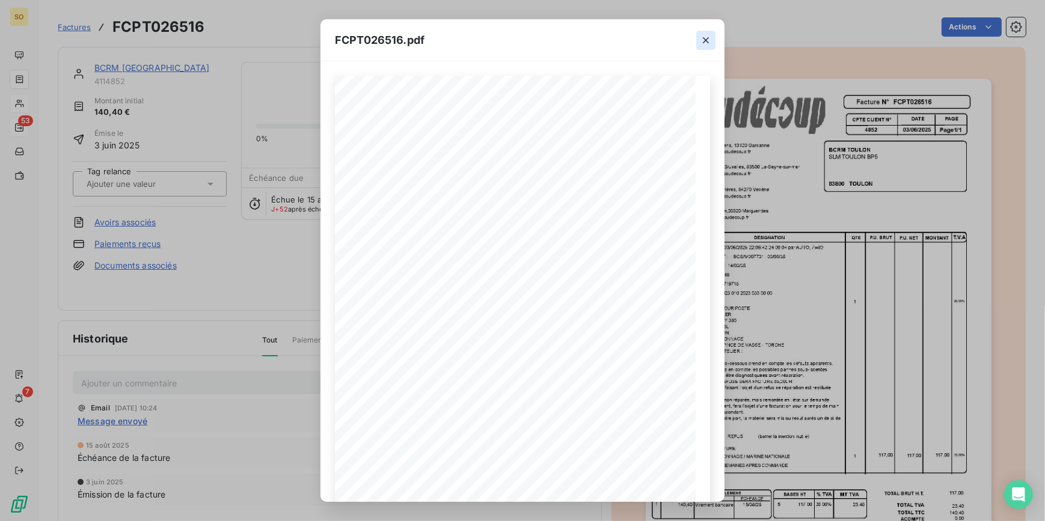
click at [707, 39] on icon "button" at bounding box center [706, 40] width 12 height 12
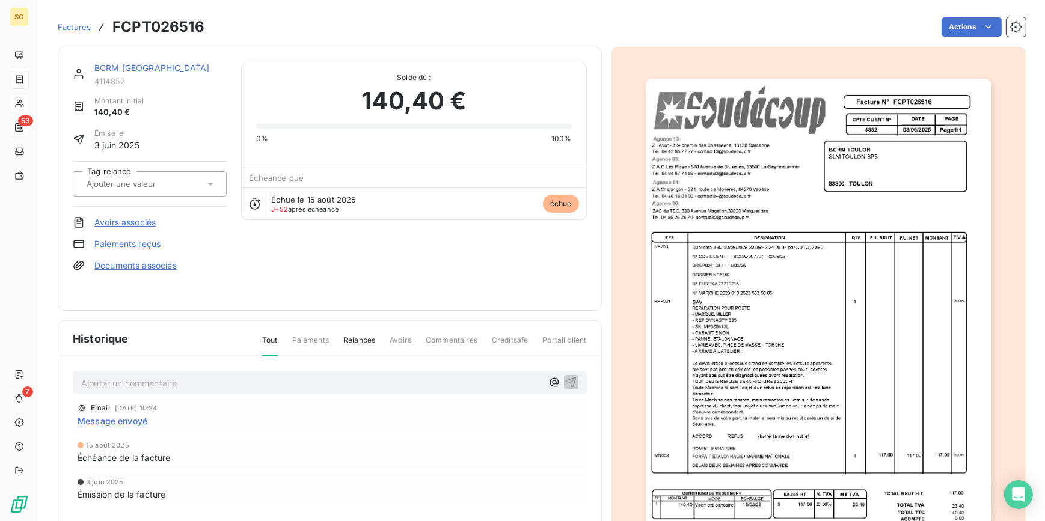
click at [139, 63] on link "BCRM [GEOGRAPHIC_DATA]" at bounding box center [151, 68] width 115 height 10
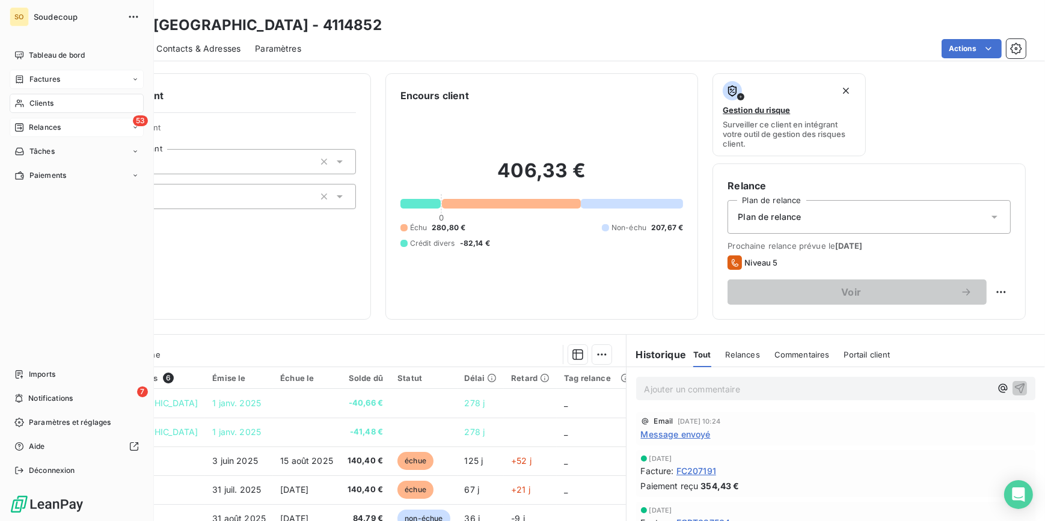
click at [38, 80] on span "Factures" at bounding box center [44, 79] width 31 height 11
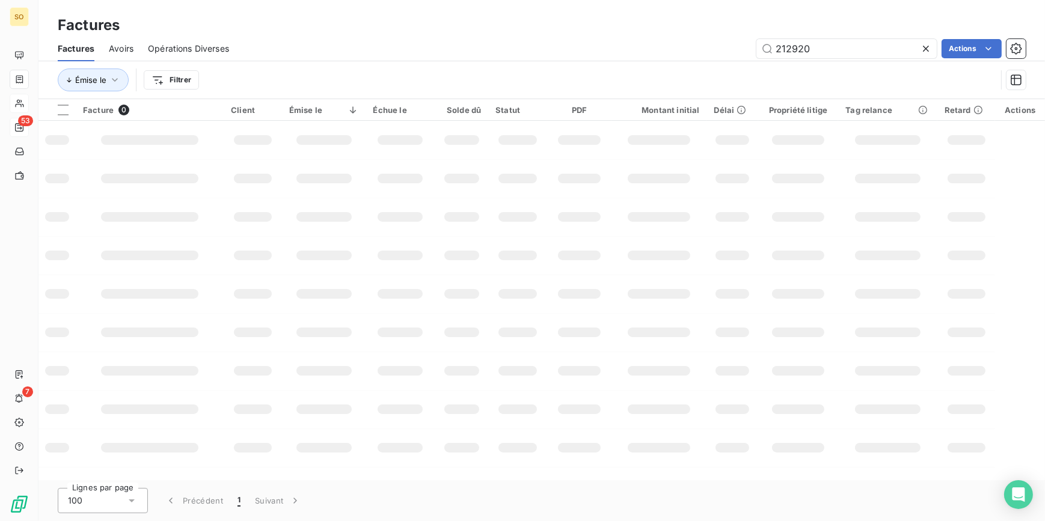
drag, startPoint x: 827, startPoint y: 42, endPoint x: 944, endPoint y: 32, distance: 117.7
click at [925, 36] on div "Factures Avoirs Opérations Diverses 212920 Actions" at bounding box center [541, 48] width 1007 height 25
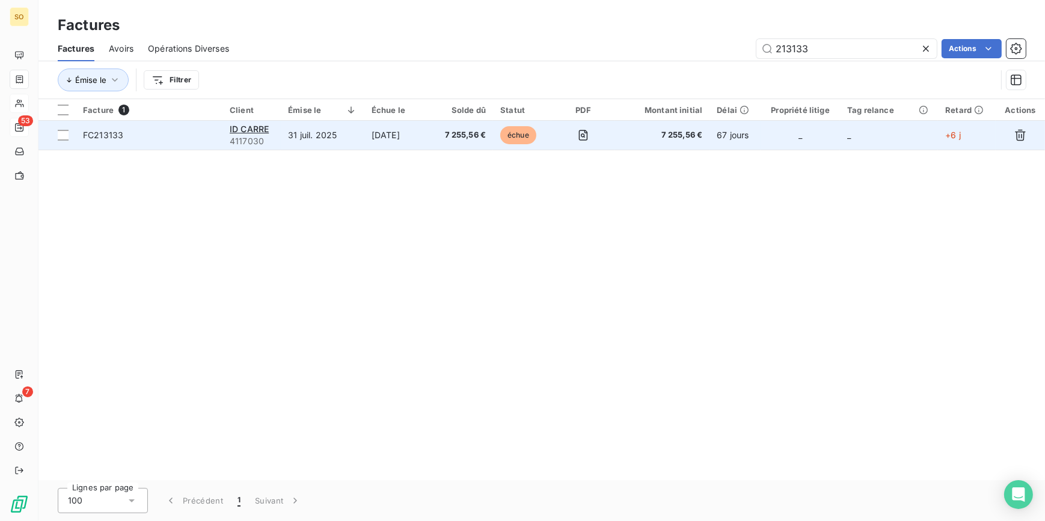
type input "213133"
click at [529, 133] on span "échue" at bounding box center [518, 135] width 36 height 18
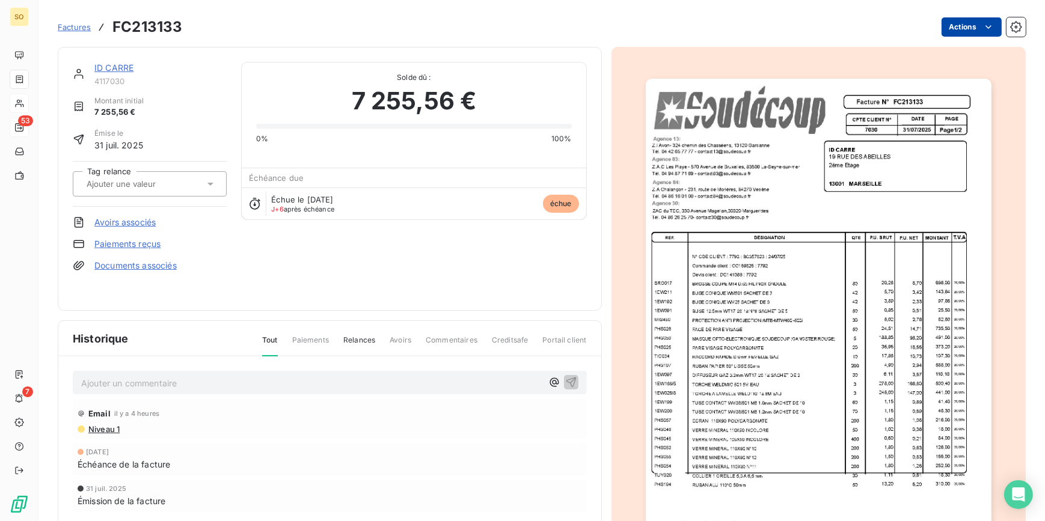
click at [955, 28] on html "SO 53 7 Factures FC213133 Actions ID CARRE 4117030 Montant initial 7 255,56 € É…" at bounding box center [522, 260] width 1045 height 521
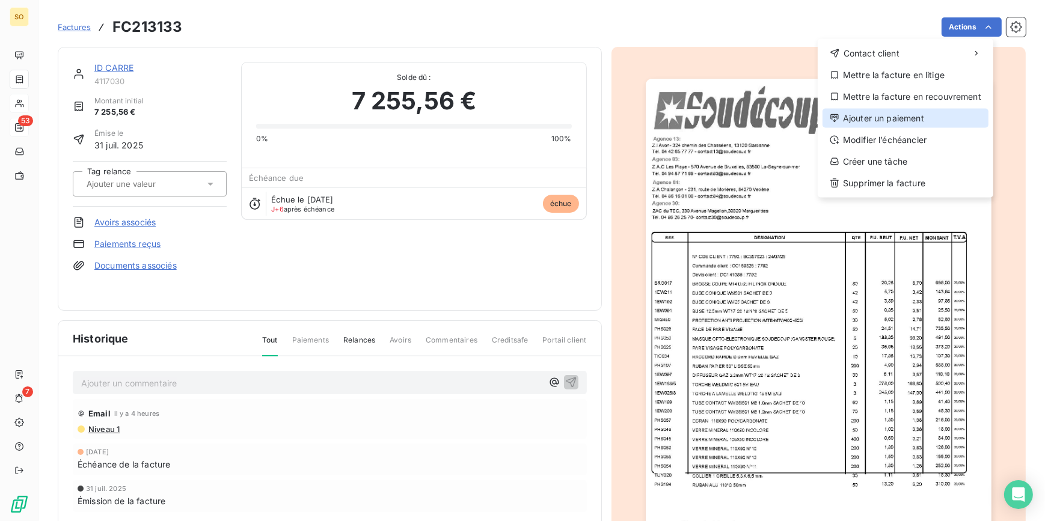
click at [895, 113] on div "Ajouter un paiement" at bounding box center [906, 118] width 166 height 19
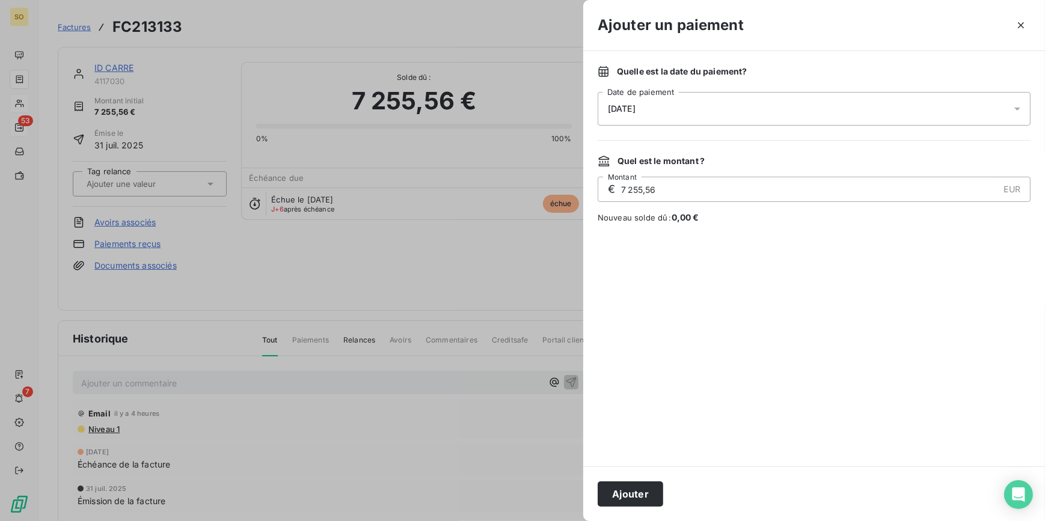
click at [636, 112] on span "[DATE]" at bounding box center [622, 109] width 28 height 10
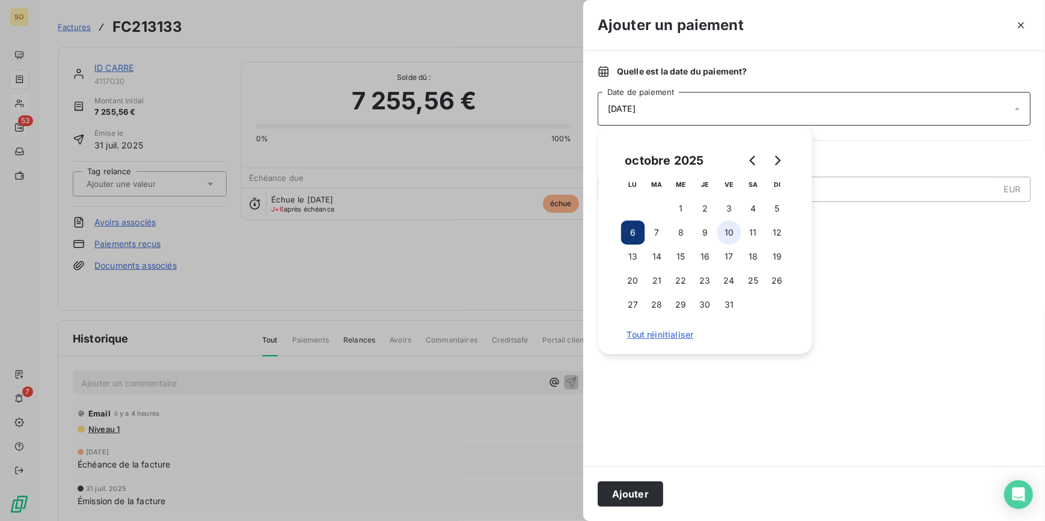
click at [736, 227] on button "10" at bounding box center [729, 233] width 24 height 24
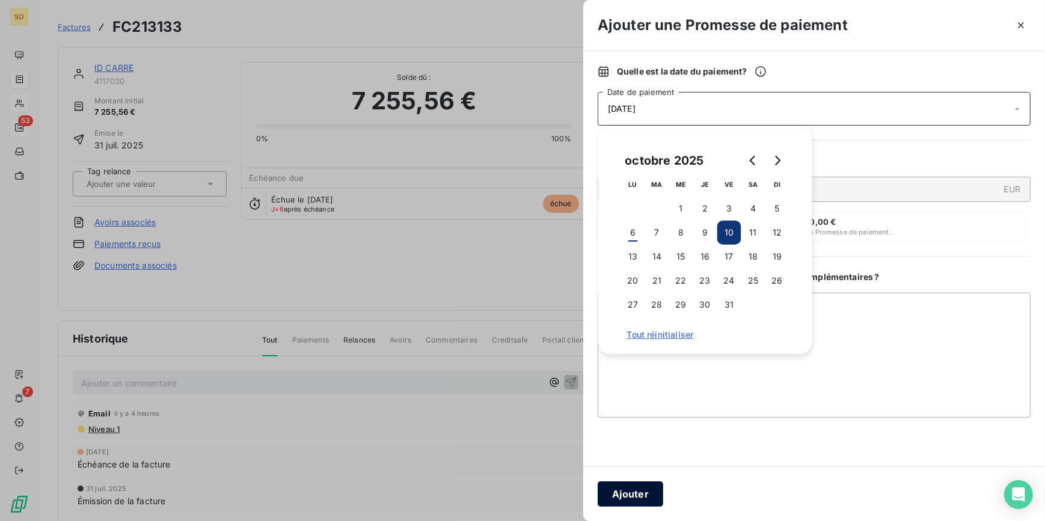
click at [659, 492] on button "Ajouter" at bounding box center [631, 494] width 66 height 25
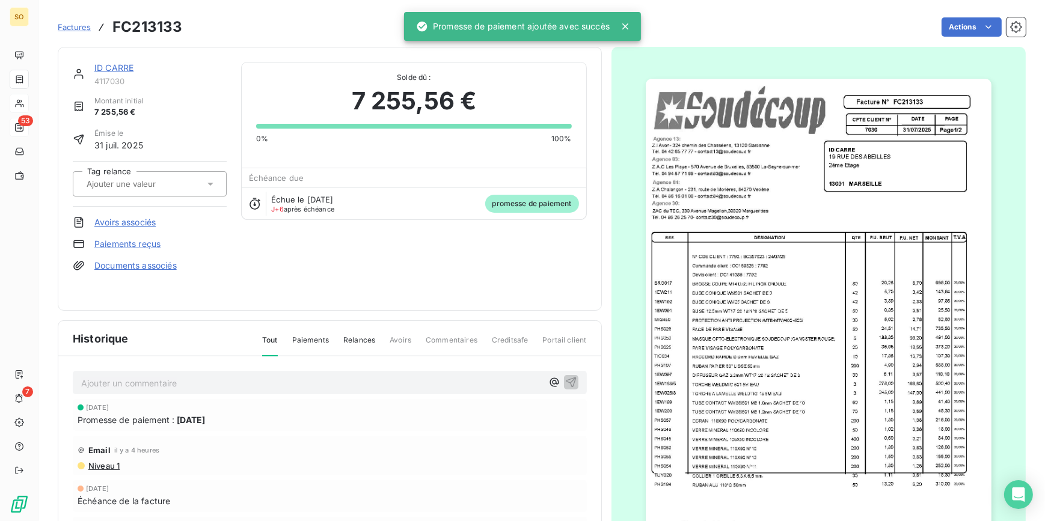
click at [117, 70] on link "ID CARRE" at bounding box center [113, 68] width 39 height 10
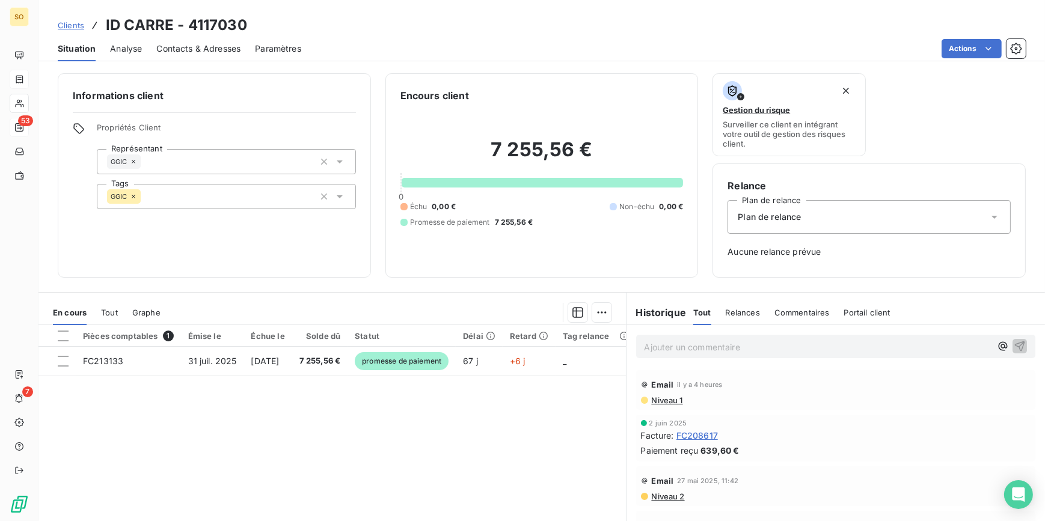
click at [687, 349] on p "Ajouter un commentaire ﻿" at bounding box center [818, 347] width 347 height 15
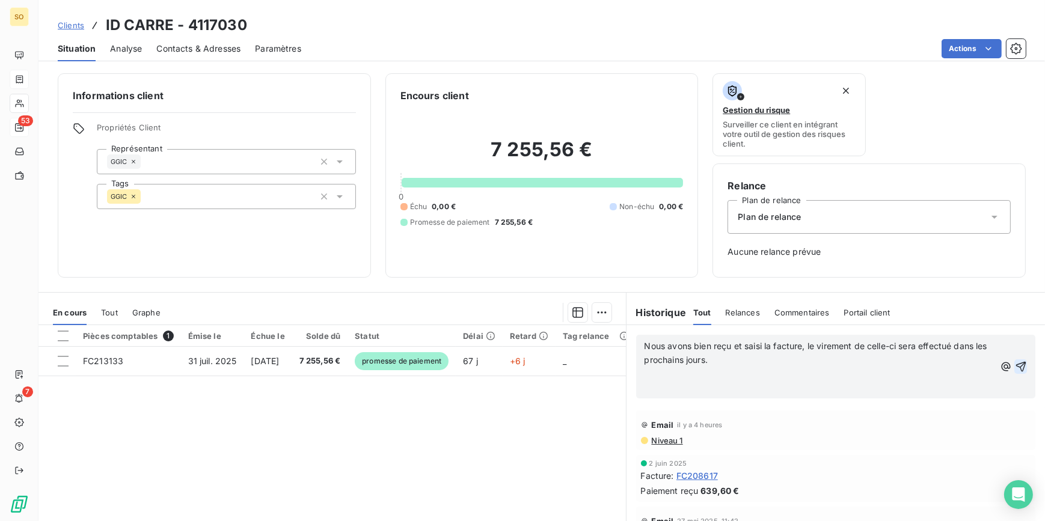
click at [1015, 369] on icon "button" at bounding box center [1021, 367] width 12 height 12
